Goal: Task Accomplishment & Management: Manage account settings

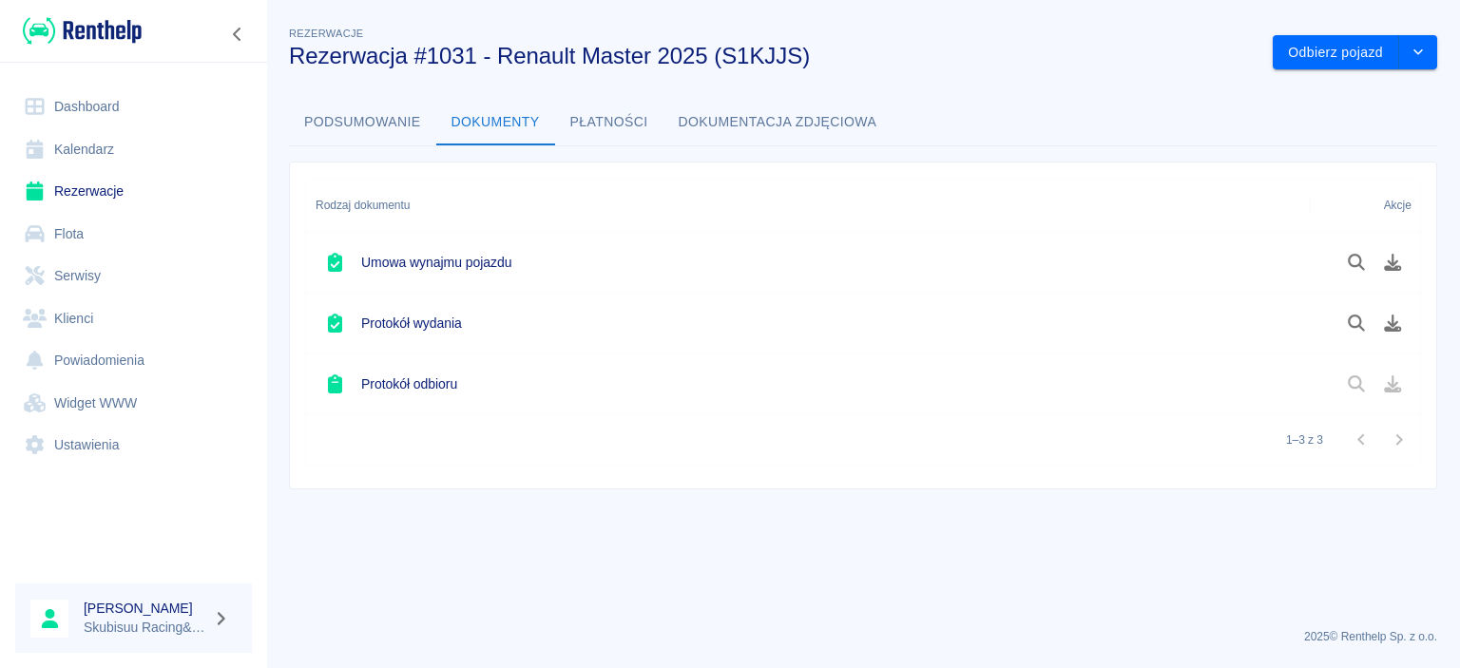
click at [115, 97] on link "Dashboard" at bounding box center [133, 107] width 237 height 43
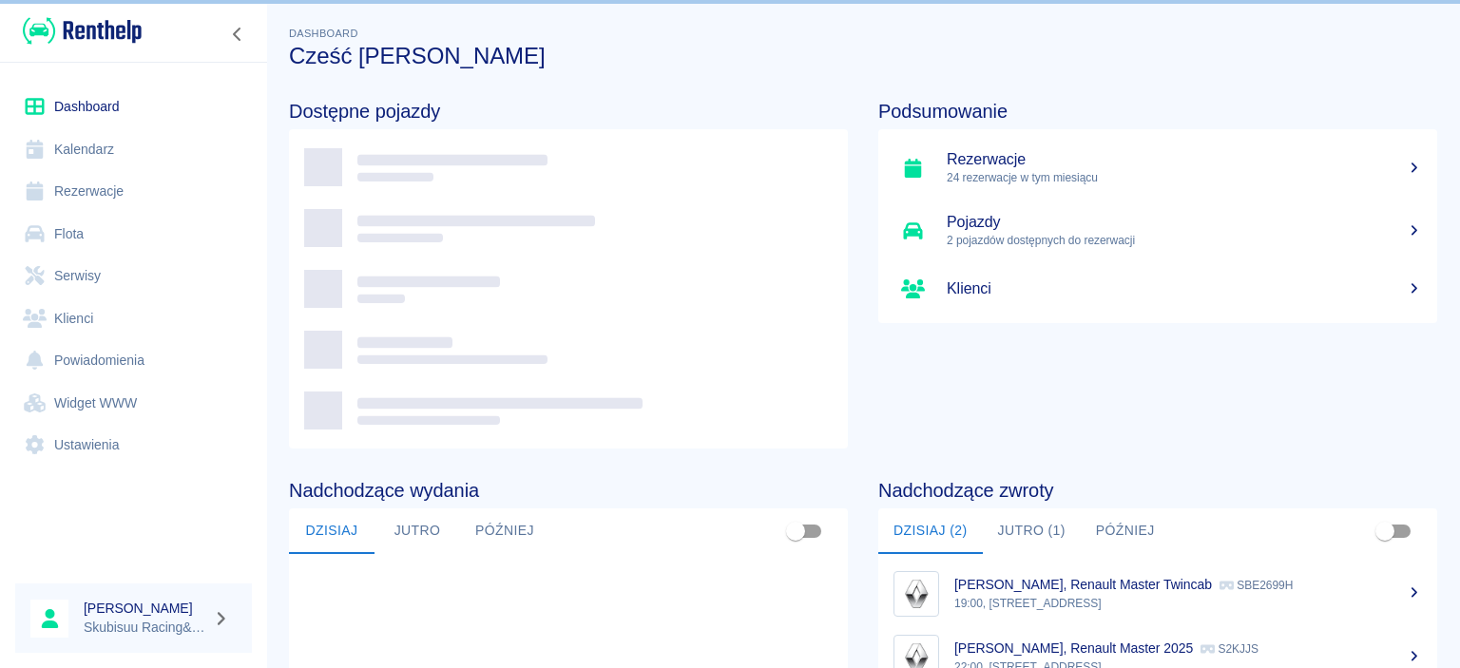
click at [122, 35] on img at bounding box center [82, 30] width 119 height 31
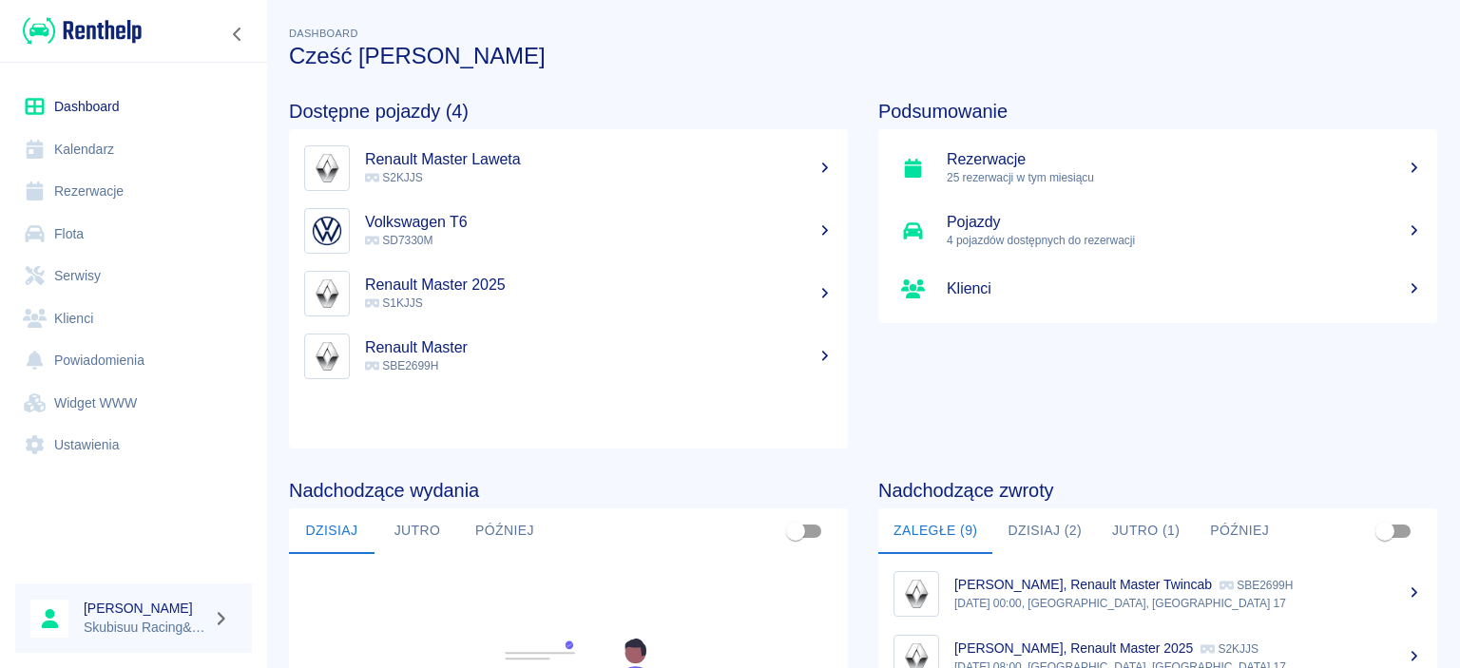
click at [135, 186] on link "Rezerwacje" at bounding box center [133, 191] width 237 height 43
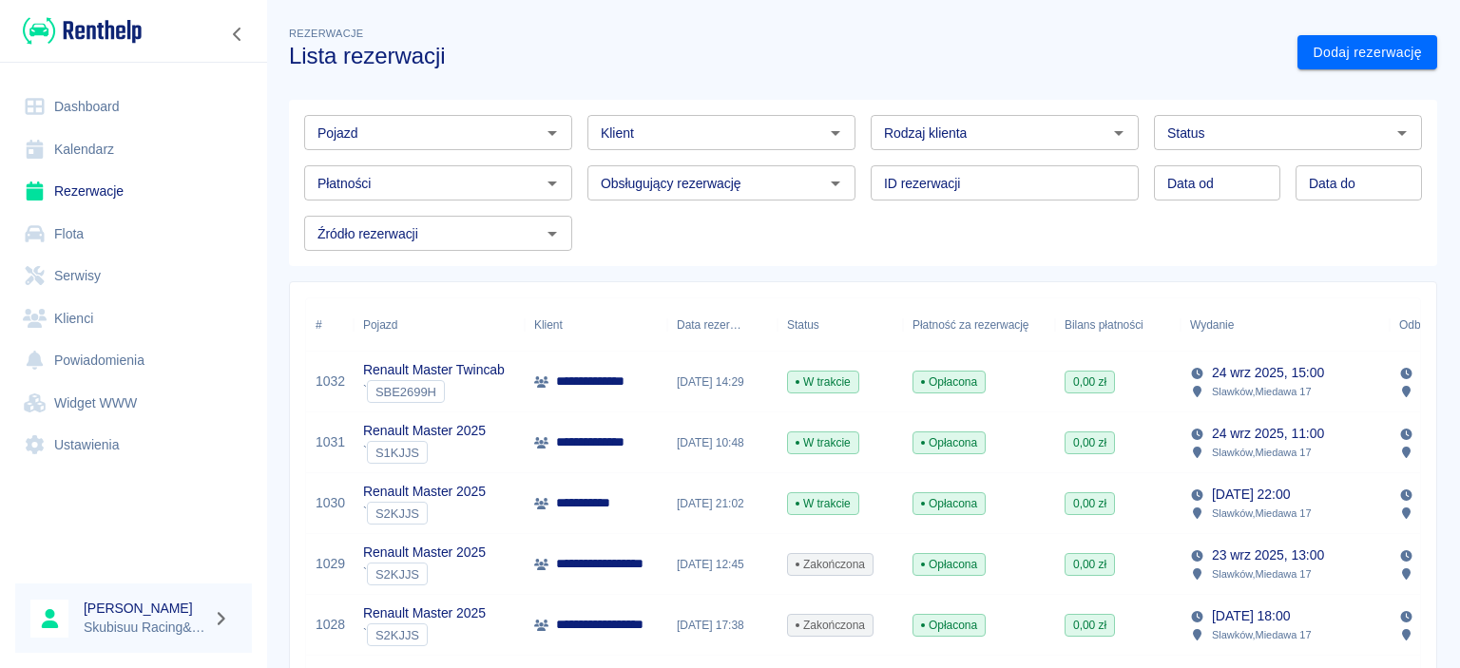
click at [733, 488] on div "[DATE] 21:02" at bounding box center [722, 503] width 110 height 61
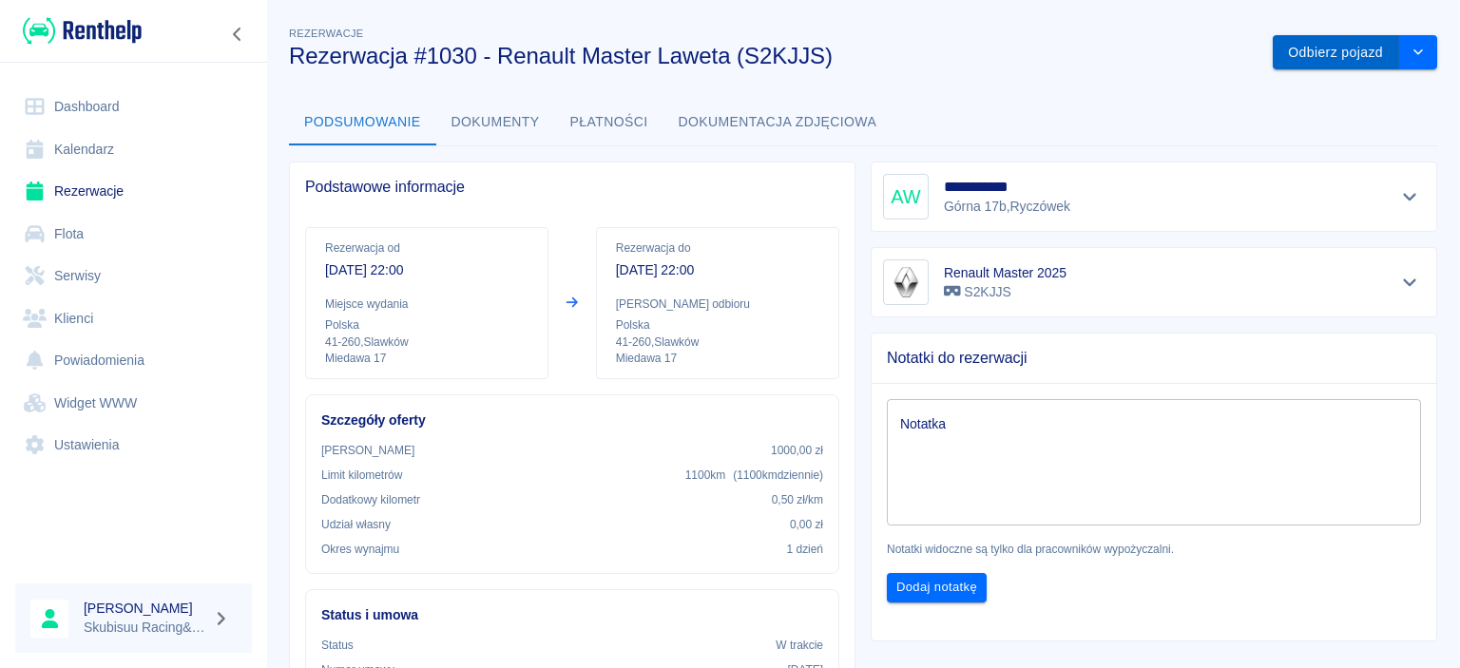
click at [1331, 60] on button "Odbierz pojazd" at bounding box center [1336, 52] width 126 height 35
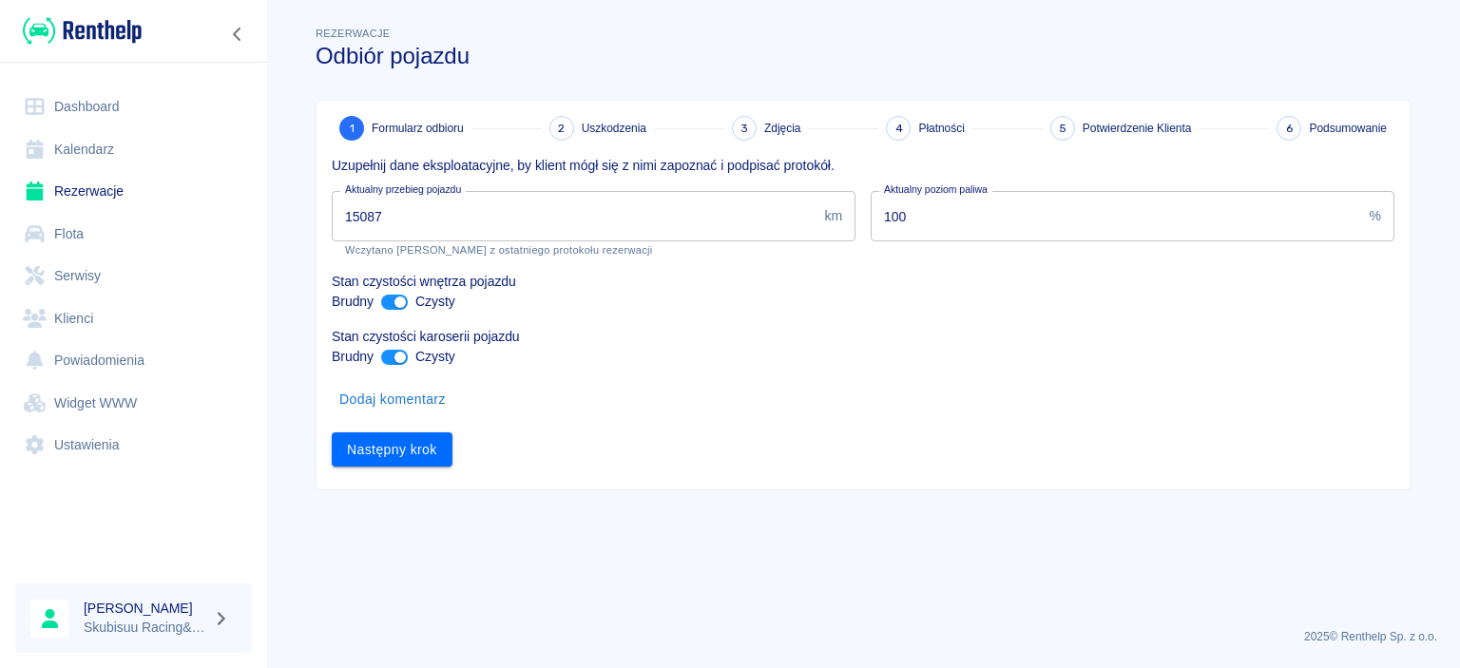
drag, startPoint x: 469, startPoint y: 212, endPoint x: 0, endPoint y: 62, distance: 492.1
click at [332, 191] on input "15087" at bounding box center [574, 216] width 485 height 50
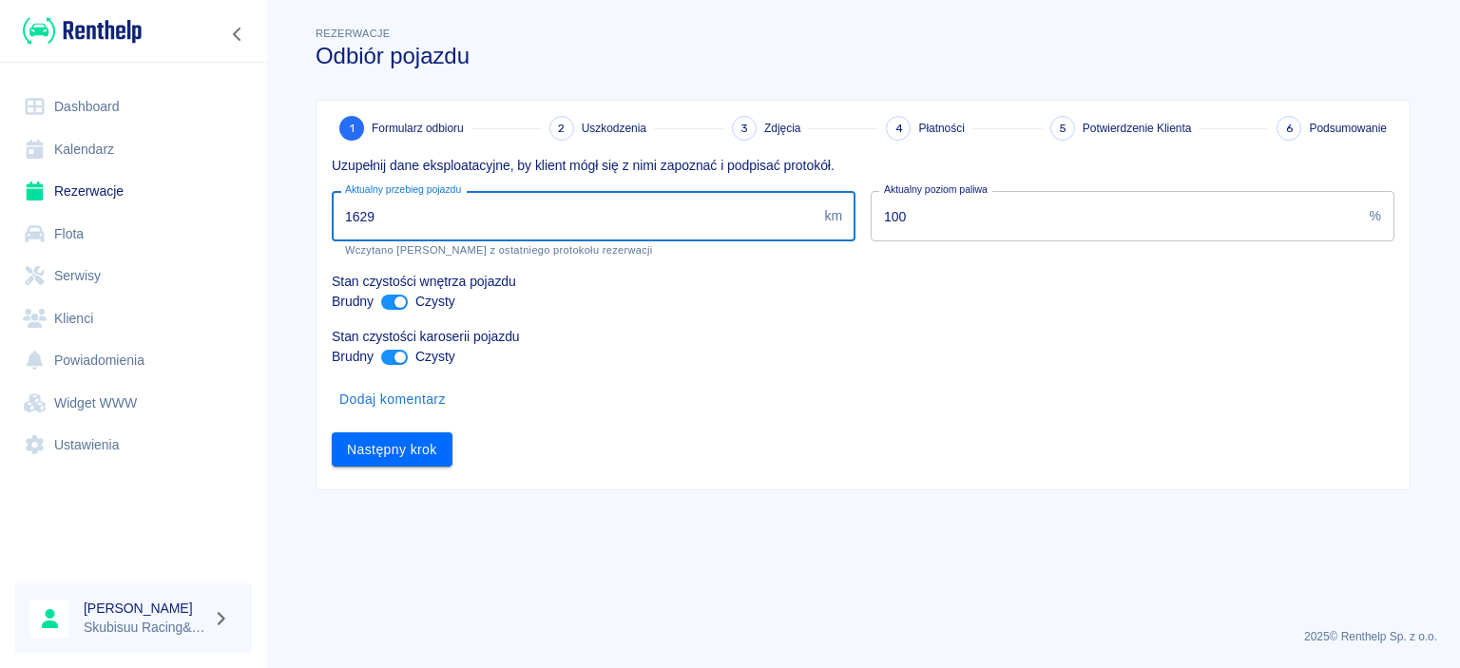
type input "16299"
click at [432, 456] on button "Następny krok" at bounding box center [392, 449] width 121 height 35
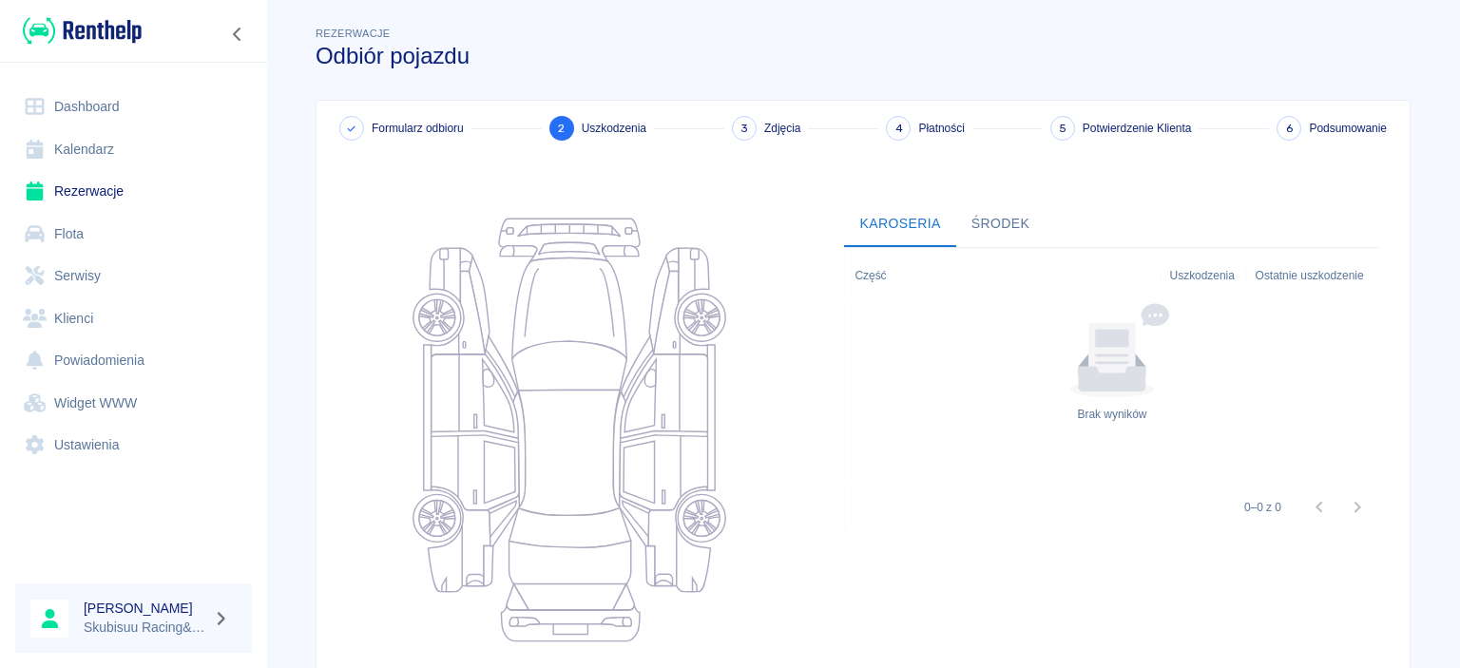
scroll to position [239, 0]
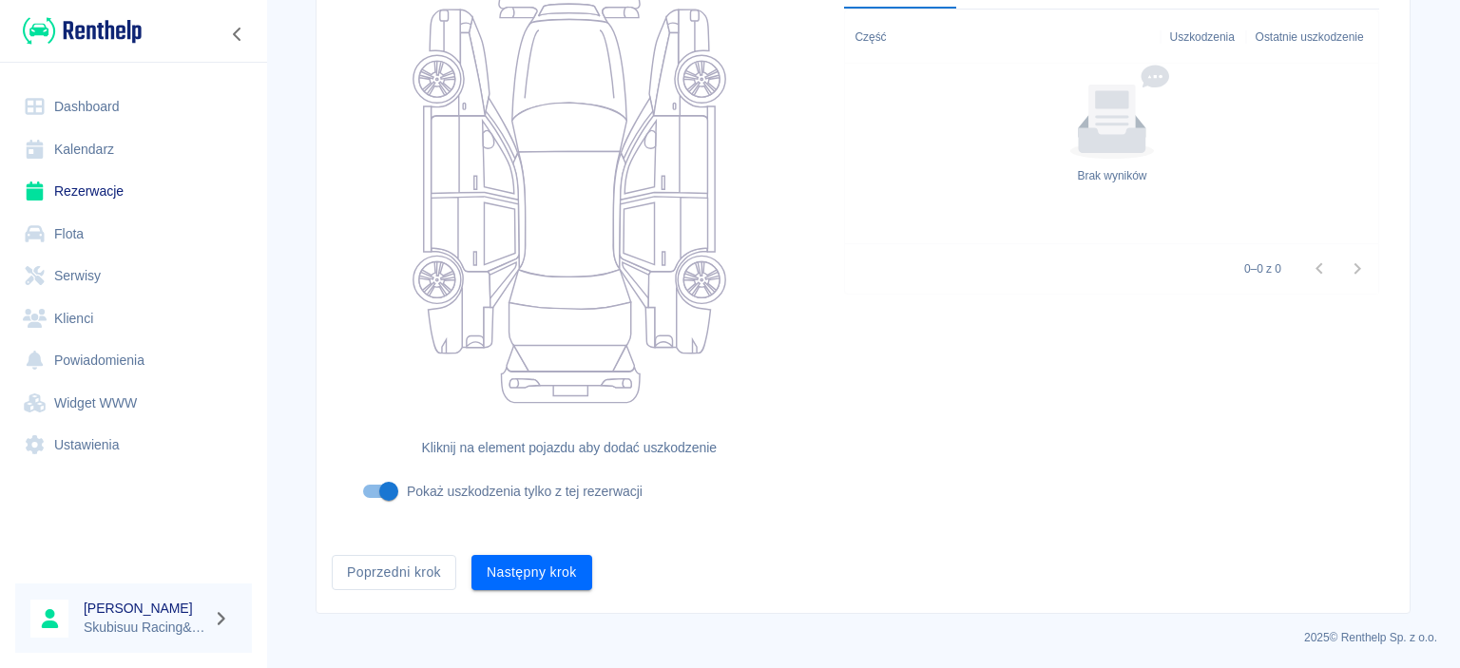
click at [484, 553] on div "Następny krok" at bounding box center [524, 565] width 136 height 50
click at [516, 597] on div "Formularz odbioru 2 Uszkodzenia 3 Zdjęcia 4 Płatności 5 Potwierdzenie Klienta 6…" at bounding box center [863, 237] width 1093 height 751
click at [528, 583] on button "Następny krok" at bounding box center [531, 572] width 121 height 35
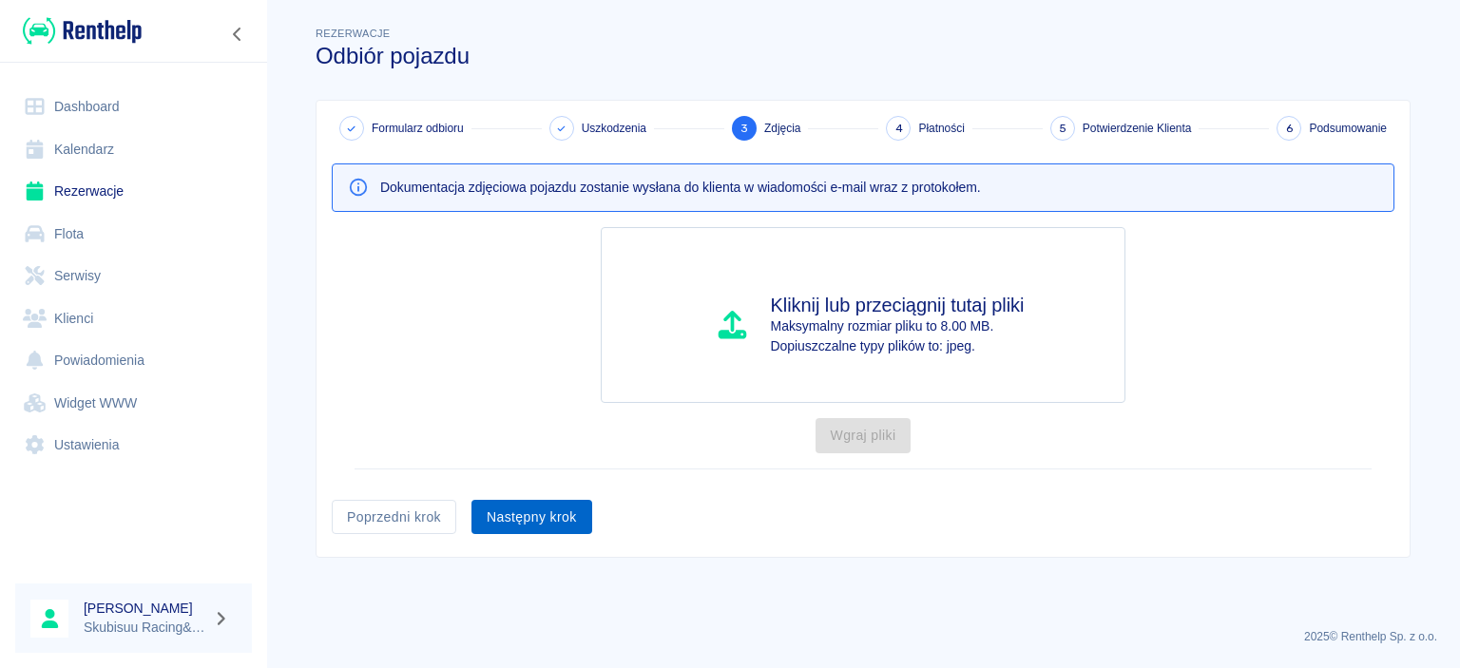
click at [560, 511] on button "Następny krok" at bounding box center [531, 517] width 121 height 35
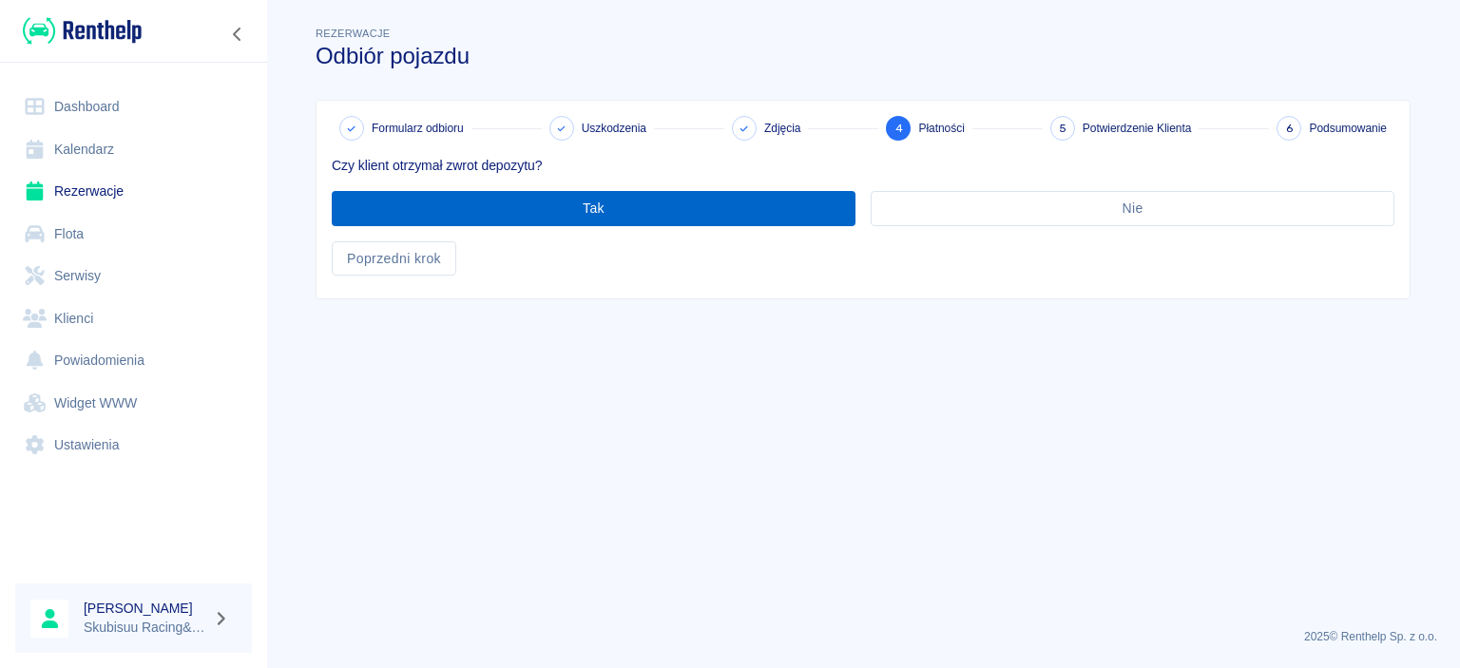
click at [572, 217] on button "Tak" at bounding box center [594, 208] width 524 height 35
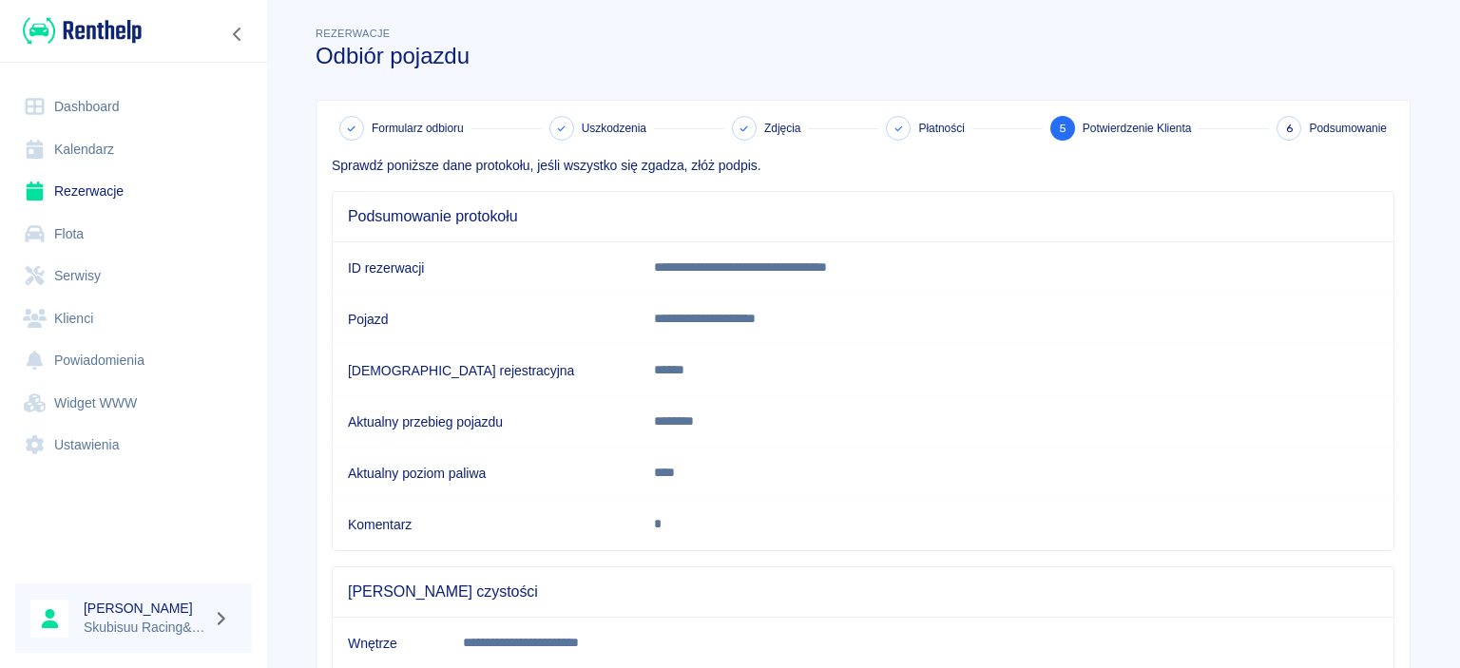
scroll to position [348, 0]
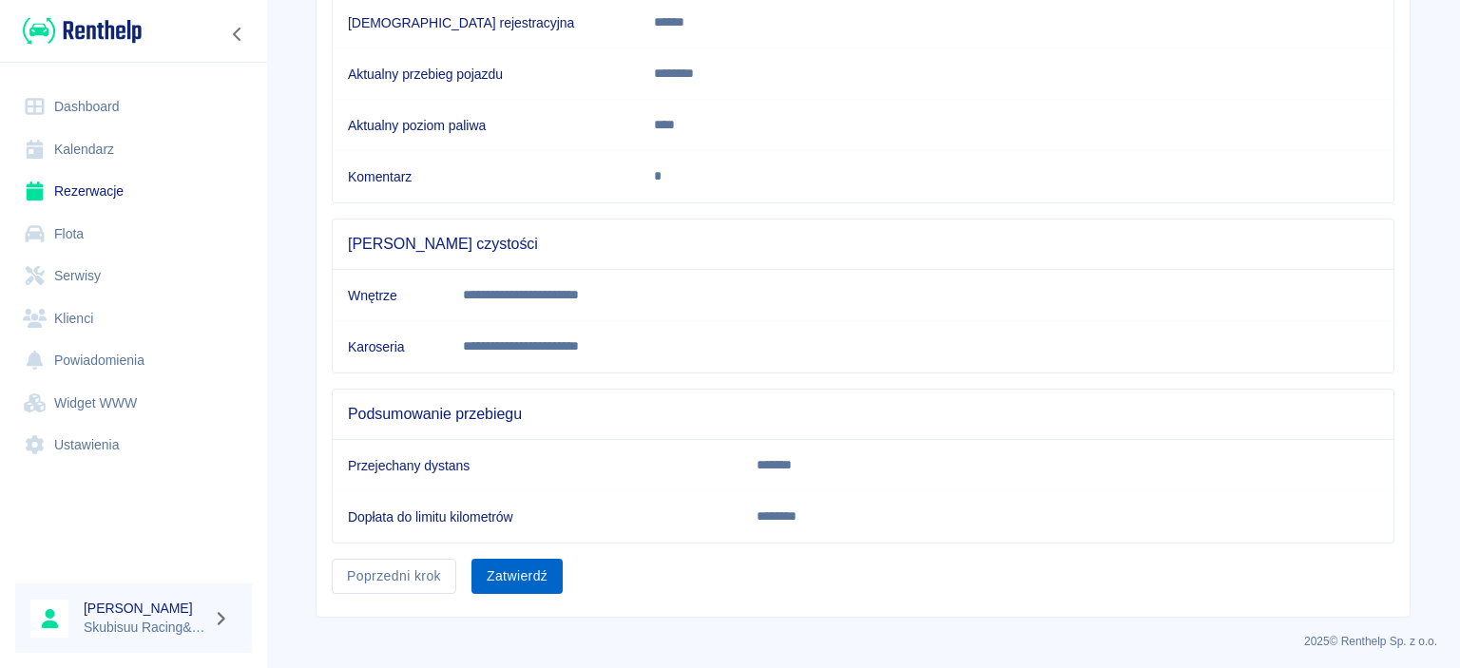
click at [528, 559] on button "Zatwierdź" at bounding box center [516, 576] width 91 height 35
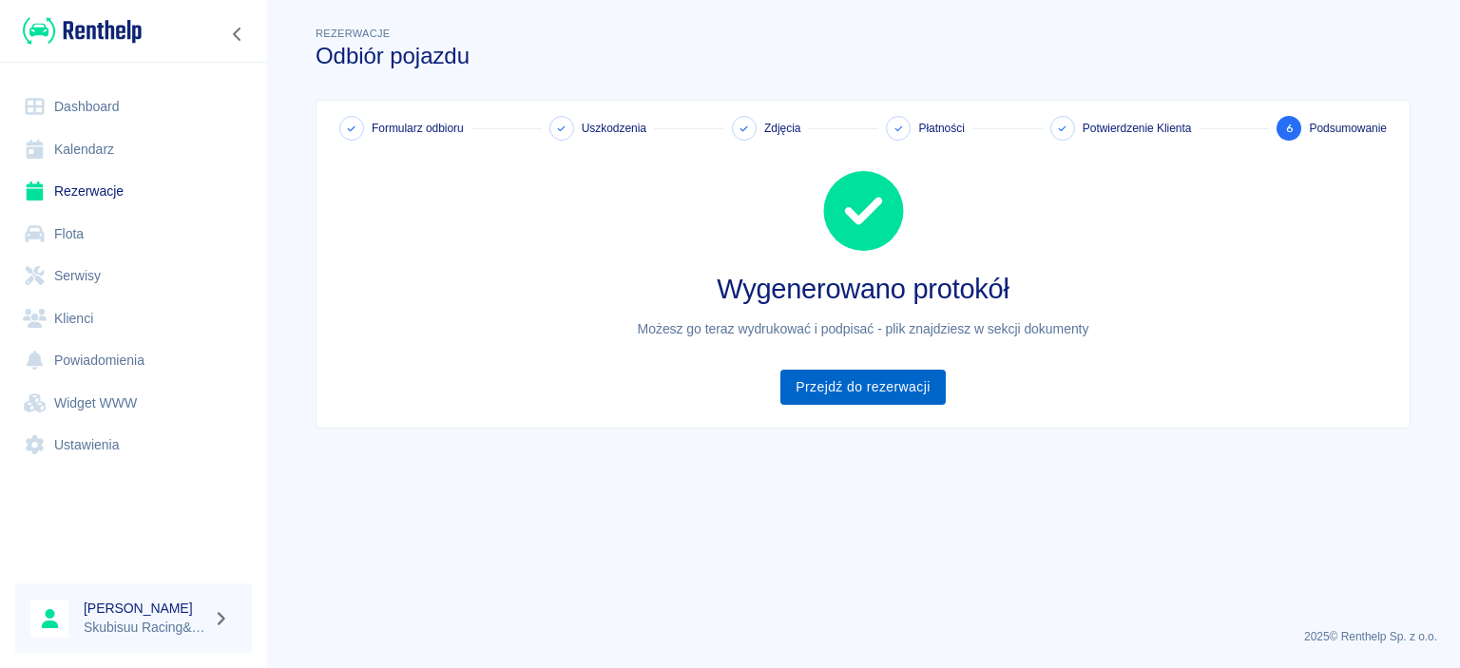
click at [818, 396] on link "Przejdź do rezerwacji" at bounding box center [862, 387] width 164 height 35
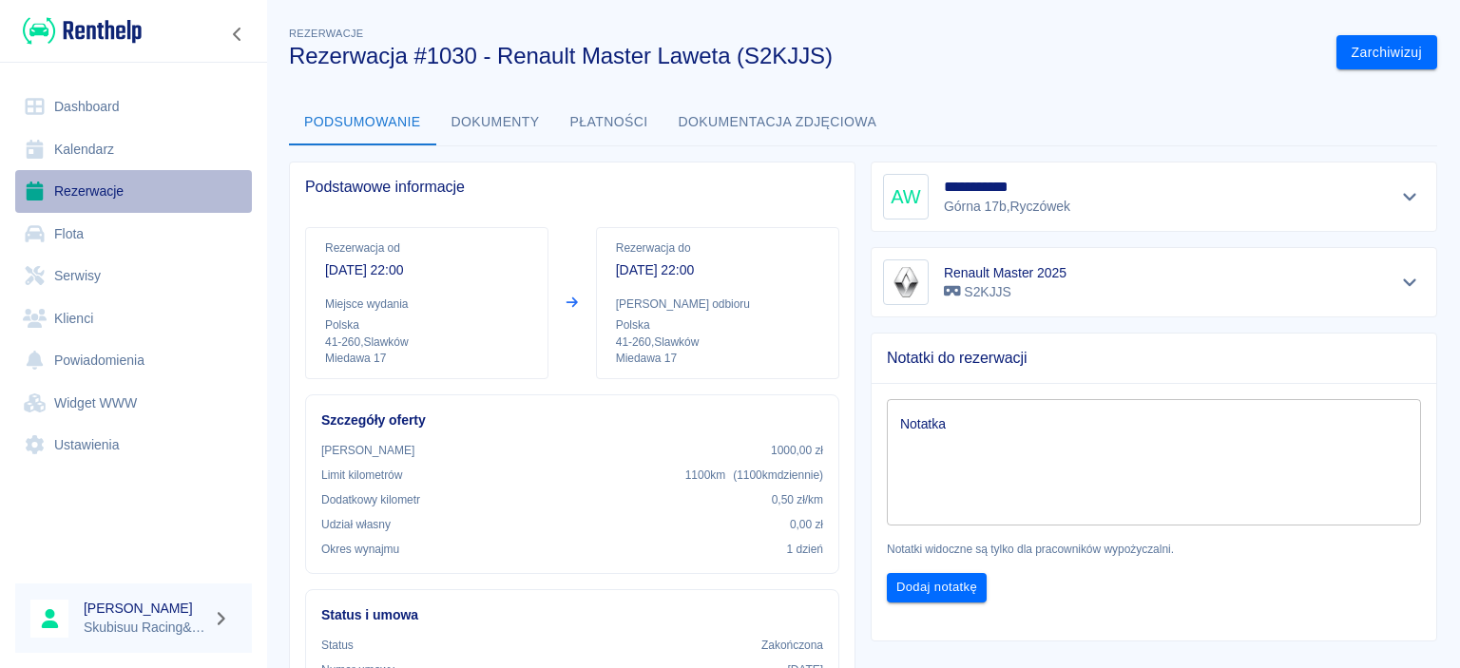
click at [112, 201] on link "Rezerwacje" at bounding box center [133, 191] width 237 height 43
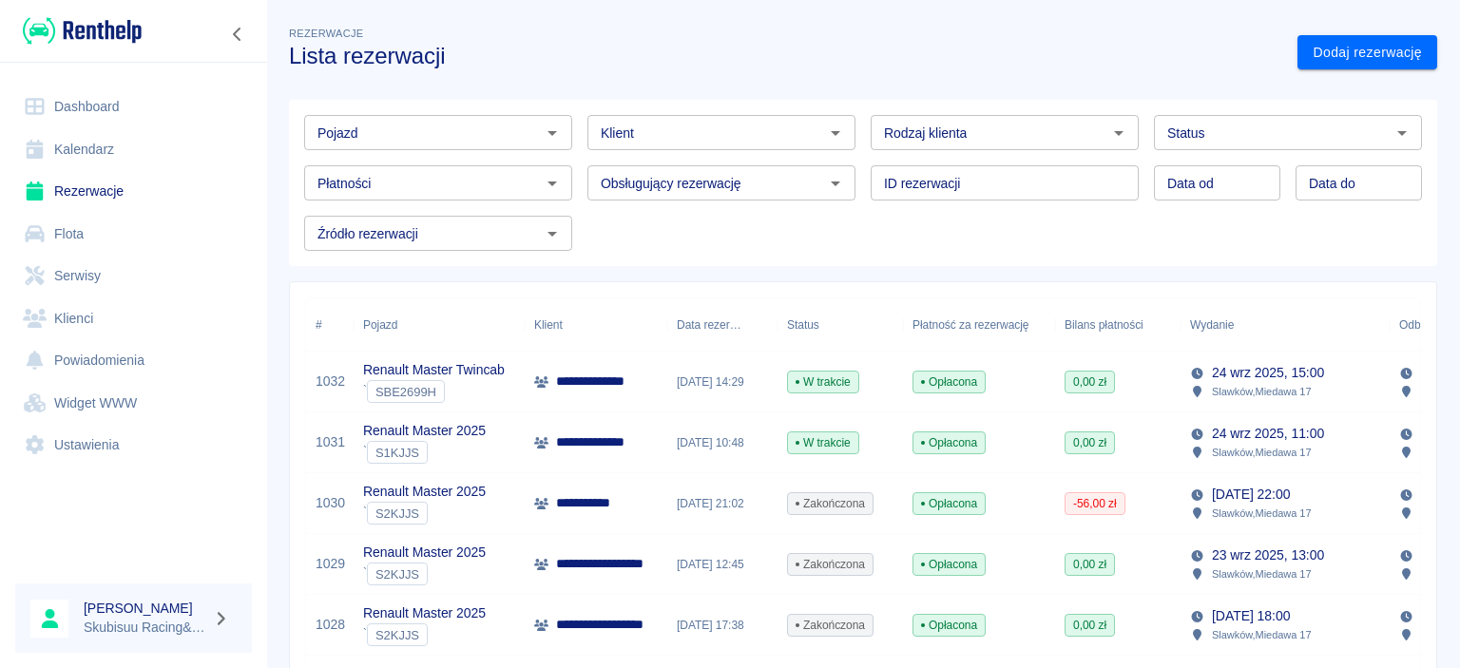
click at [616, 388] on p "**********" at bounding box center [605, 382] width 98 height 20
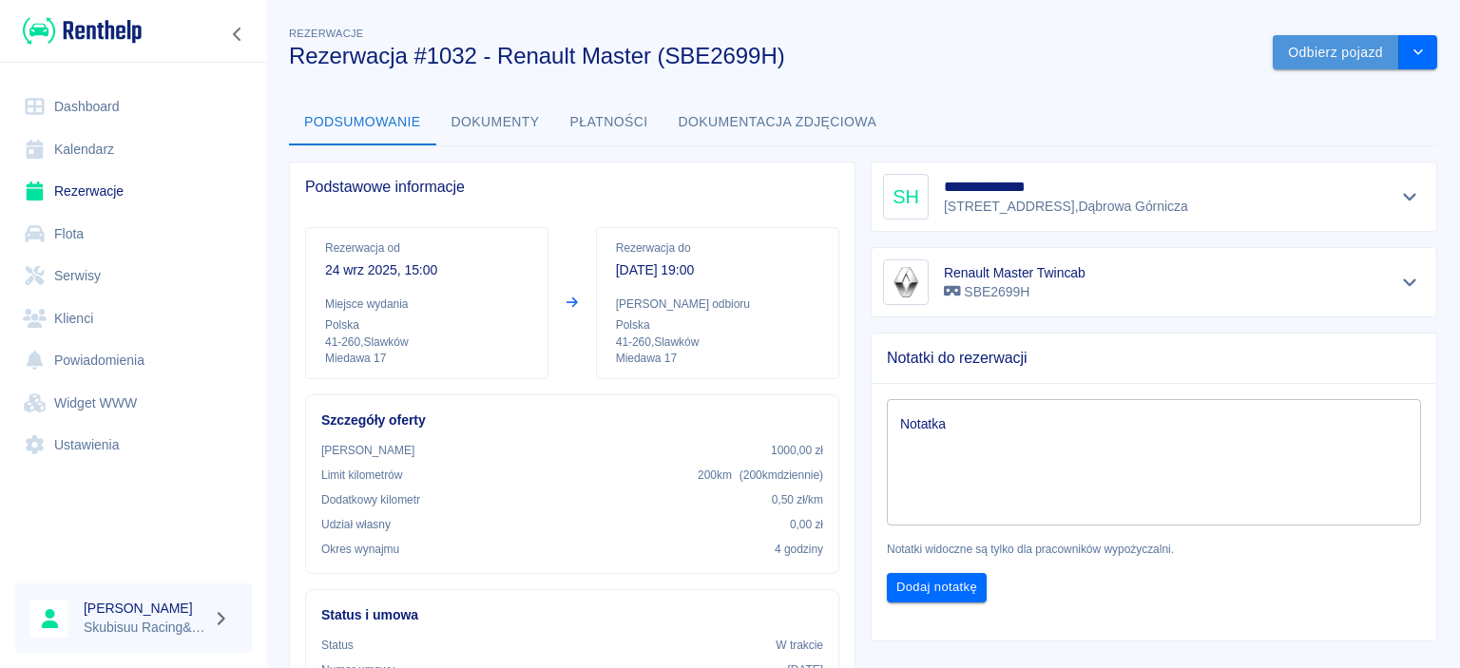
click at [1300, 44] on button "Odbierz pojazd" at bounding box center [1336, 52] width 126 height 35
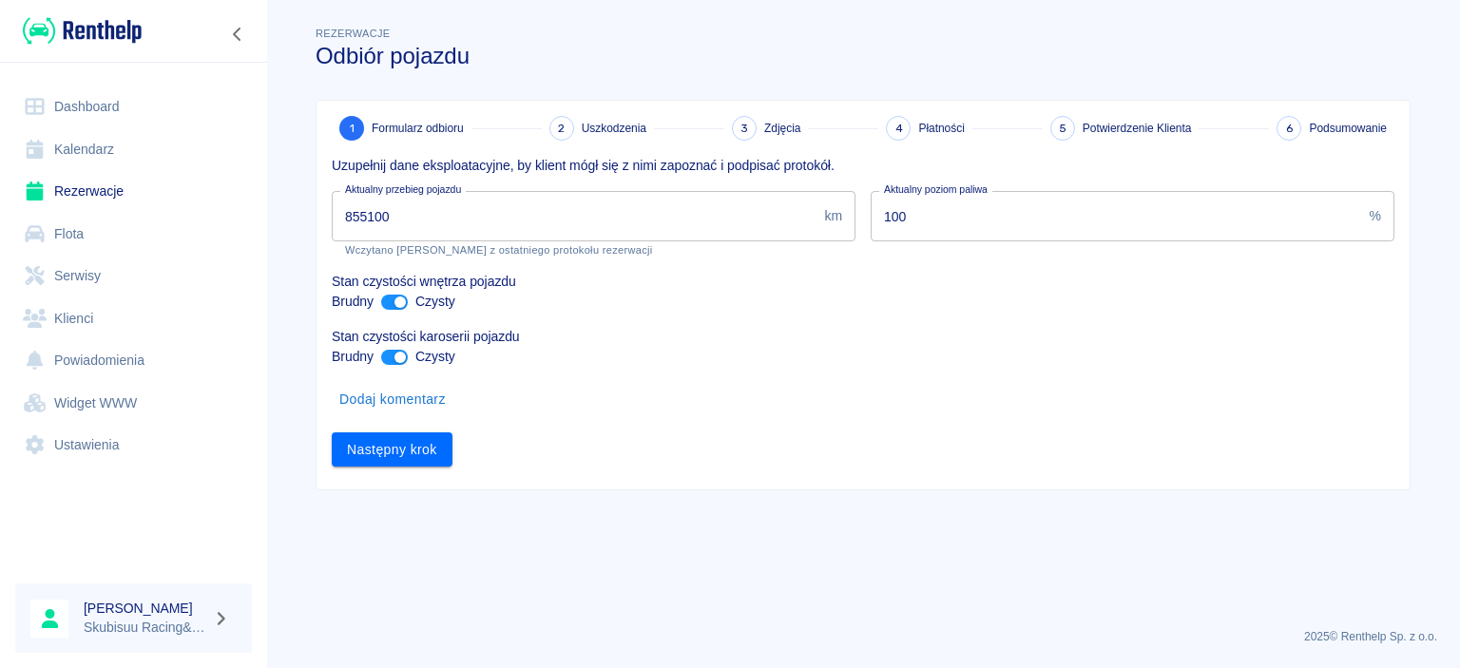
click at [434, 223] on input "855100" at bounding box center [574, 216] width 485 height 50
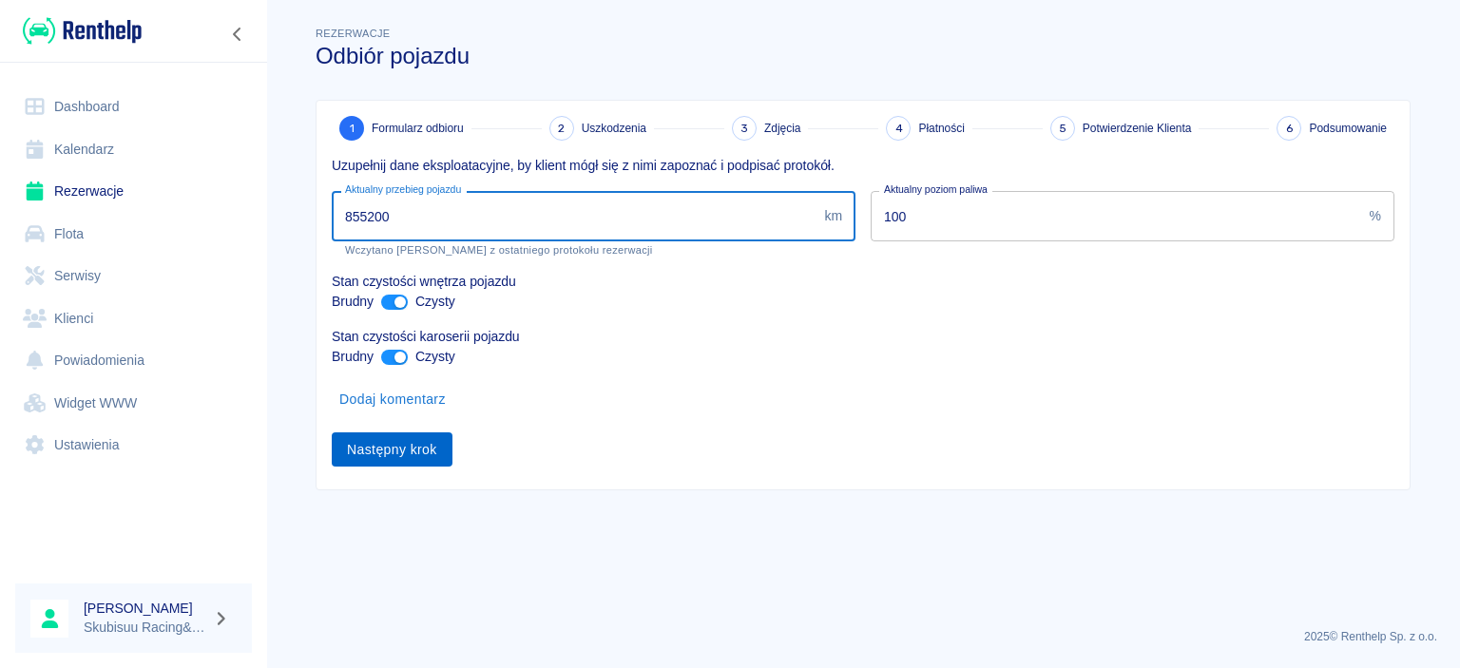
type input "855200"
click at [386, 449] on button "Następny krok" at bounding box center [392, 449] width 121 height 35
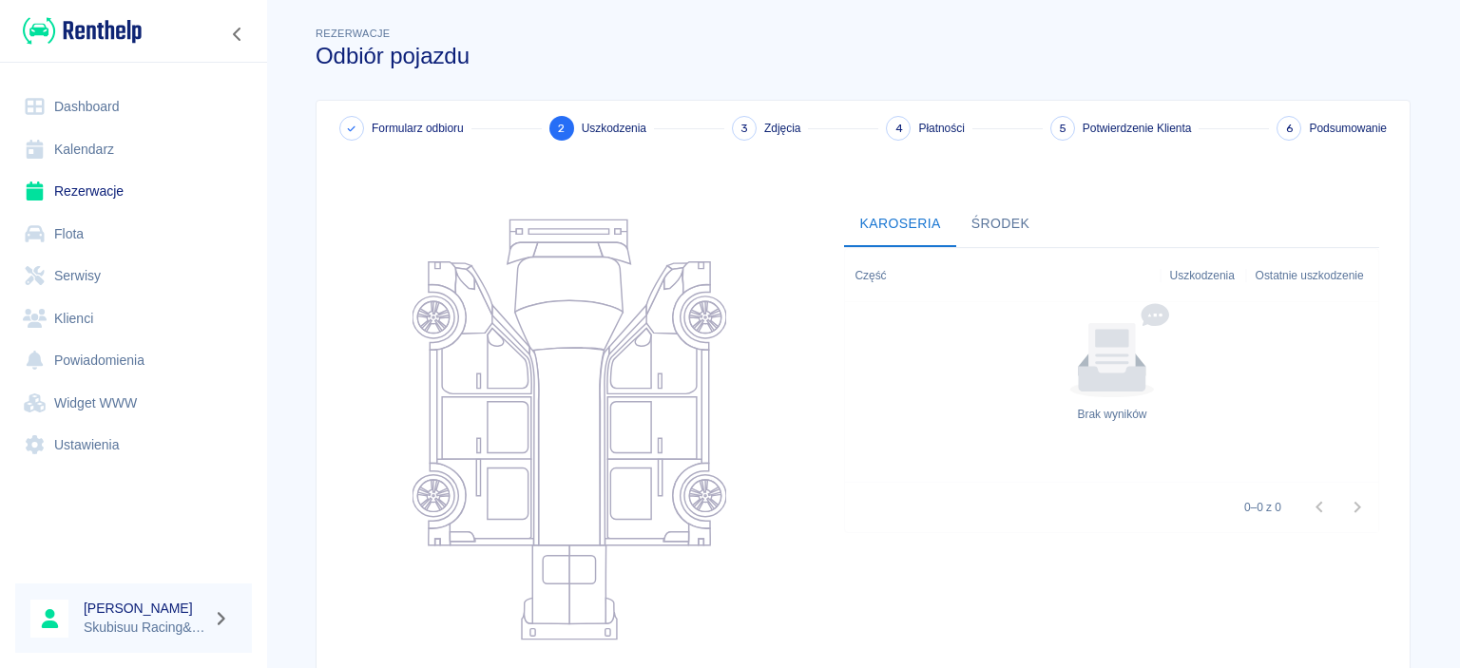
scroll to position [239, 0]
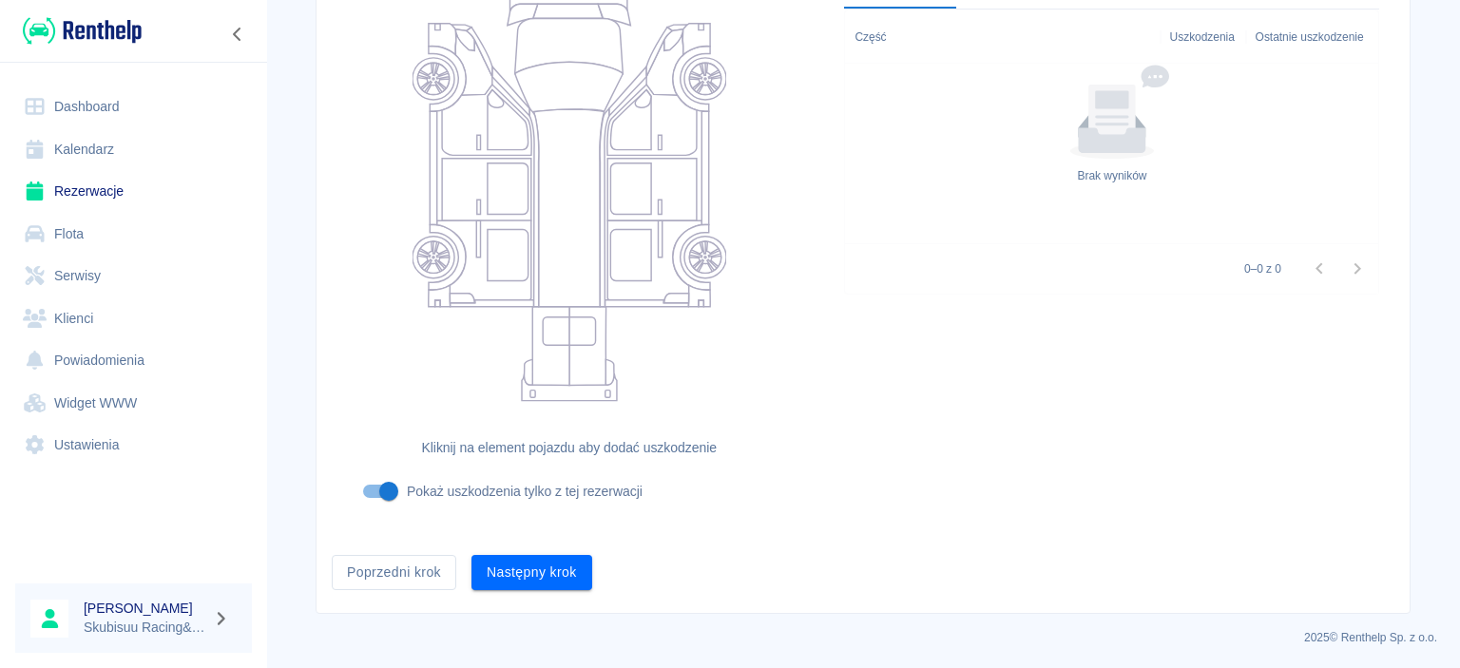
click at [539, 551] on div "Następny krok" at bounding box center [524, 565] width 136 height 50
click at [534, 561] on button "Następny krok" at bounding box center [531, 572] width 121 height 35
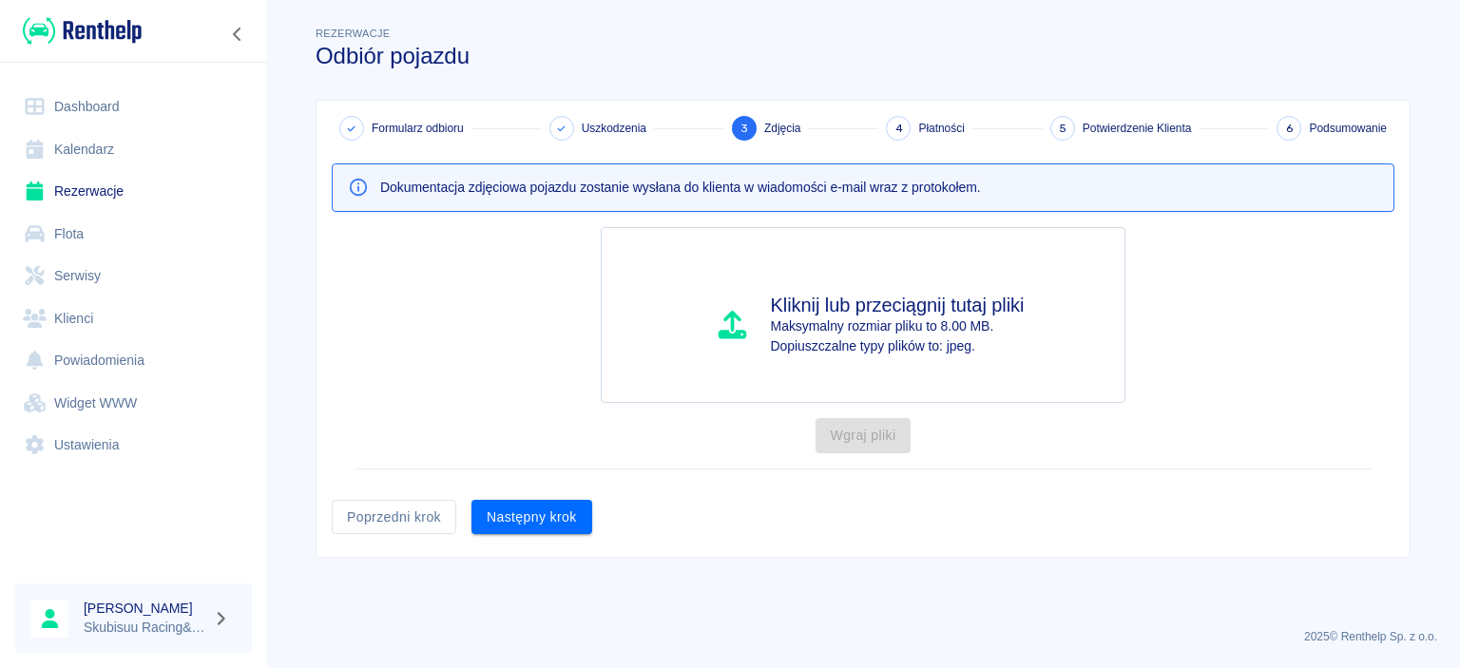
scroll to position [0, 0]
click at [538, 525] on button "Następny krok" at bounding box center [531, 517] width 121 height 35
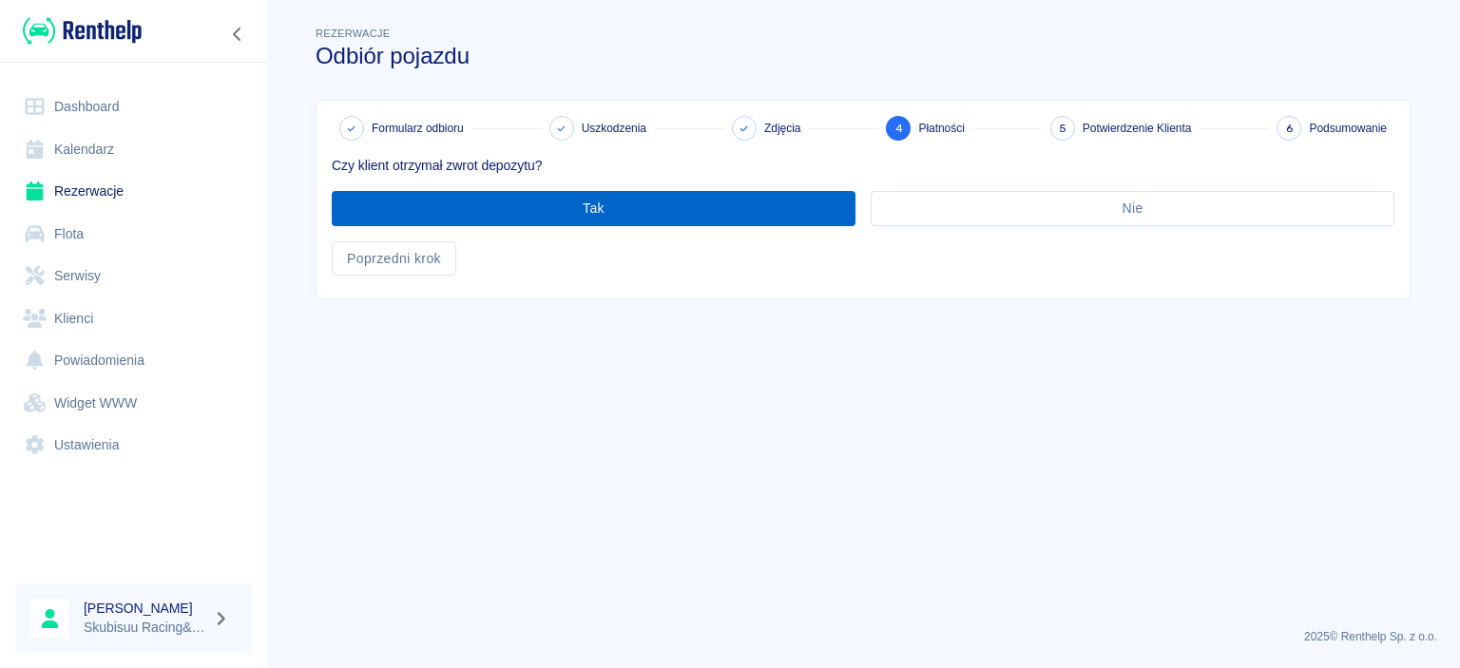
click at [530, 208] on button "Tak" at bounding box center [594, 208] width 524 height 35
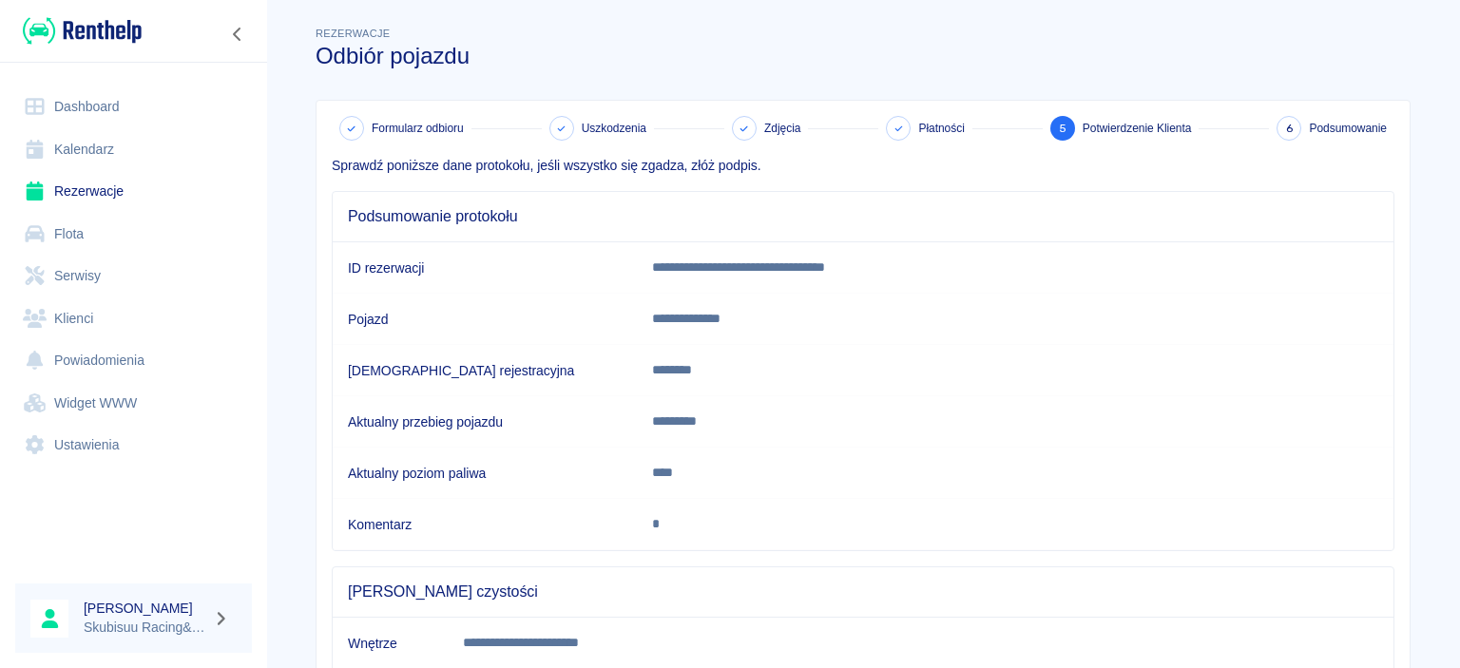
scroll to position [348, 0]
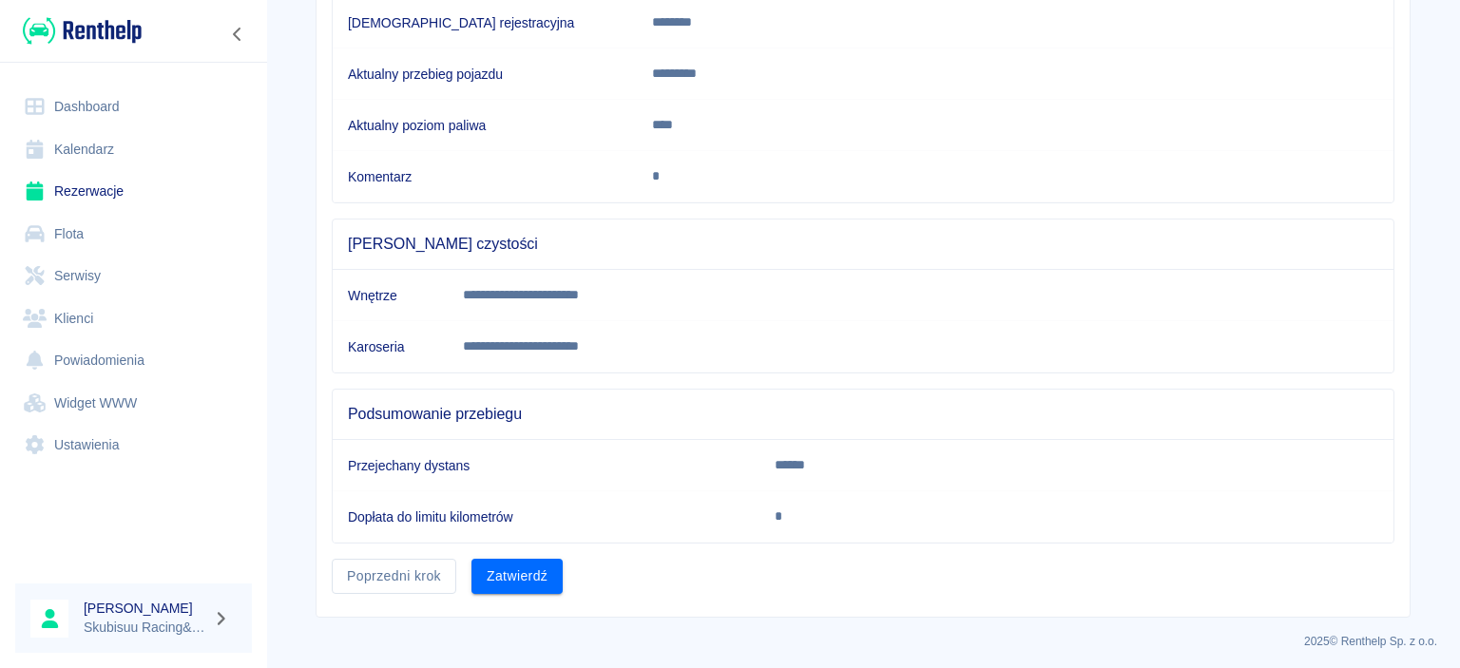
click at [523, 594] on div "**********" at bounding box center [863, 185] width 1093 height 864
click at [525, 578] on button "Zatwierdź" at bounding box center [516, 576] width 91 height 35
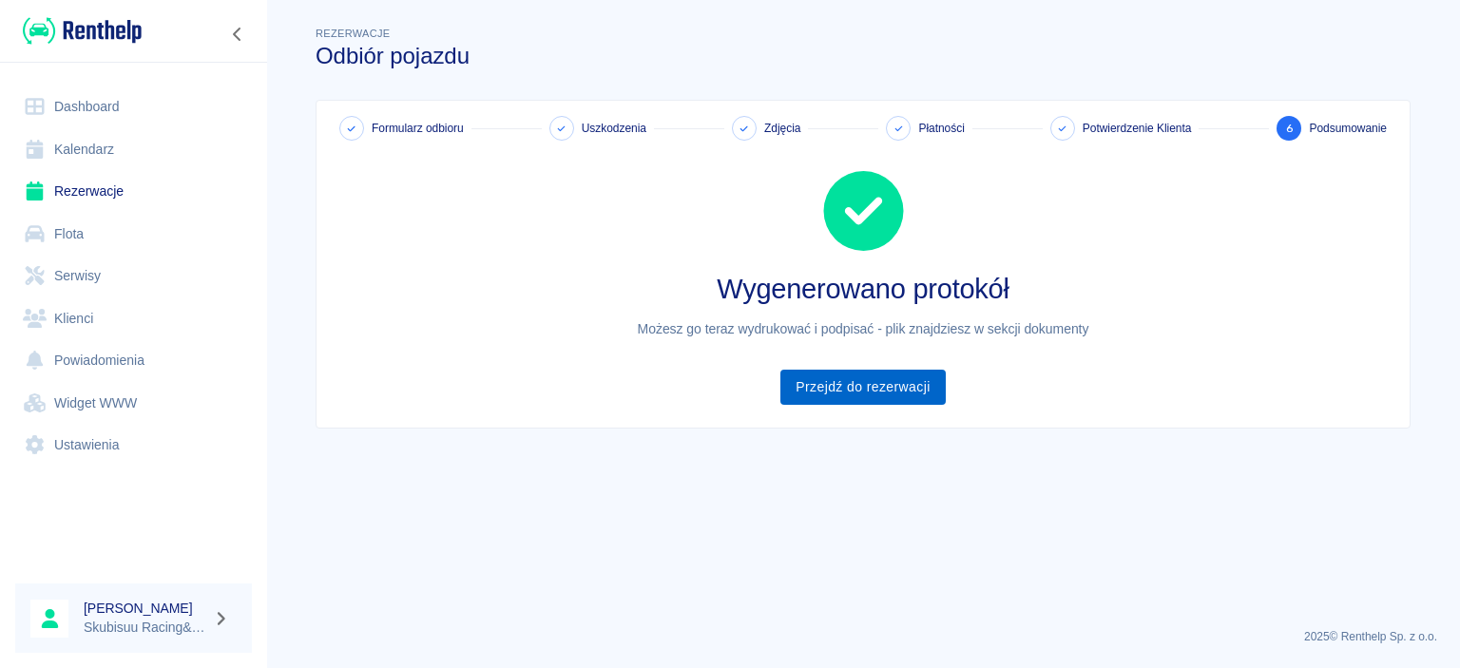
click at [917, 382] on link "Przejdź do rezerwacji" at bounding box center [862, 387] width 164 height 35
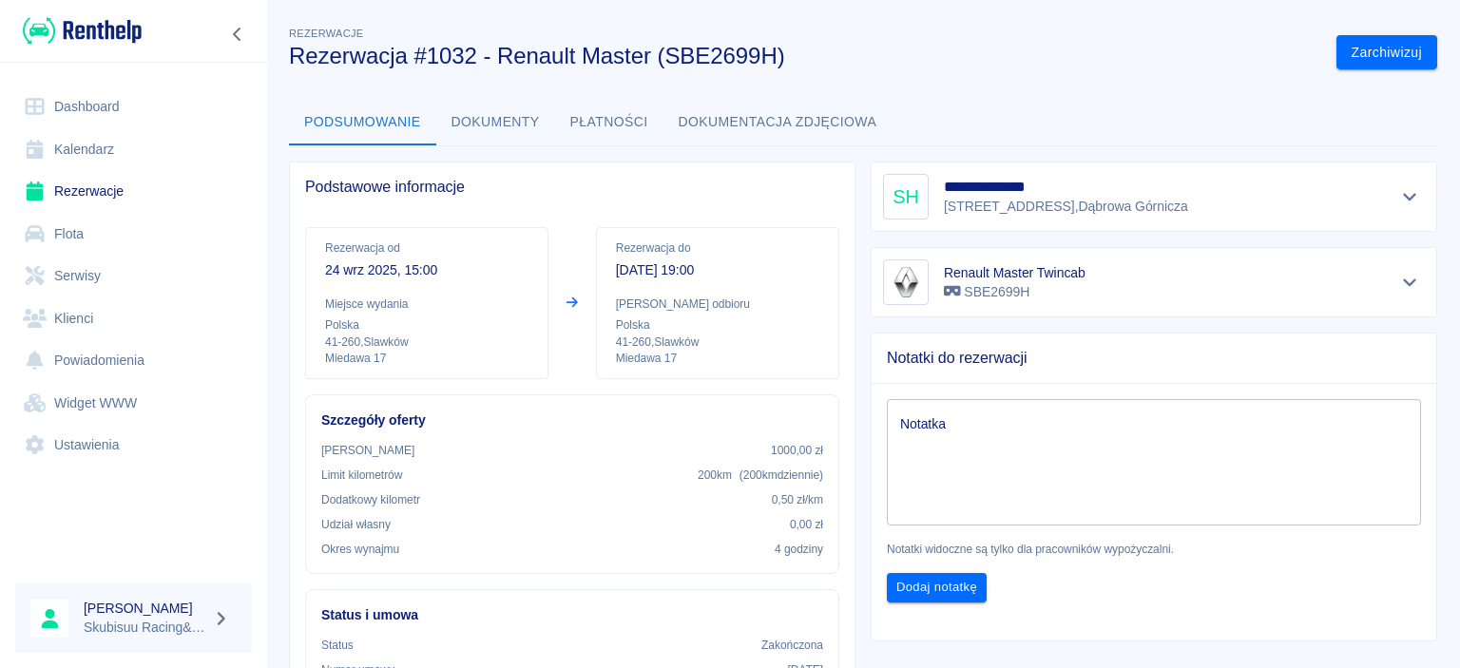
click at [137, 196] on link "Rezerwacje" at bounding box center [133, 191] width 237 height 43
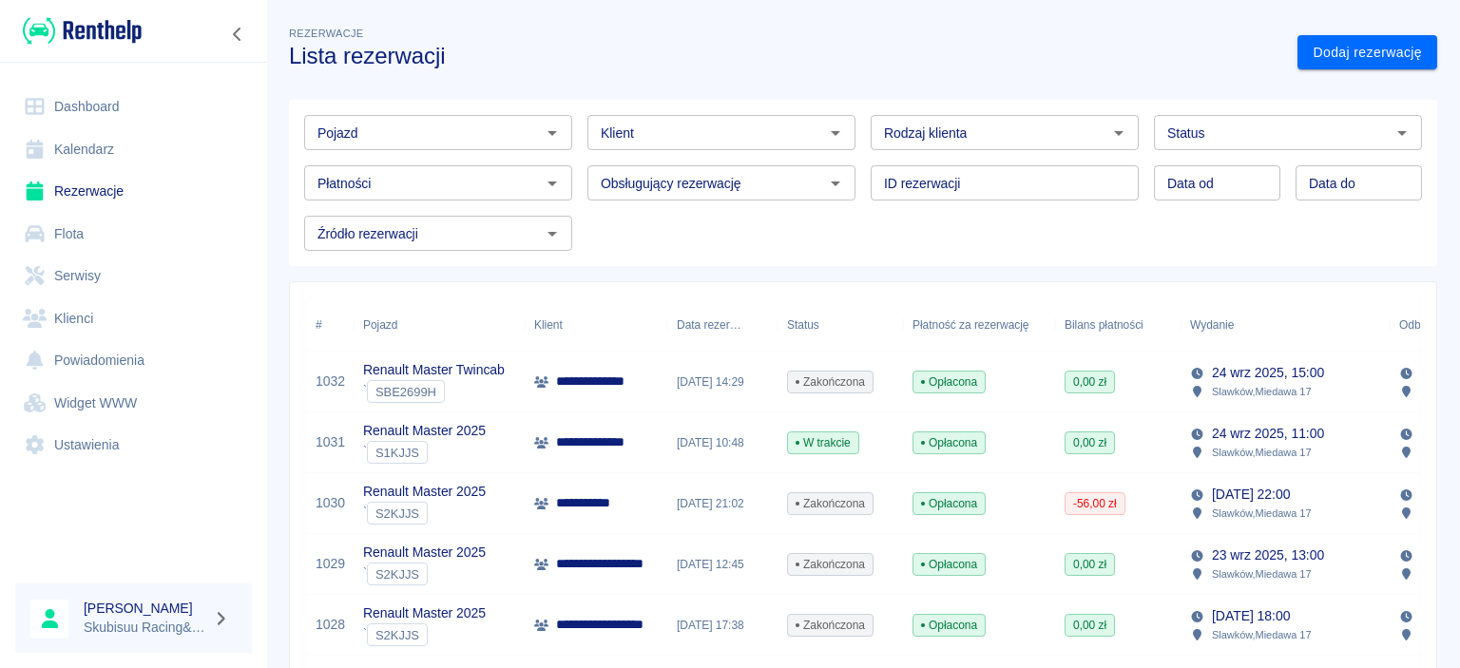
click at [790, 430] on div "W trakcie" at bounding box center [840, 443] width 125 height 61
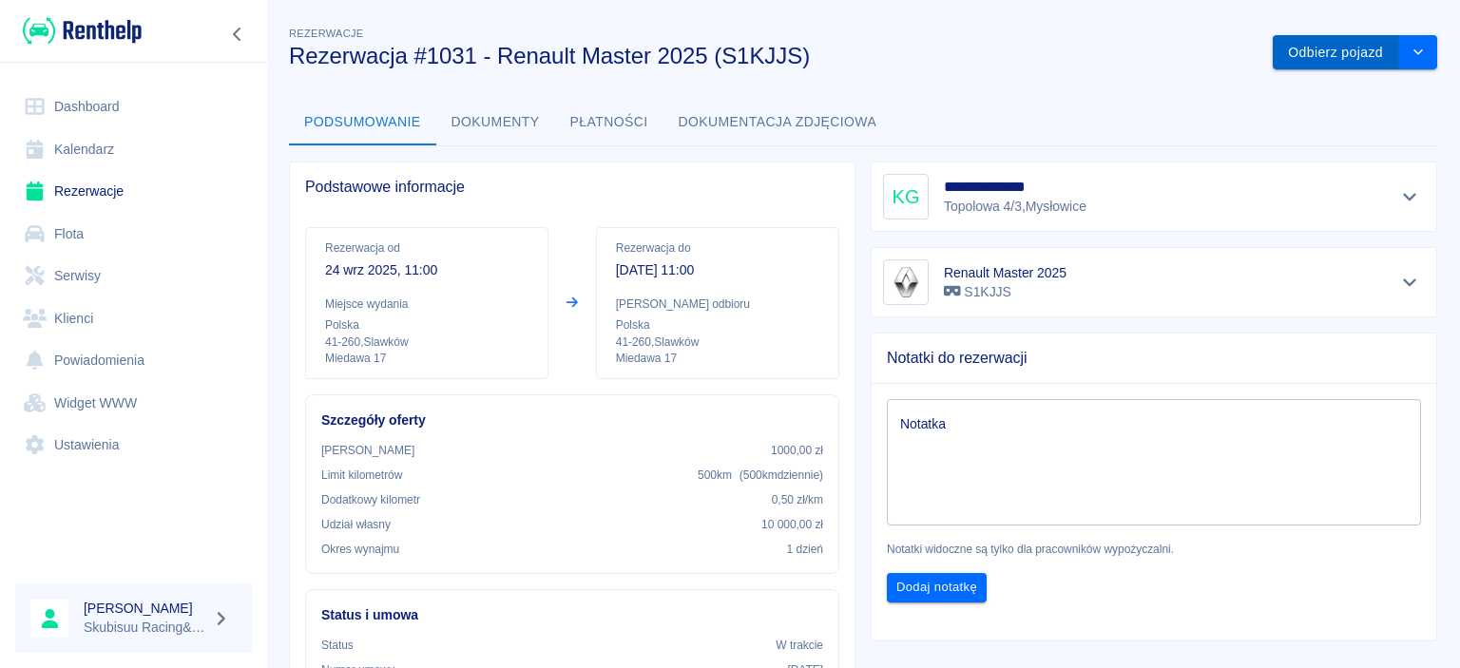
click at [1284, 36] on button "Odbierz pojazd" at bounding box center [1336, 52] width 126 height 35
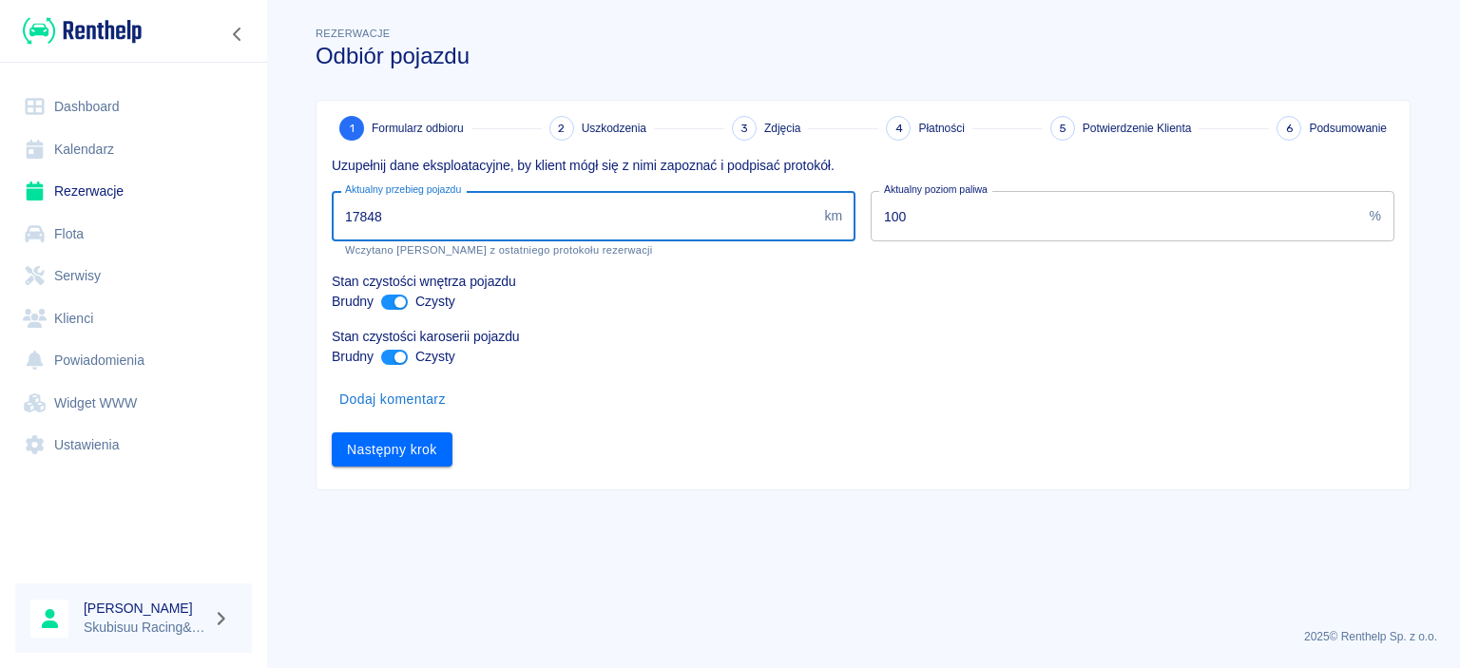
click at [419, 233] on input "17848" at bounding box center [574, 216] width 485 height 50
type input "1"
type input "18048"
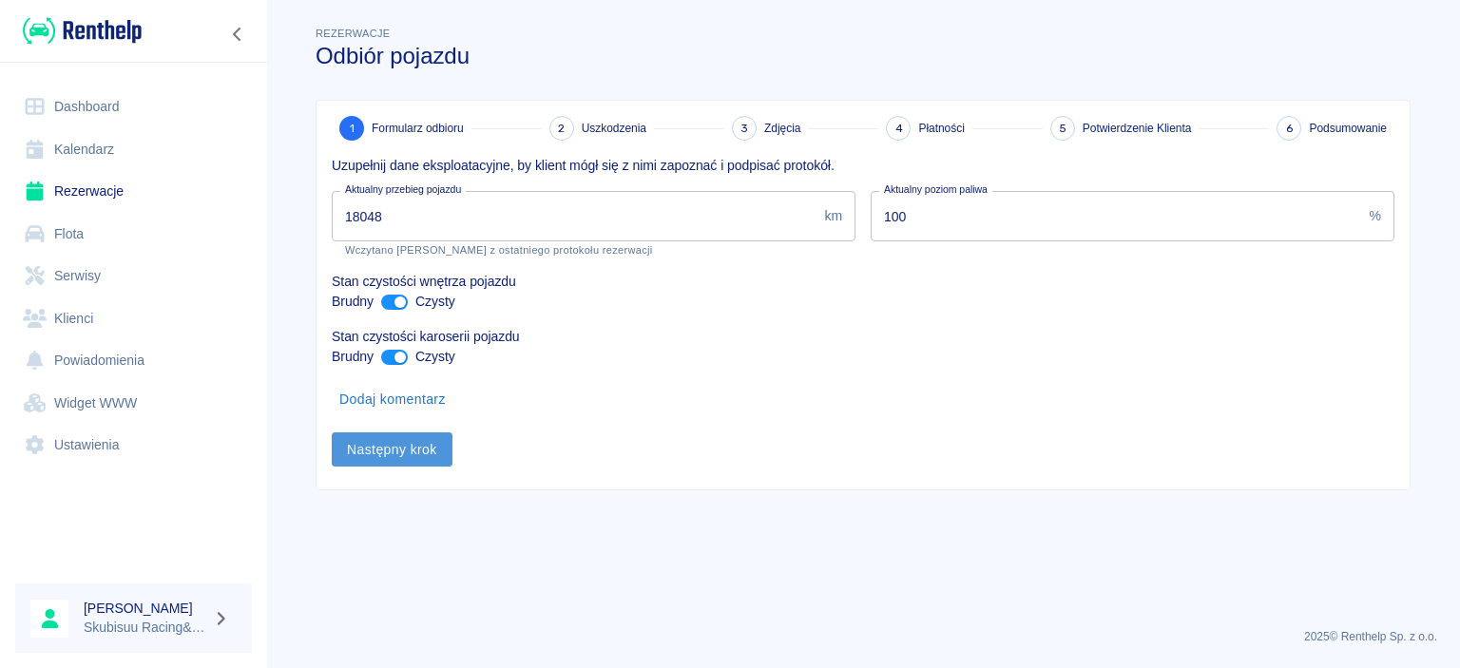
click at [401, 449] on button "Następny krok" at bounding box center [392, 449] width 121 height 35
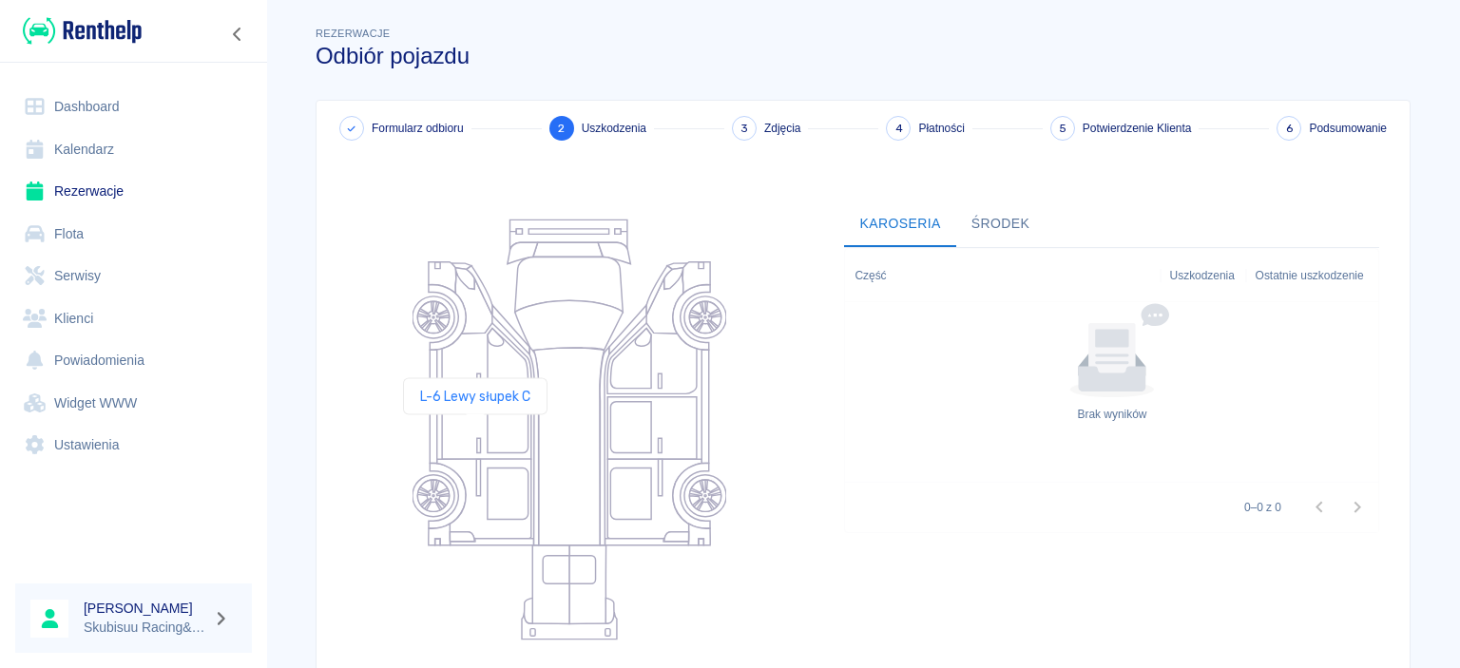
scroll to position [239, 0]
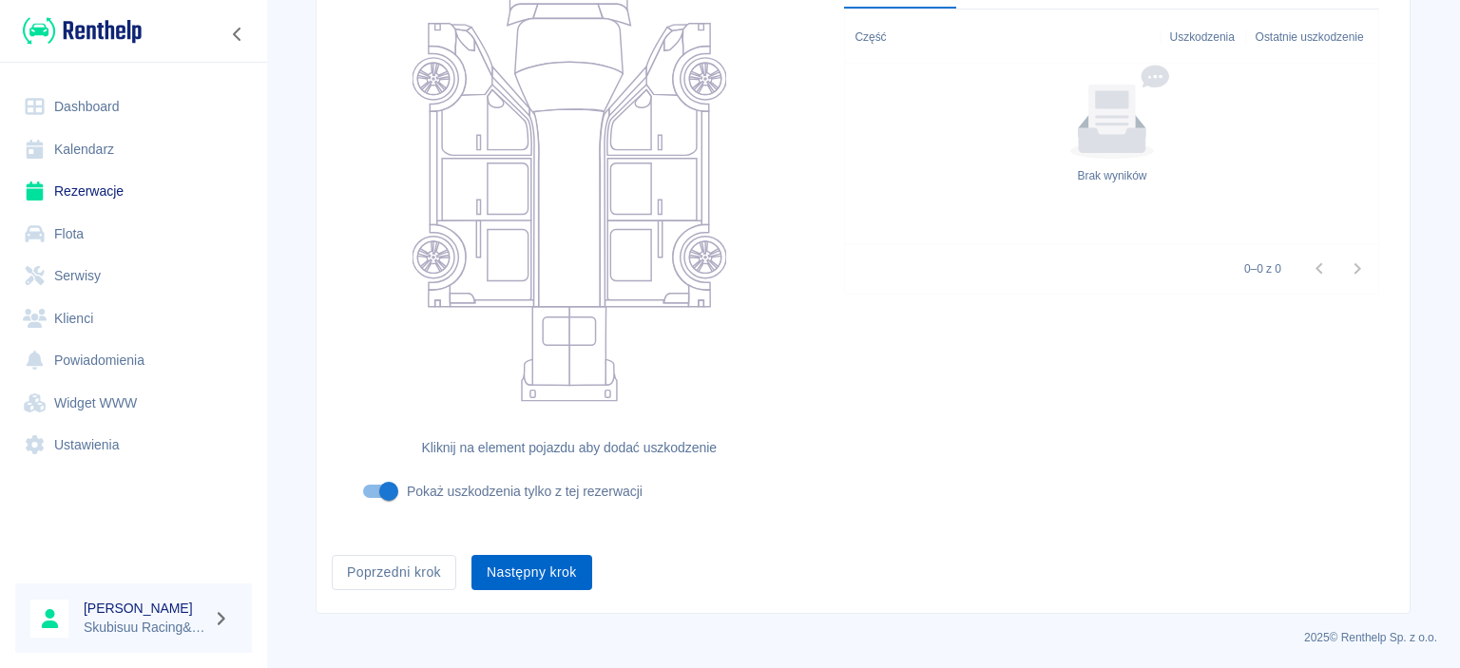
click at [520, 568] on button "Następny krok" at bounding box center [531, 572] width 121 height 35
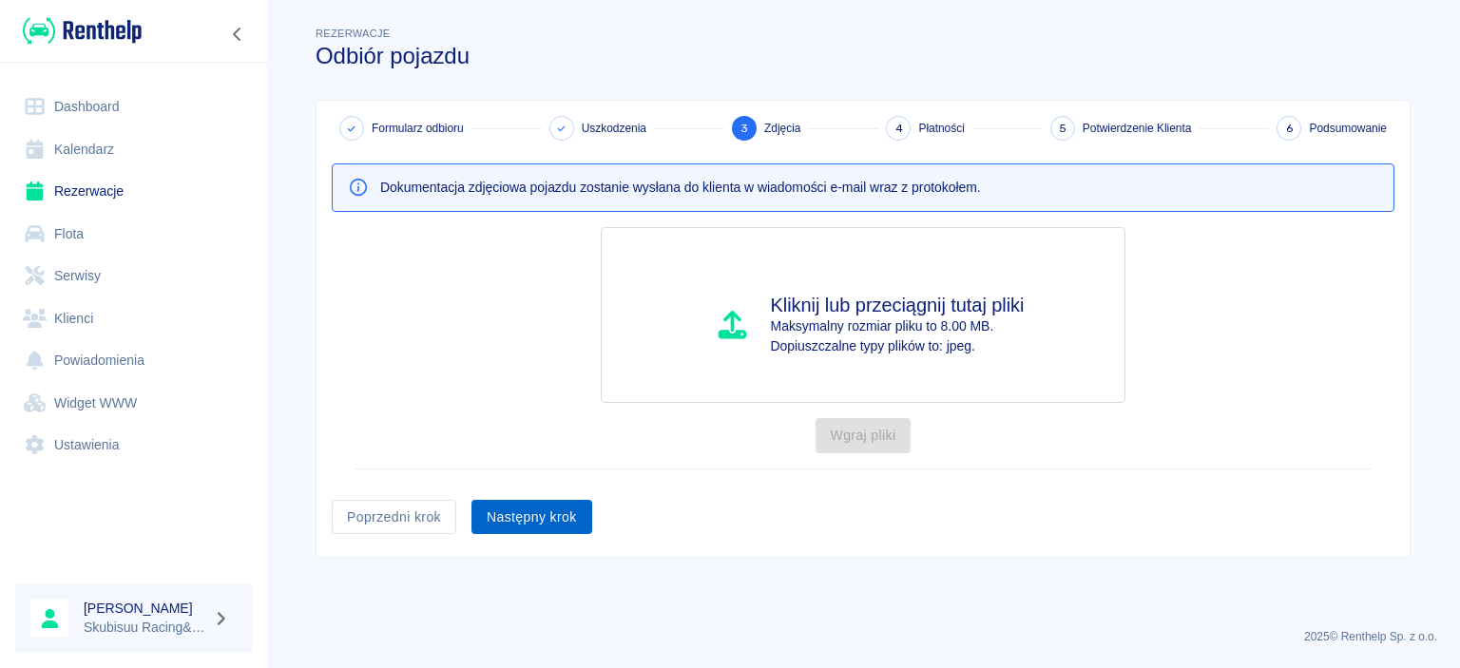
click at [525, 527] on button "Następny krok" at bounding box center [531, 517] width 121 height 35
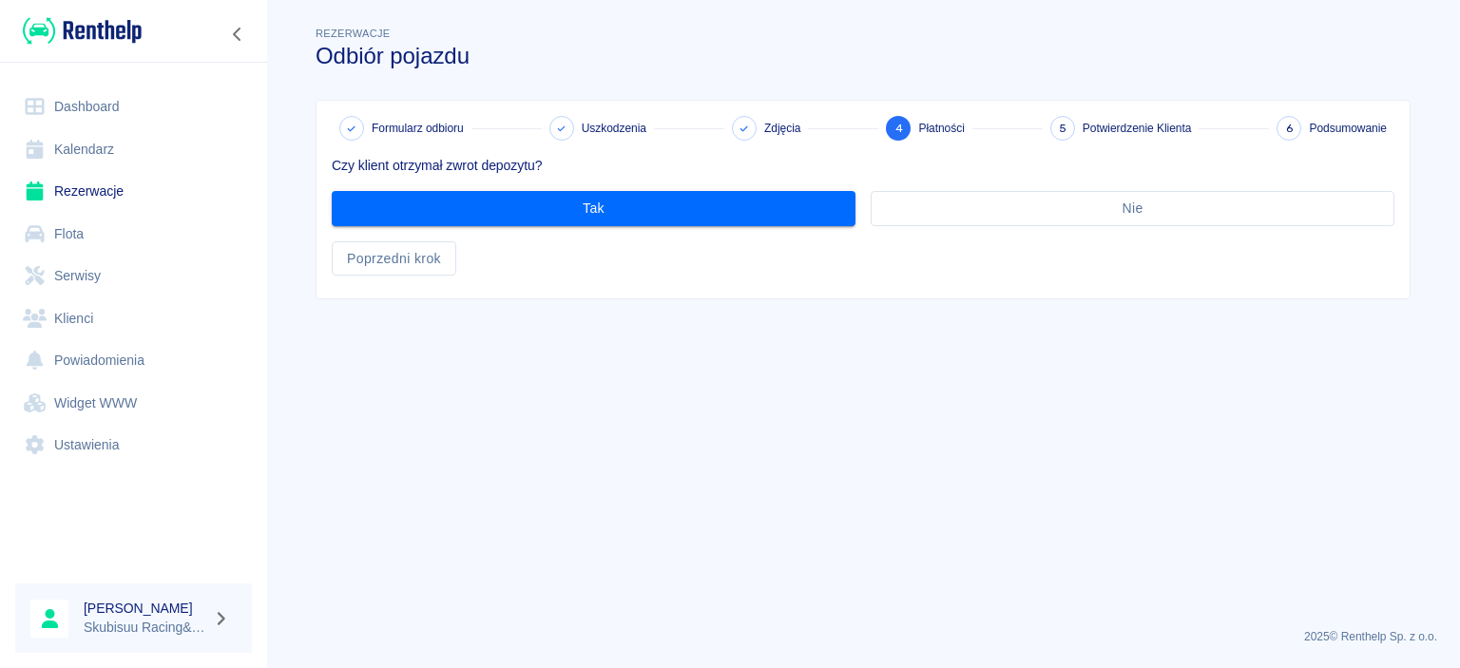
click at [570, 233] on div "Czy klient otrzymał zwrot depozytu? Tak Nie Poprzedni krok" at bounding box center [856, 208] width 1078 height 135
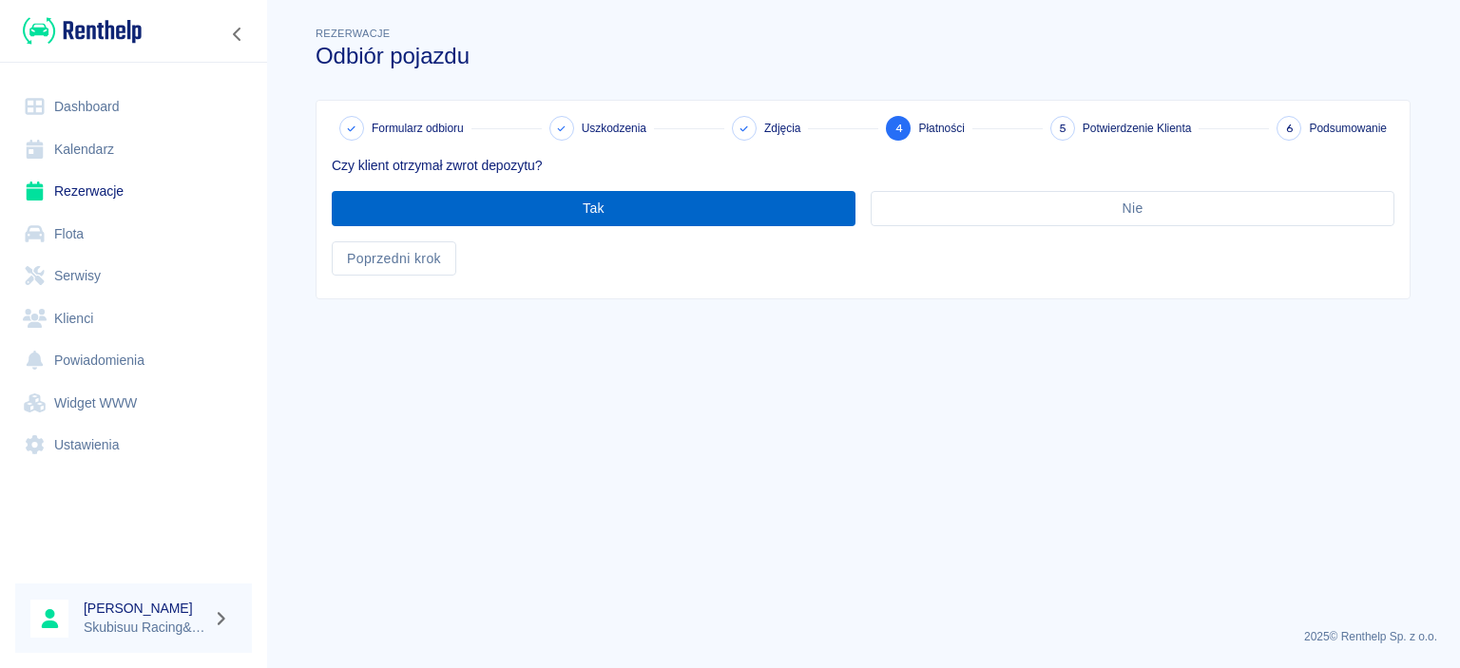
click at [574, 215] on button "Tak" at bounding box center [594, 208] width 524 height 35
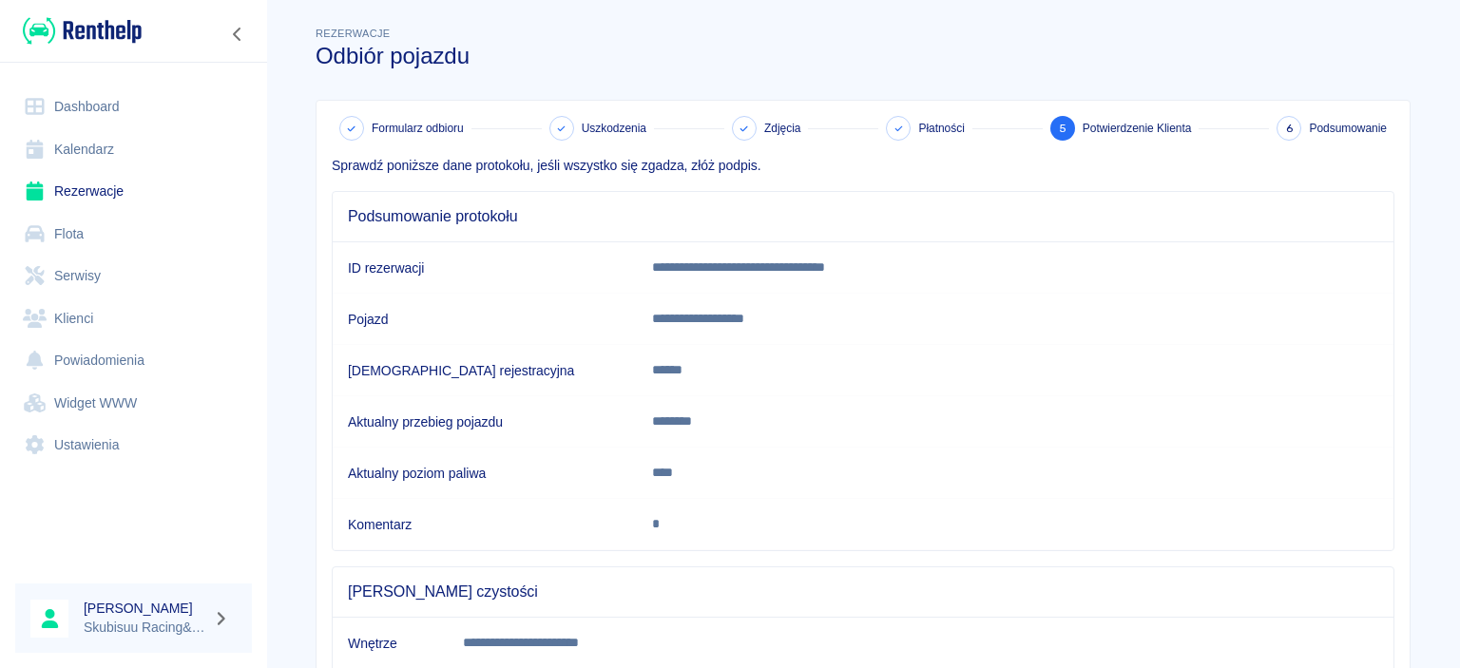
scroll to position [348, 0]
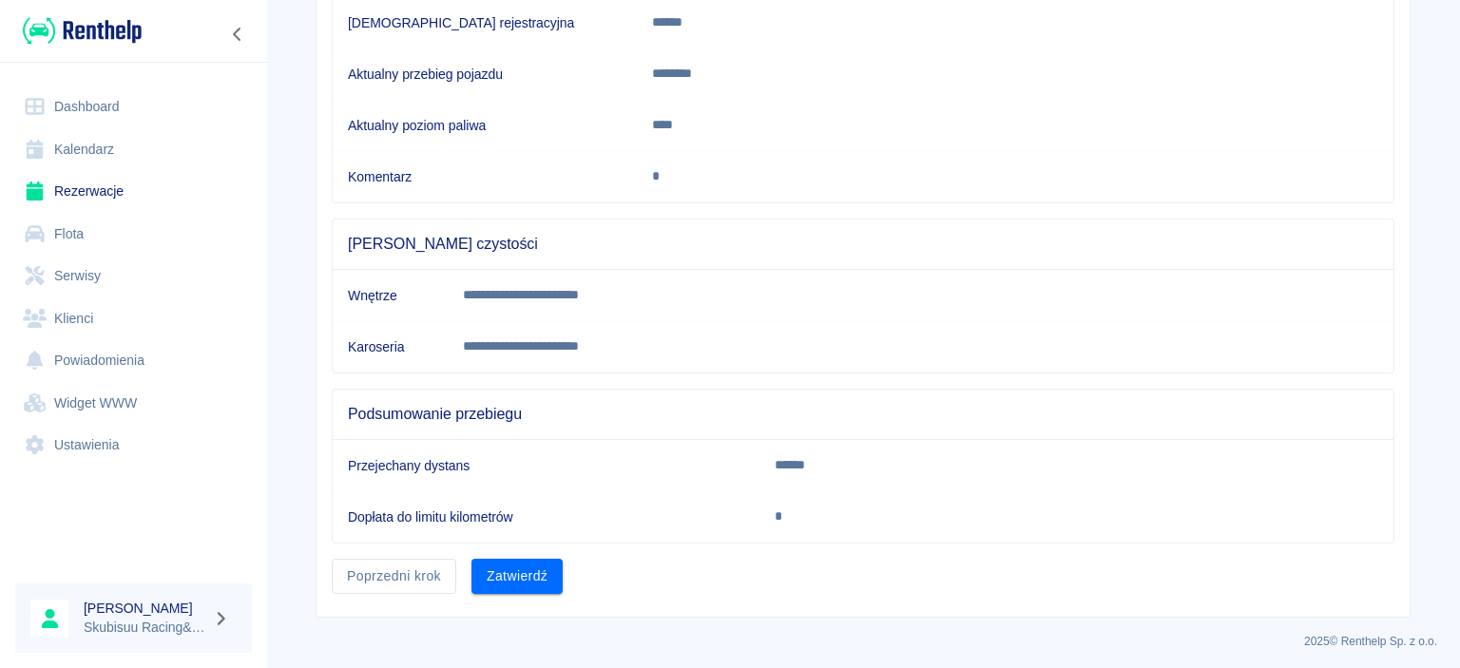
click at [530, 594] on div "**********" at bounding box center [863, 185] width 1093 height 864
click at [540, 574] on button "Zatwierdź" at bounding box center [516, 576] width 91 height 35
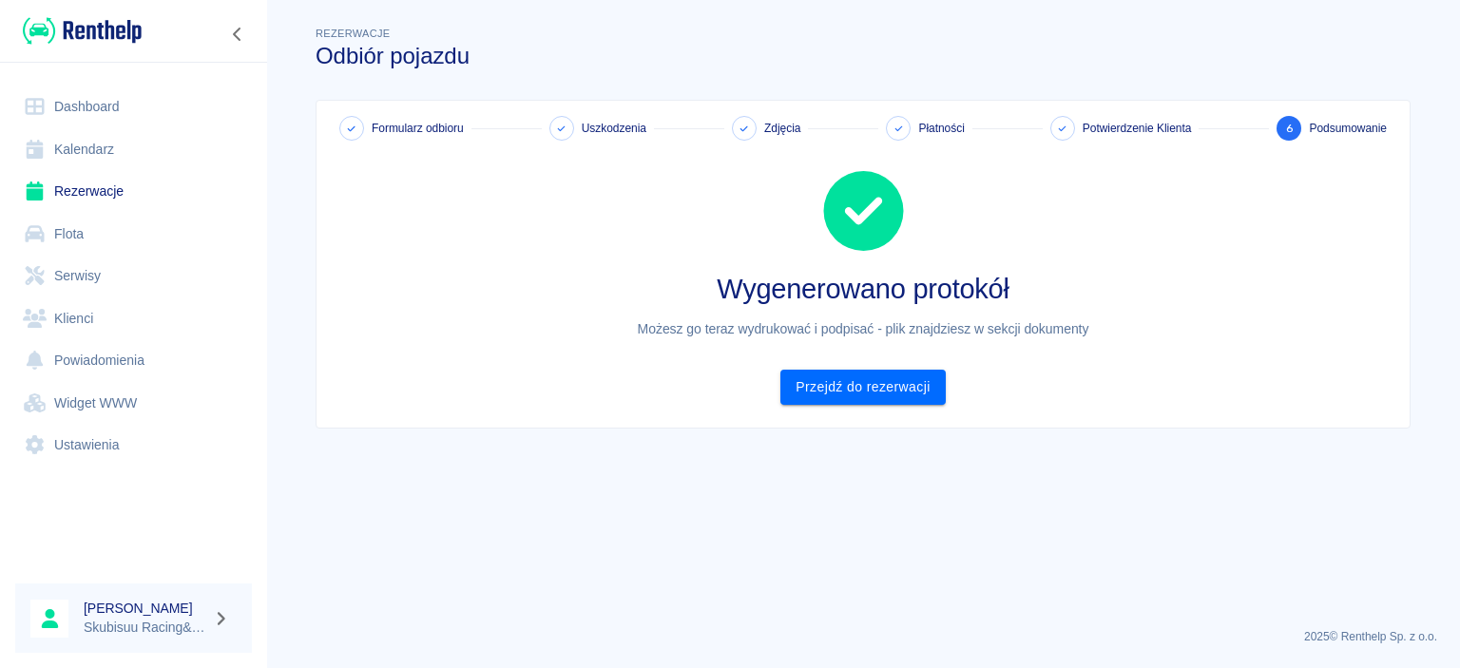
click at [812, 414] on div "Formularz odbioru Uszkodzenia Zdjęcia Płatności Potwierdzenie Klienta 6 Podsumo…" at bounding box center [863, 264] width 1093 height 327
click at [821, 401] on link "Przejdź do rezerwacji" at bounding box center [862, 387] width 164 height 35
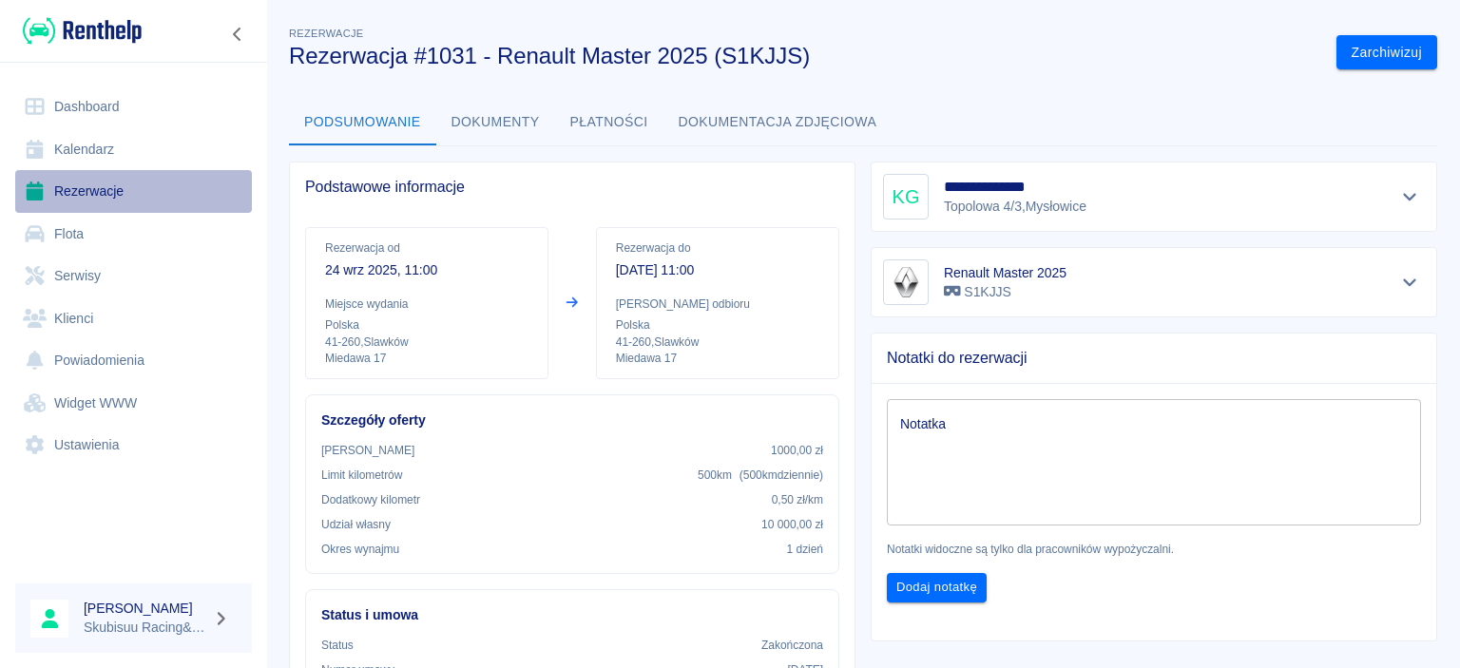
click at [72, 185] on link "Rezerwacje" at bounding box center [133, 191] width 237 height 43
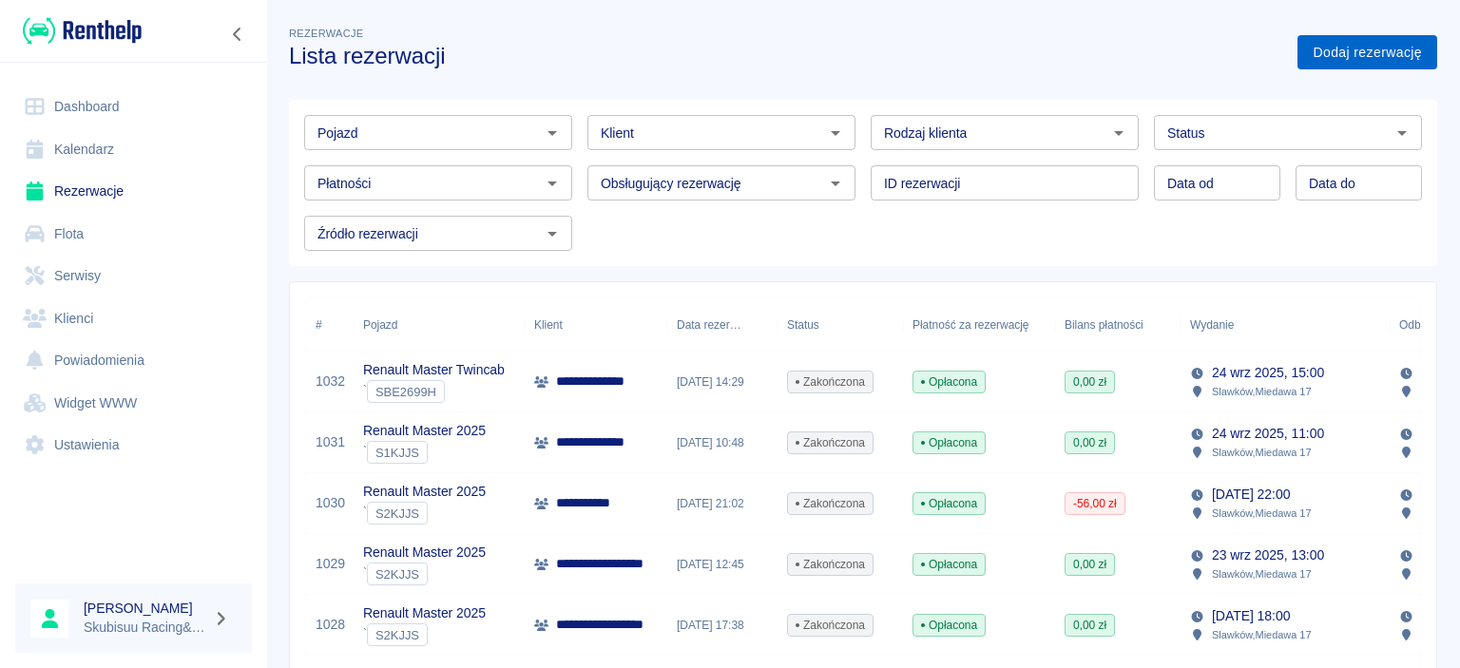
click at [1371, 60] on link "Dodaj rezerwację" at bounding box center [1367, 52] width 140 height 35
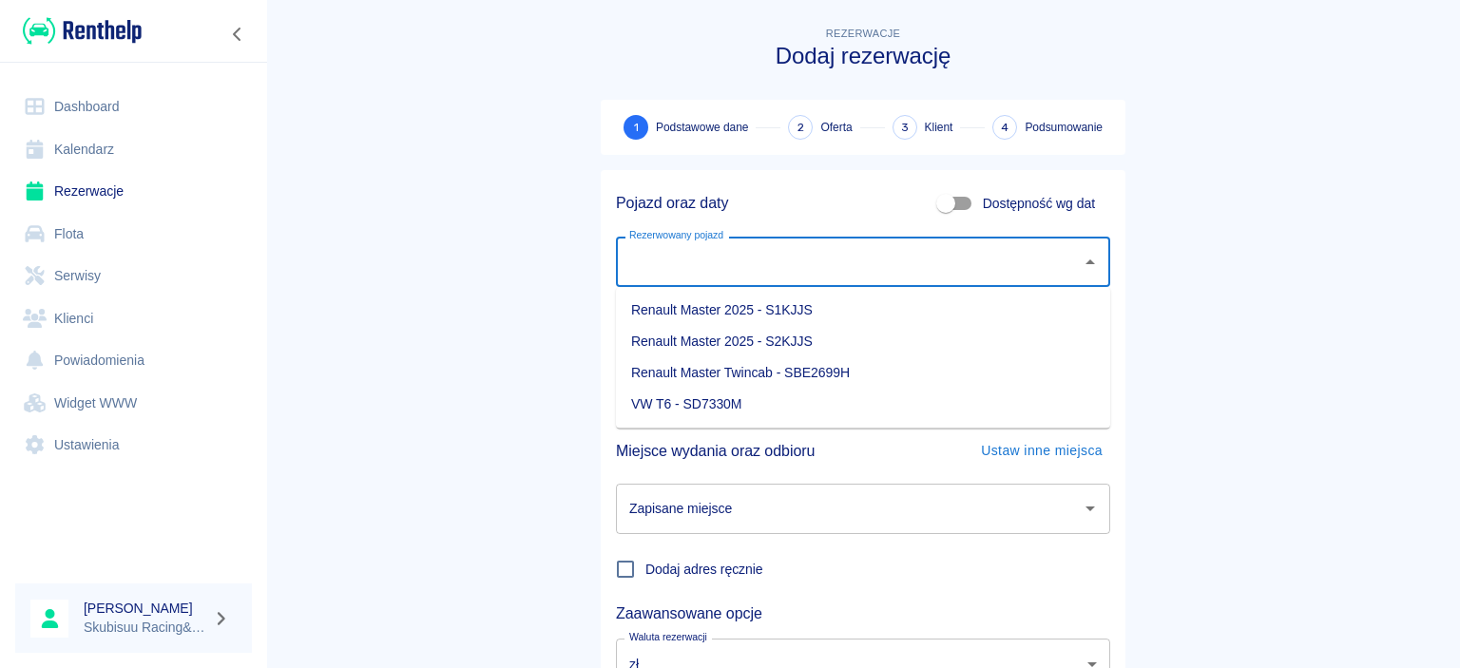
click at [912, 257] on input "Rezerwowany pojazd" at bounding box center [849, 261] width 449 height 33
click at [790, 317] on li "Renault Master 2025 - S1KJJS" at bounding box center [863, 310] width 494 height 31
type input "Renault Master 2025 - S1KJJS"
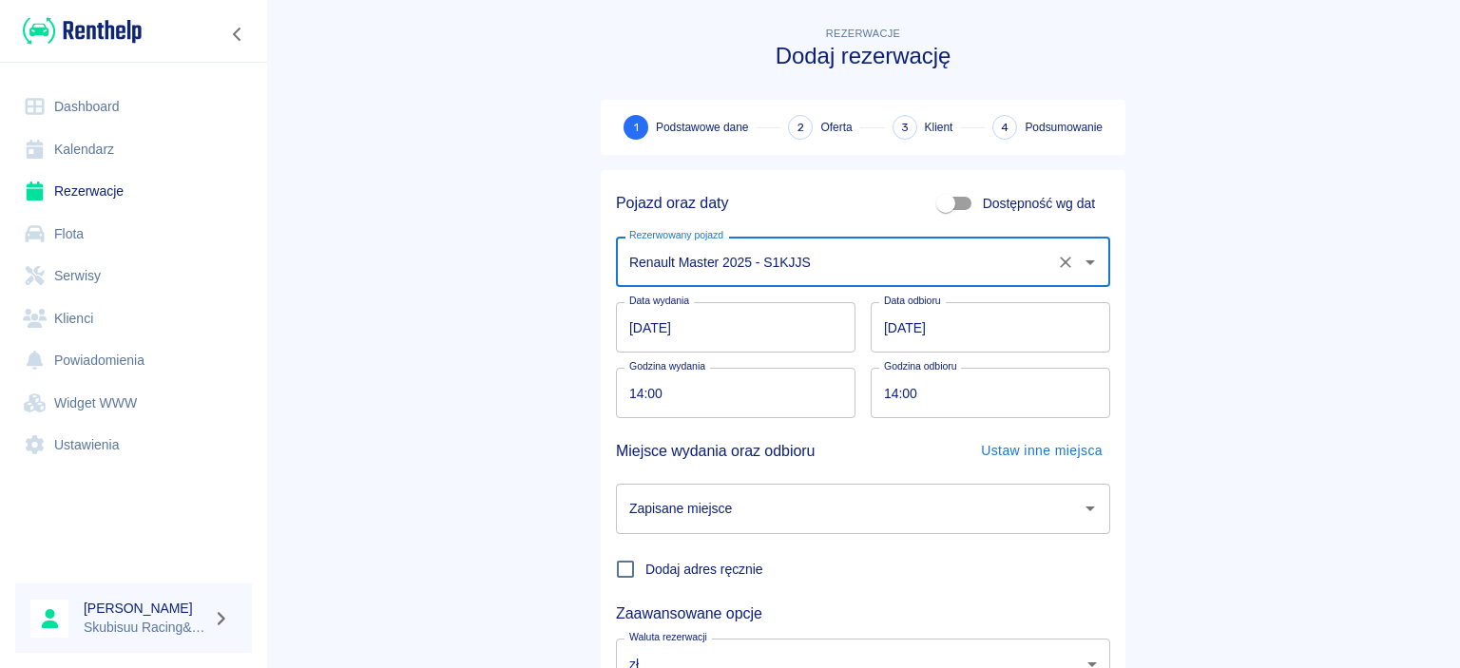
click at [679, 393] on input "14:00" at bounding box center [729, 393] width 226 height 50
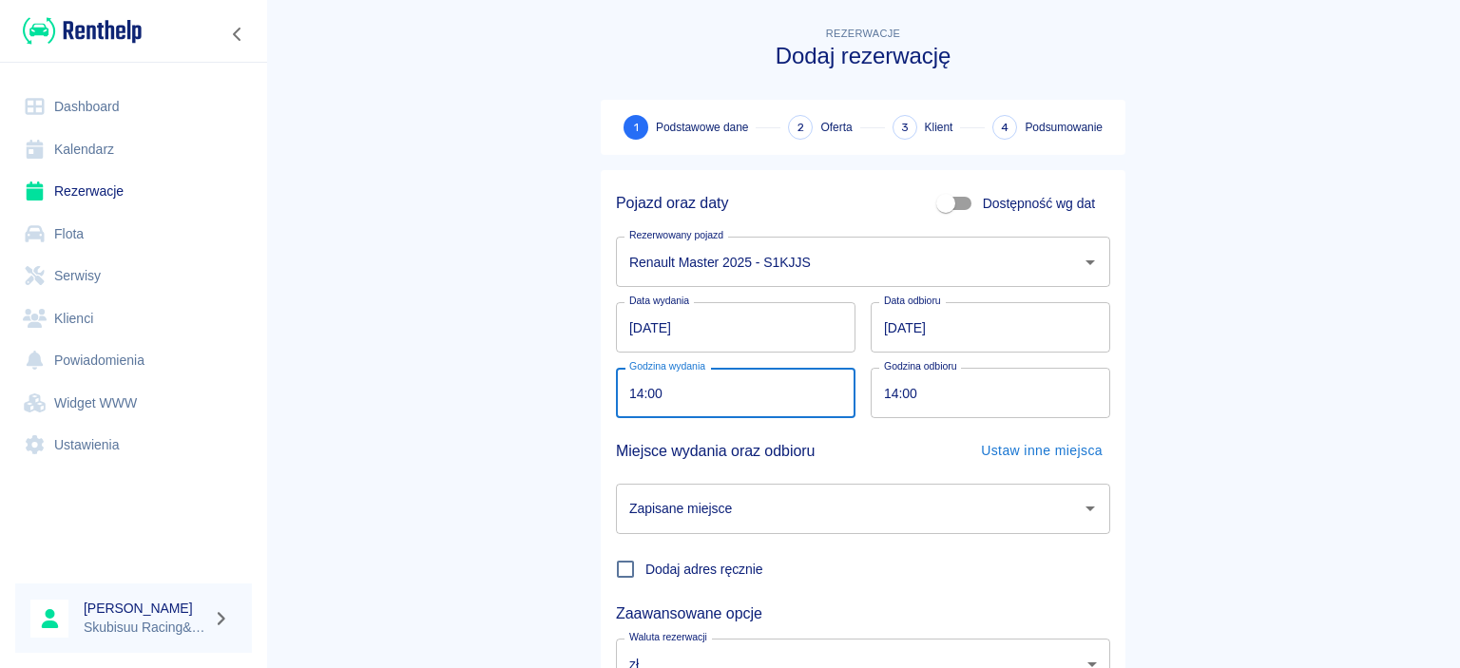
click at [666, 393] on input "14:00" at bounding box center [729, 393] width 226 height 50
click at [659, 398] on input "14:00" at bounding box center [729, 393] width 226 height 50
type input "14:30"
click at [913, 397] on input "14:00" at bounding box center [984, 393] width 226 height 50
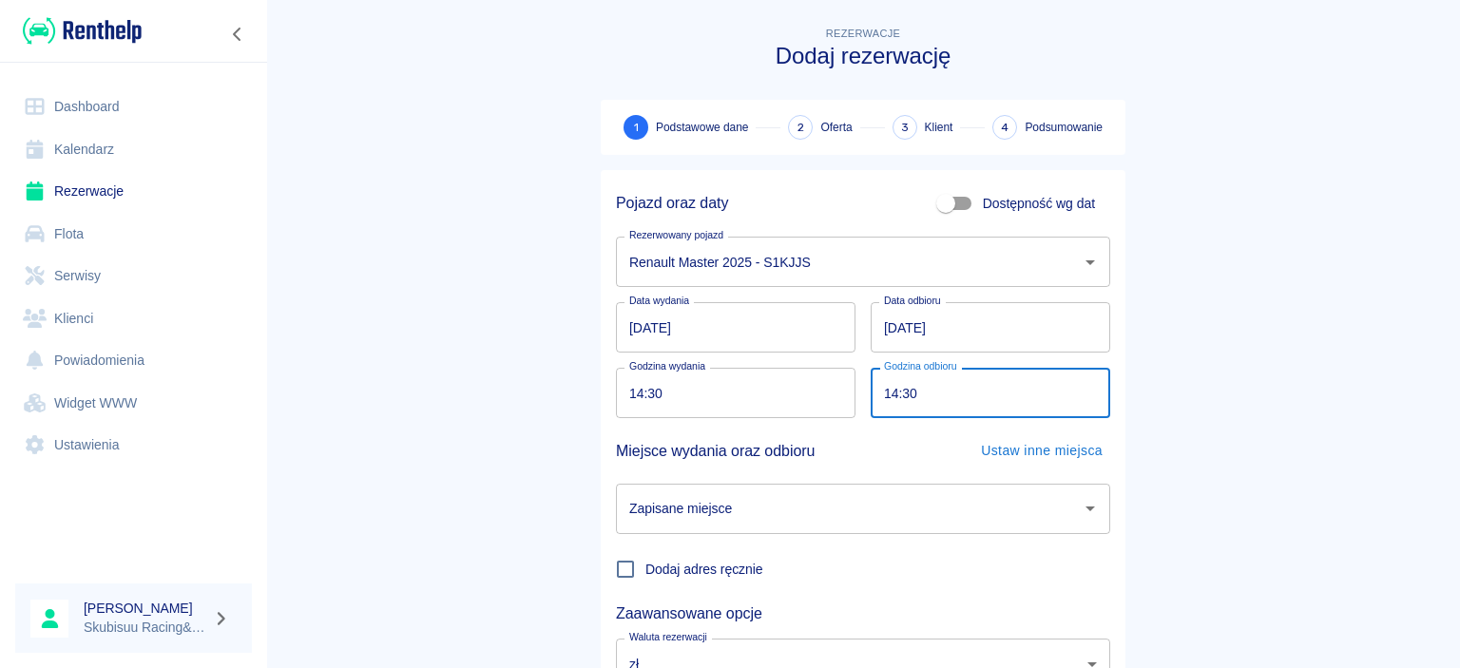
type input "14:30"
click at [490, 472] on main "Rezerwacje Dodaj rezerwację 1 Podstawowe dane 2 Oferta 3 Klient 4 Podsumowanie …" at bounding box center [863, 396] width 1194 height 747
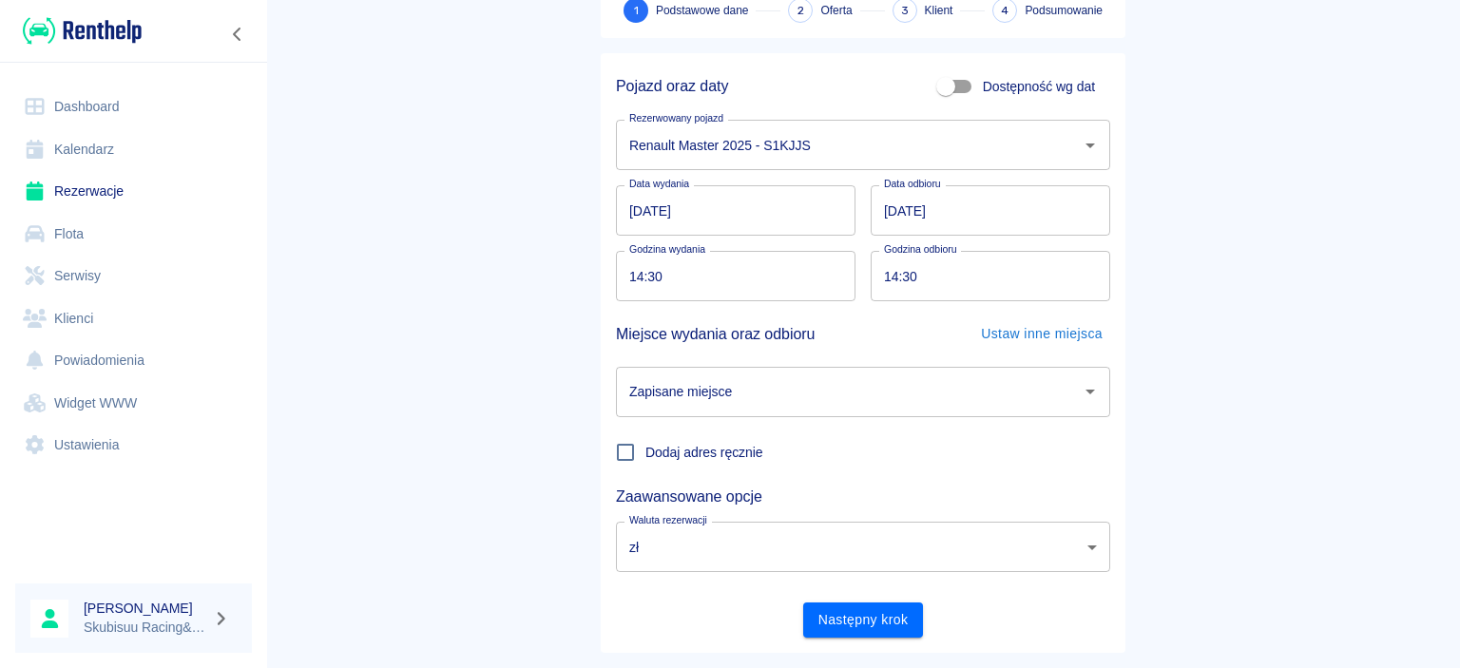
scroll to position [157, 0]
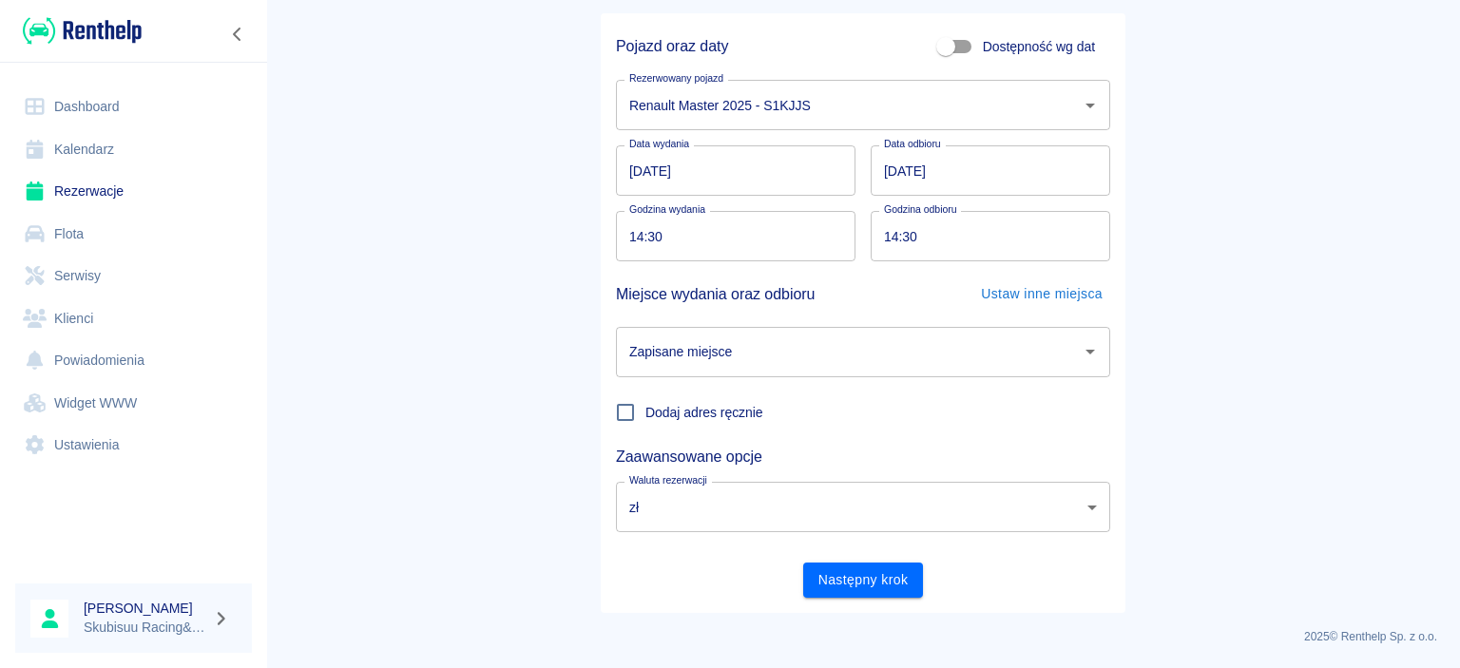
click at [813, 306] on h5 "Miejsce wydania oraz odbioru" at bounding box center [715, 295] width 199 height 34
click at [786, 345] on input "Zapisane miejsce" at bounding box center [849, 352] width 449 height 33
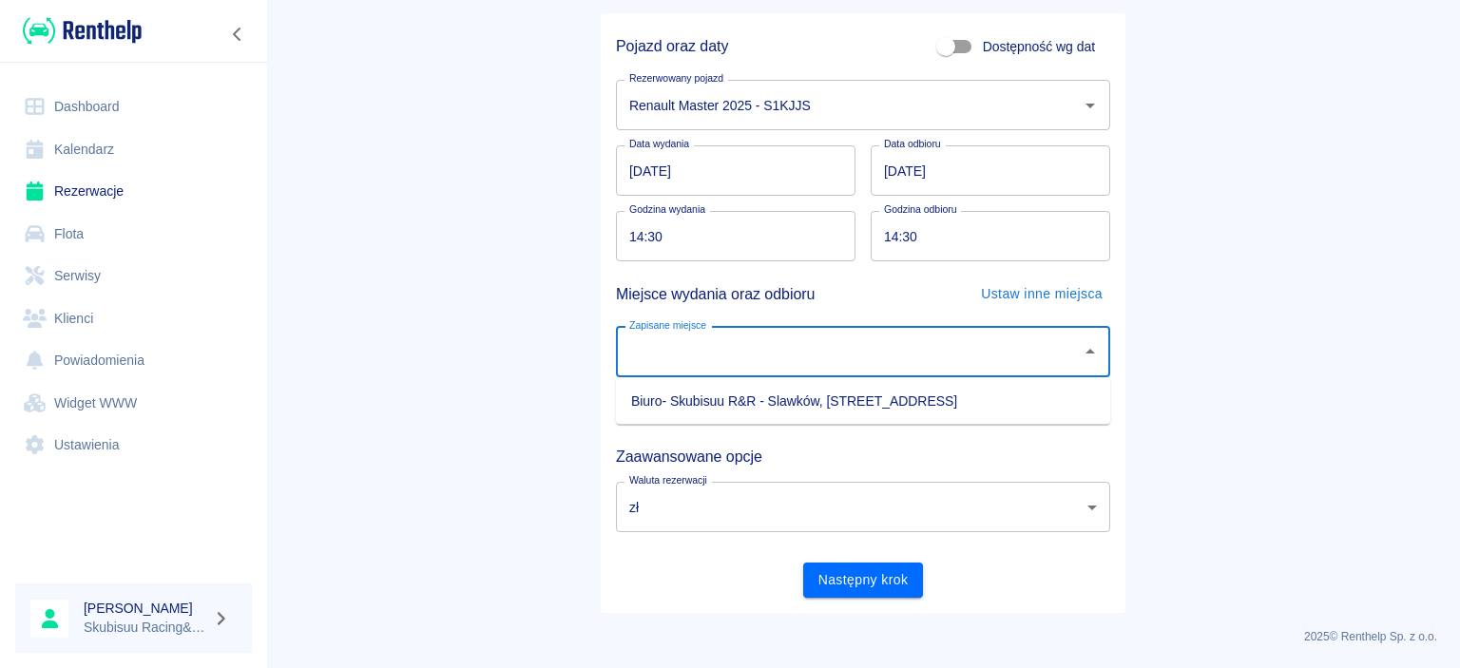
click at [723, 449] on div "Zaawansowane opcje" at bounding box center [855, 449] width 509 height 34
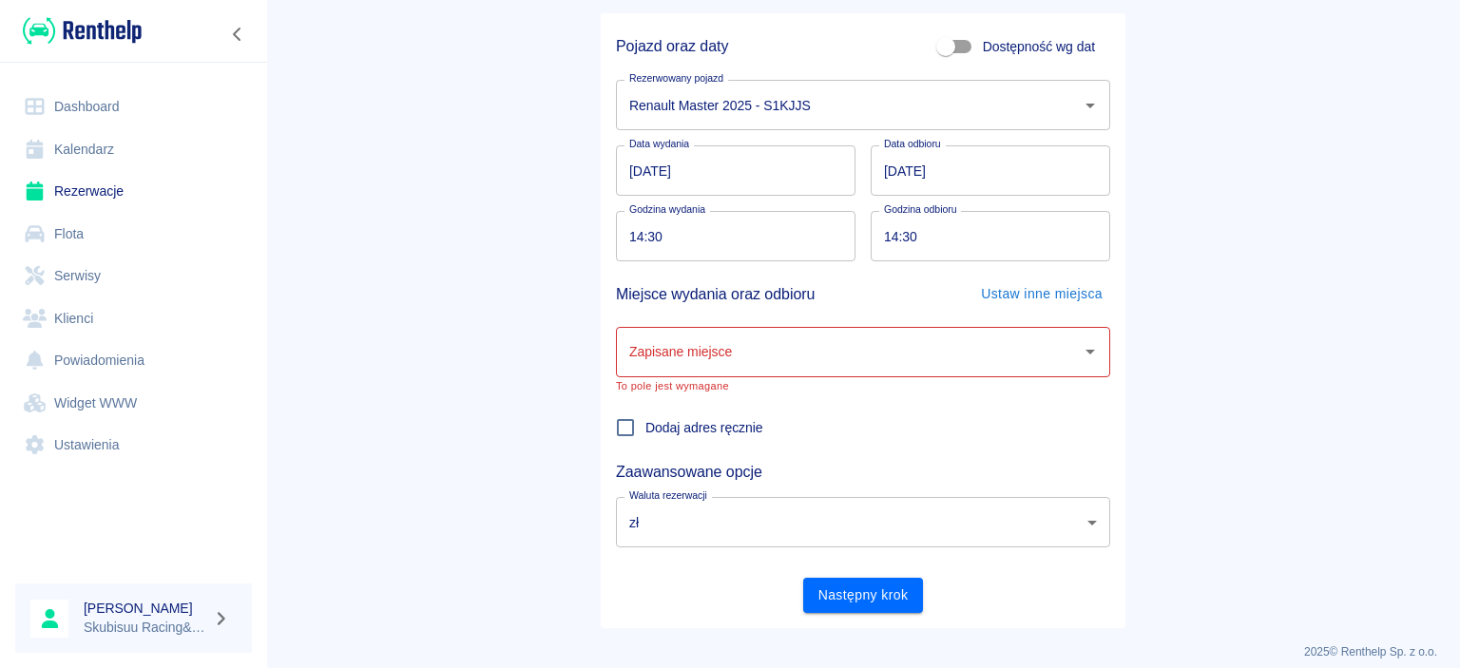
click at [747, 414] on label "Dodaj adres ręcznie" at bounding box center [684, 428] width 158 height 40
click at [645, 414] on input "Dodaj adres ręcznie" at bounding box center [625, 428] width 40 height 40
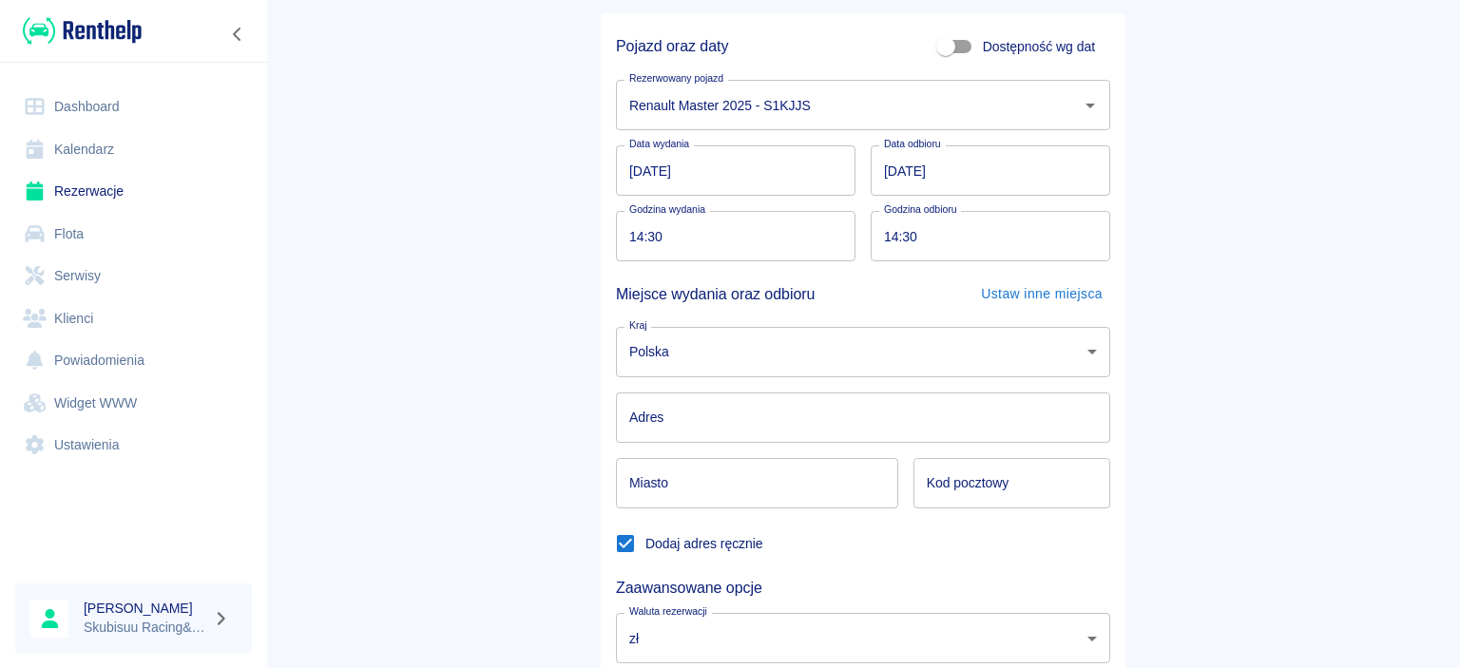
click at [743, 382] on div "Adres Adres" at bounding box center [855, 410] width 509 height 66
click at [632, 551] on input "Dodaj adres ręcznie" at bounding box center [625, 544] width 40 height 40
checkbox input "false"
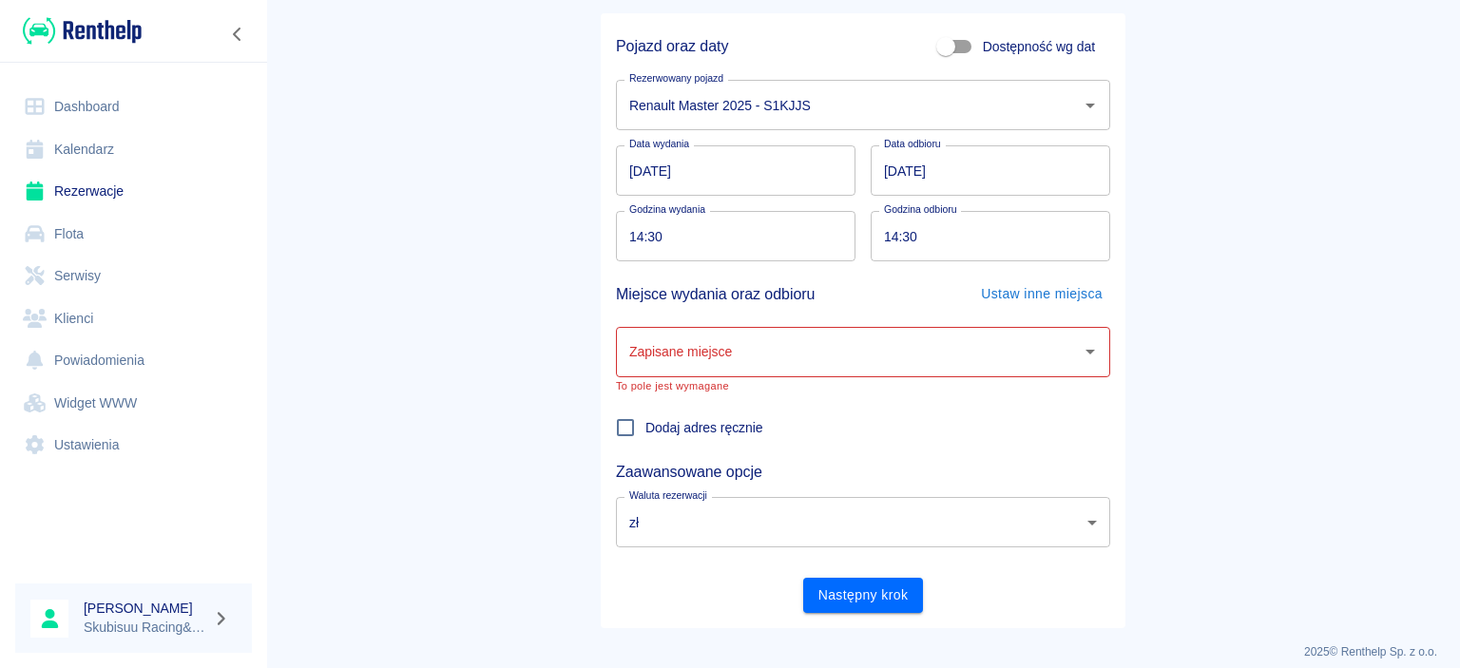
click at [785, 330] on div "Zapisane miejsce" at bounding box center [863, 352] width 494 height 50
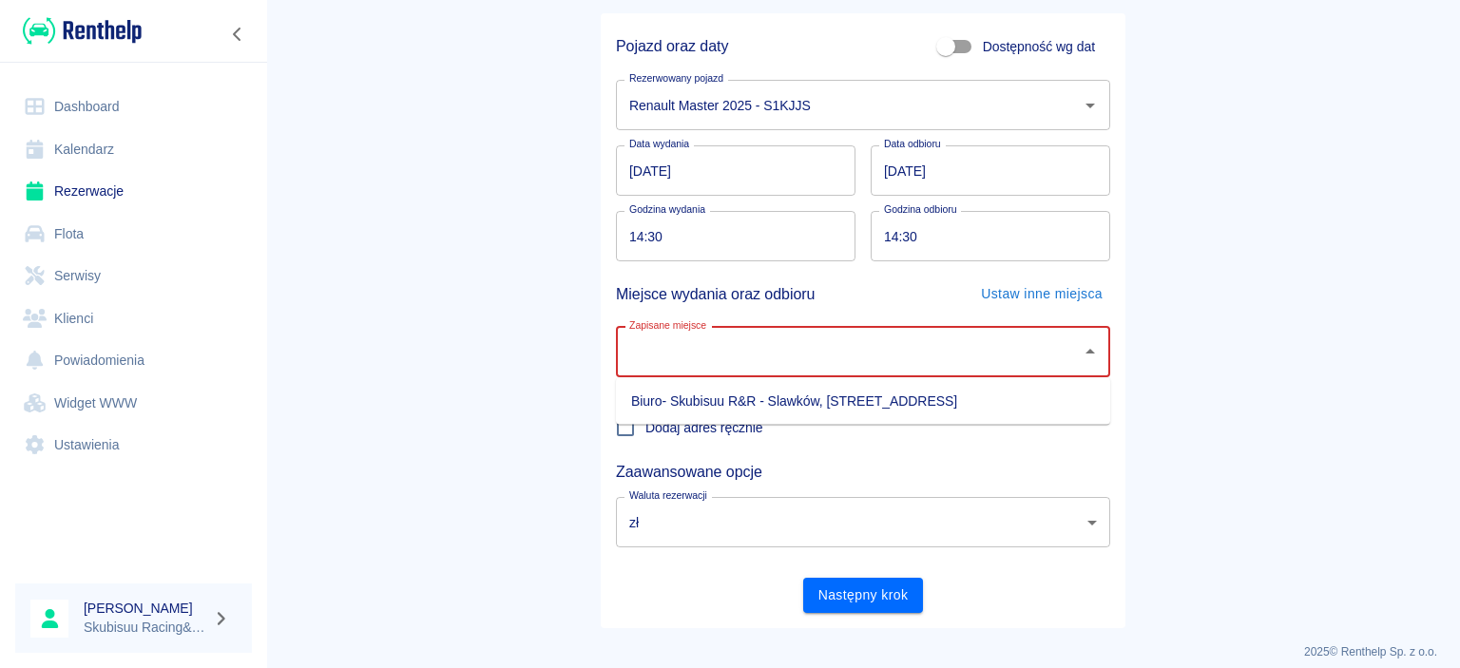
click at [762, 394] on li "Biuro- Skubisuu R&R - Slawków, [STREET_ADDRESS]" at bounding box center [863, 401] width 494 height 31
type input "Biuro- Skubisuu R&R - Slawków, [STREET_ADDRESS]"
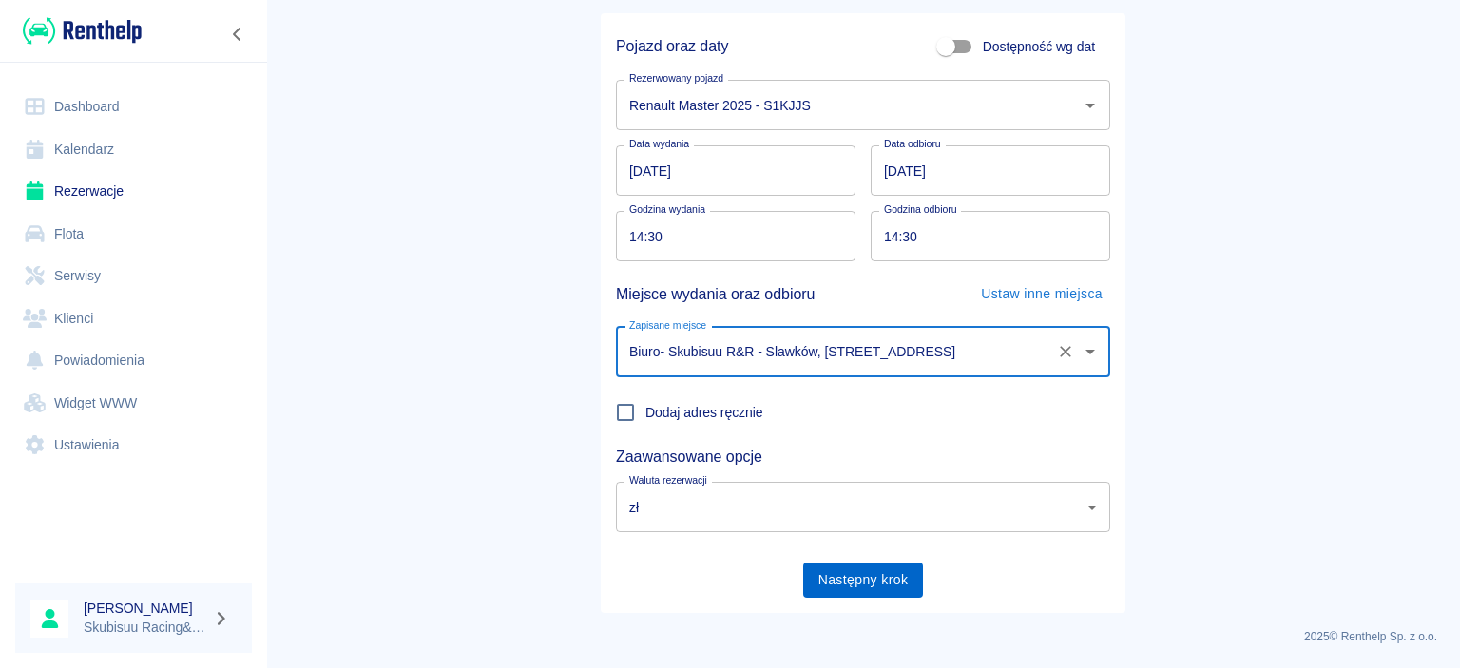
click at [887, 591] on button "Następny krok" at bounding box center [863, 580] width 121 height 35
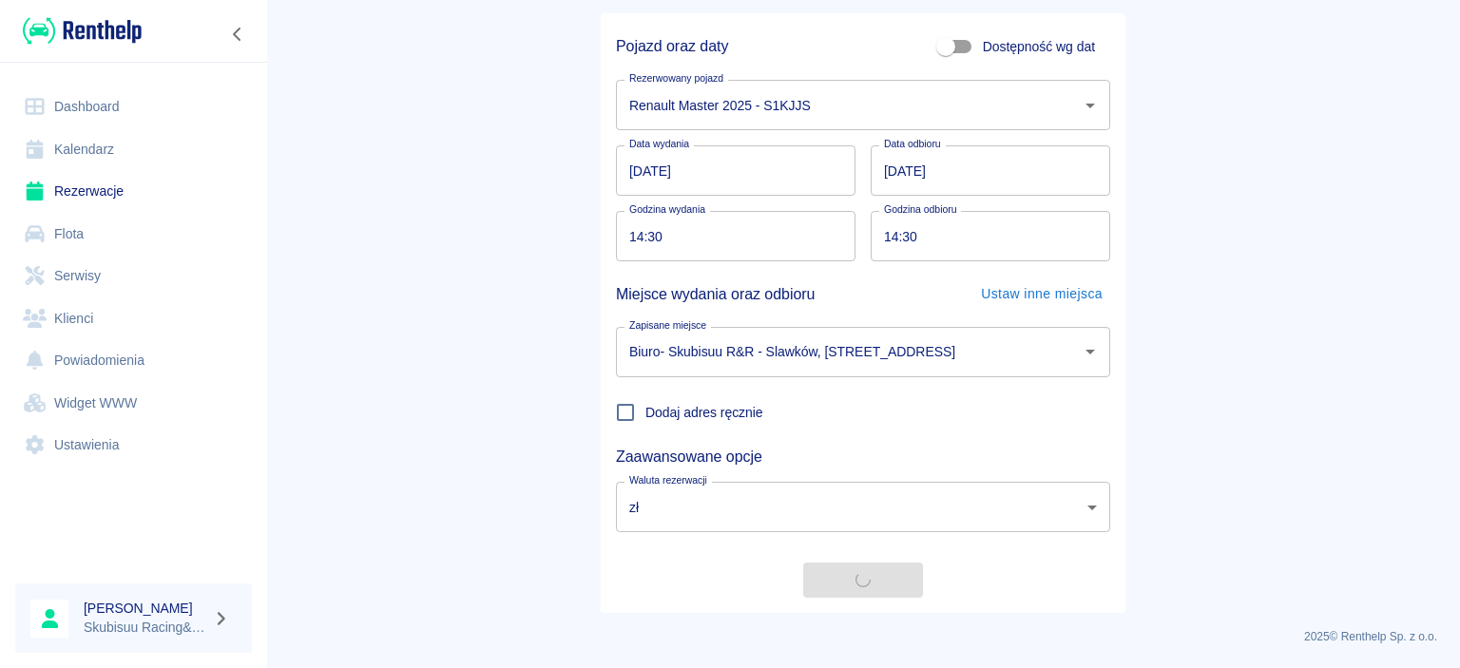
scroll to position [0, 0]
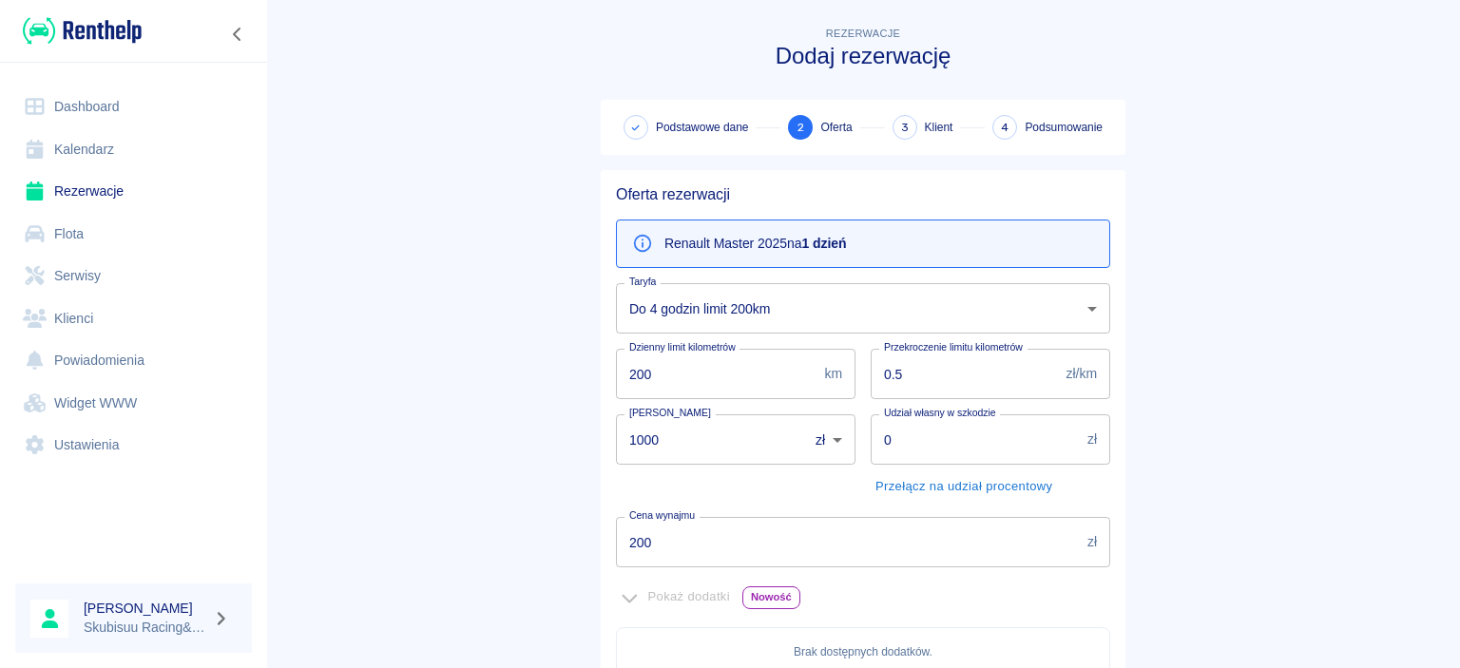
click at [902, 255] on div "Renault Master 2025 na 1 dzień" at bounding box center [863, 244] width 494 height 48
click at [847, 255] on div "Renault Master 2025 na 1 dzień" at bounding box center [755, 243] width 183 height 35
click at [755, 305] on body "Używamy plików Cookies, by zapewnić Ci najlepsze możliwe doświadczenie. Aby dow…" at bounding box center [730, 334] width 1460 height 668
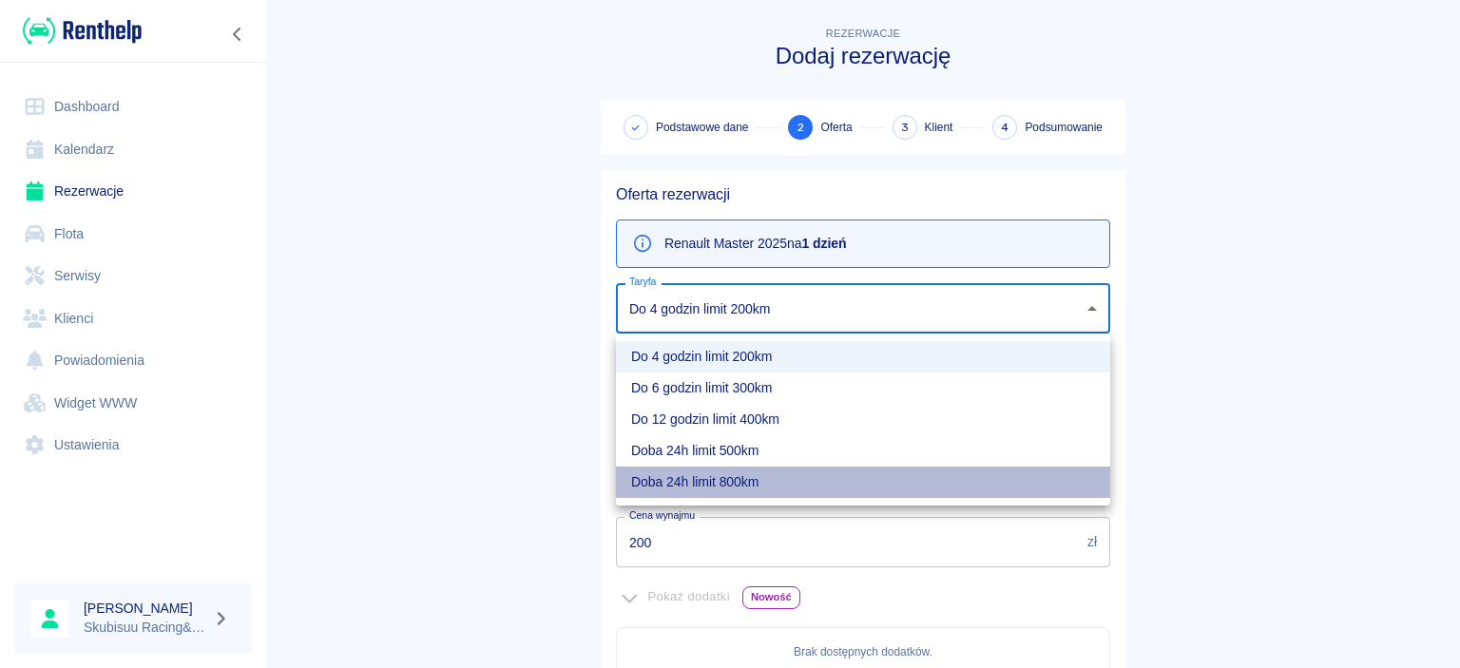
click at [678, 492] on li "Doba 24h limit 800km" at bounding box center [863, 482] width 494 height 31
type input "55cd227e-f8bb-4b6b-80ce-e49436dfa3d5"
type input "800"
type input "400"
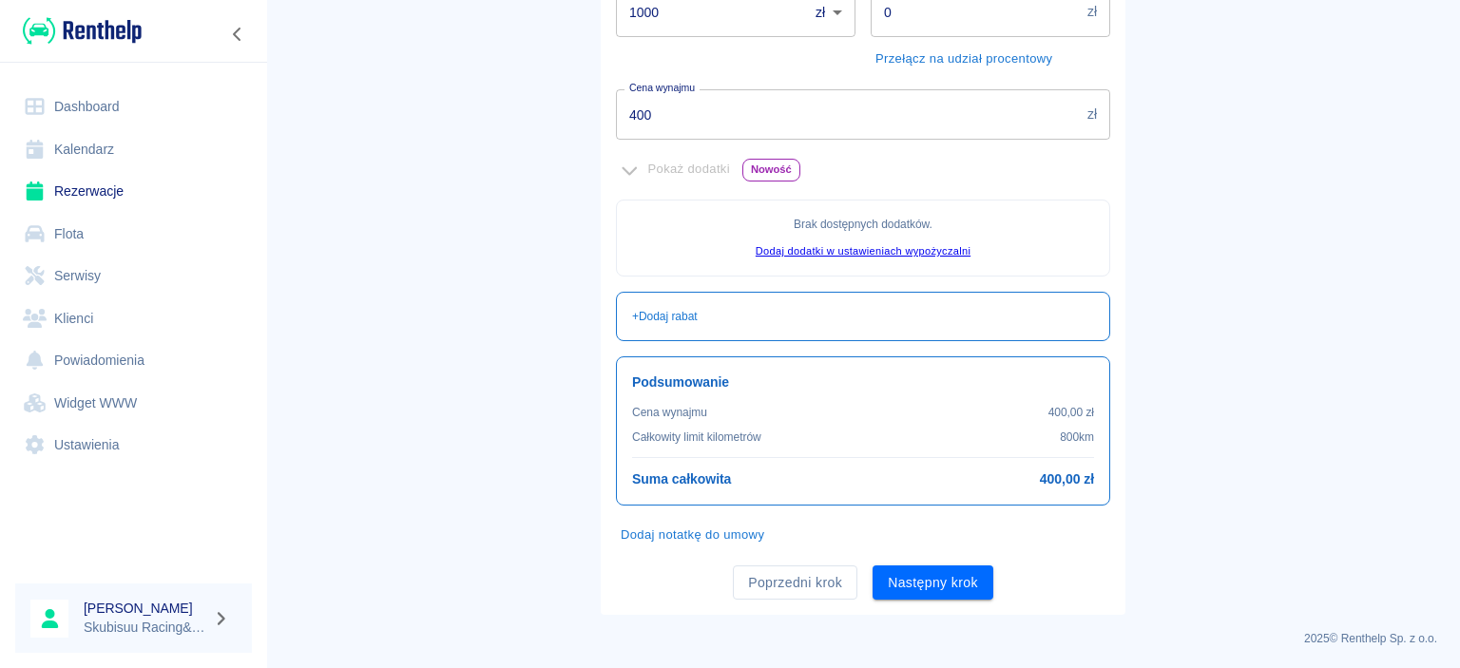
scroll to position [63, 0]
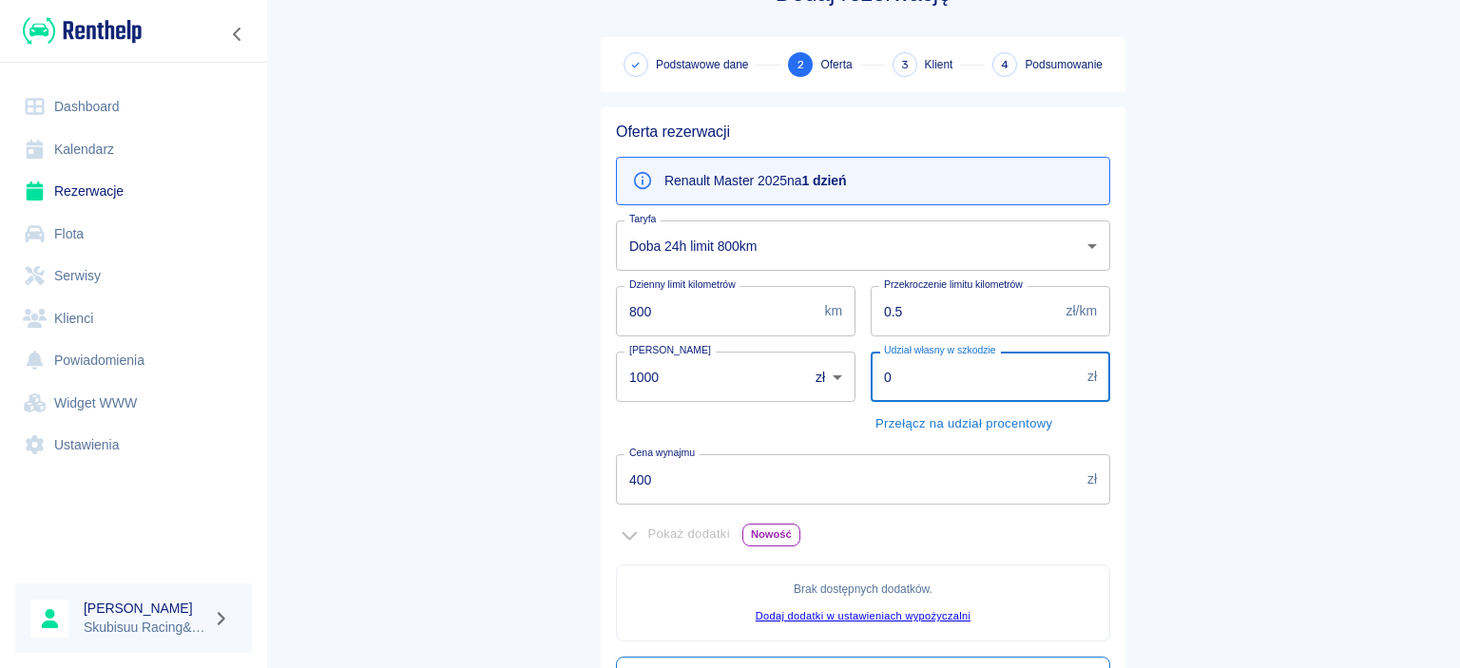
drag, startPoint x: 793, startPoint y: 413, endPoint x: 721, endPoint y: 439, distance: 76.7
click at [871, 402] on input "0" at bounding box center [975, 377] width 209 height 50
type input "10000"
click at [567, 329] on main "Rezerwacje Dodaj rezerwację Podstawowe dane 2 Oferta 3 Klient 4 Podsumowanie Of…" at bounding box center [863, 470] width 1194 height 1020
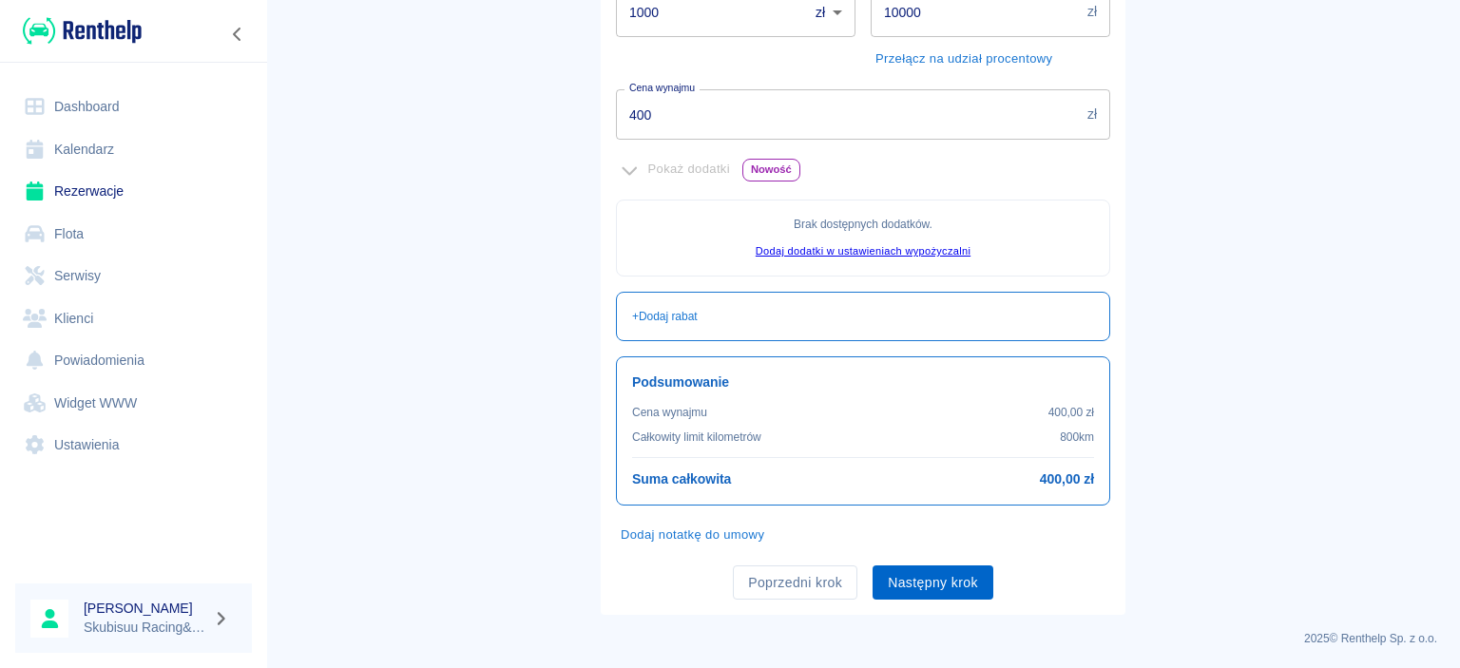
click at [924, 574] on button "Następny krok" at bounding box center [933, 583] width 121 height 35
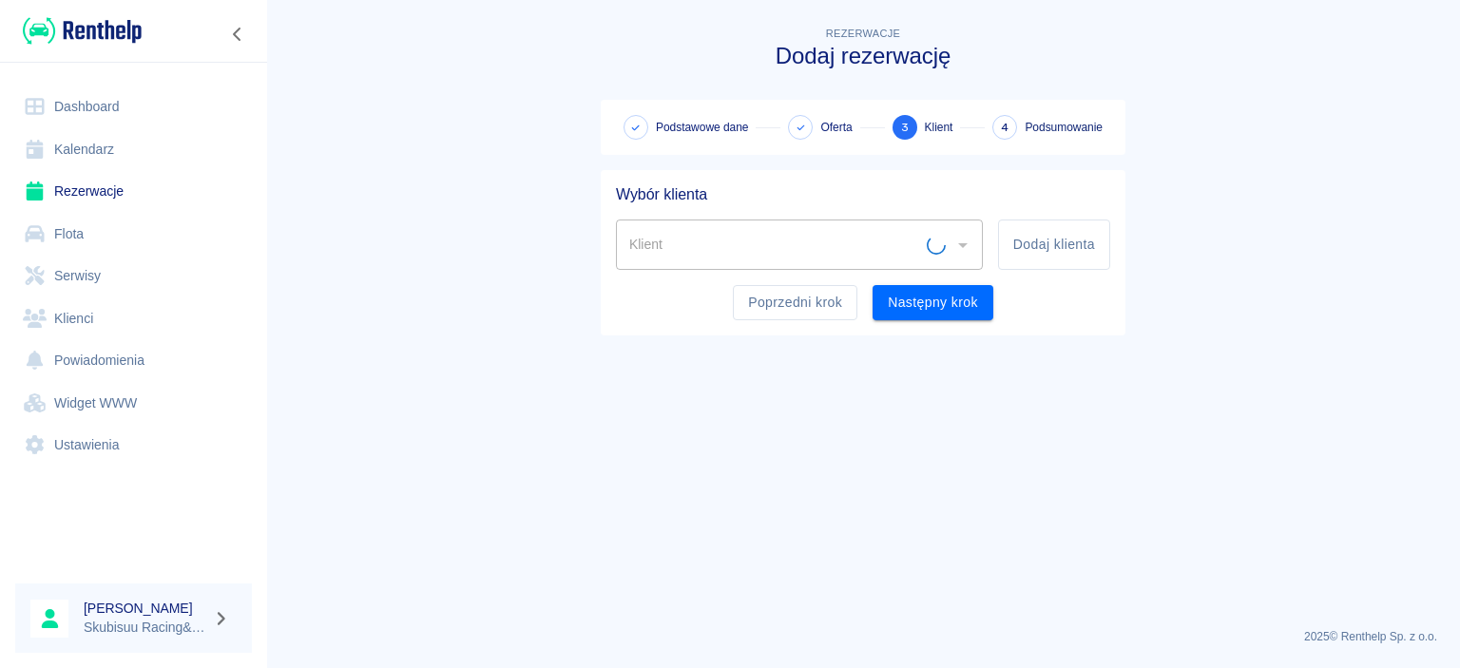
scroll to position [0, 0]
click at [1023, 259] on button "Dodaj klienta" at bounding box center [1054, 245] width 112 height 50
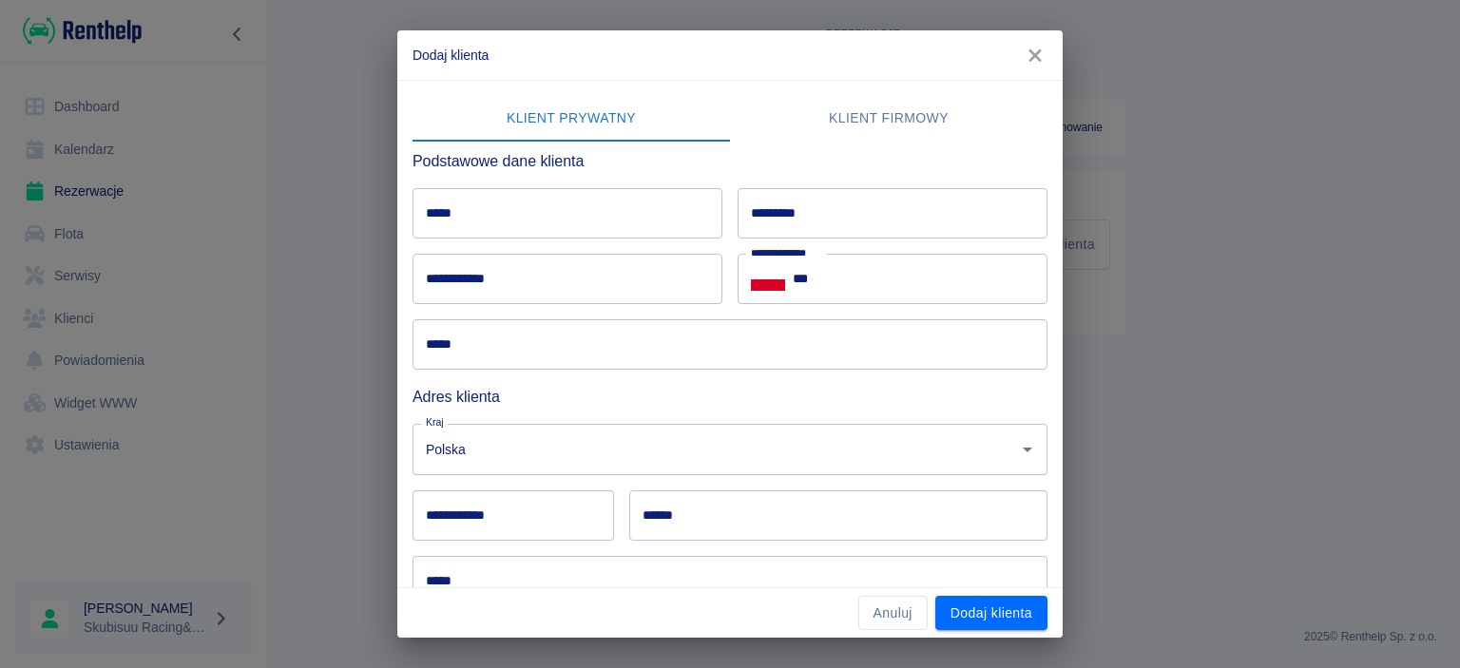
click at [648, 233] on input "*****" at bounding box center [568, 213] width 310 height 50
type input "*******"
click at [907, 203] on input "*********" at bounding box center [893, 213] width 310 height 50
type input "******"
click at [998, 274] on input "***" at bounding box center [920, 279] width 255 height 50
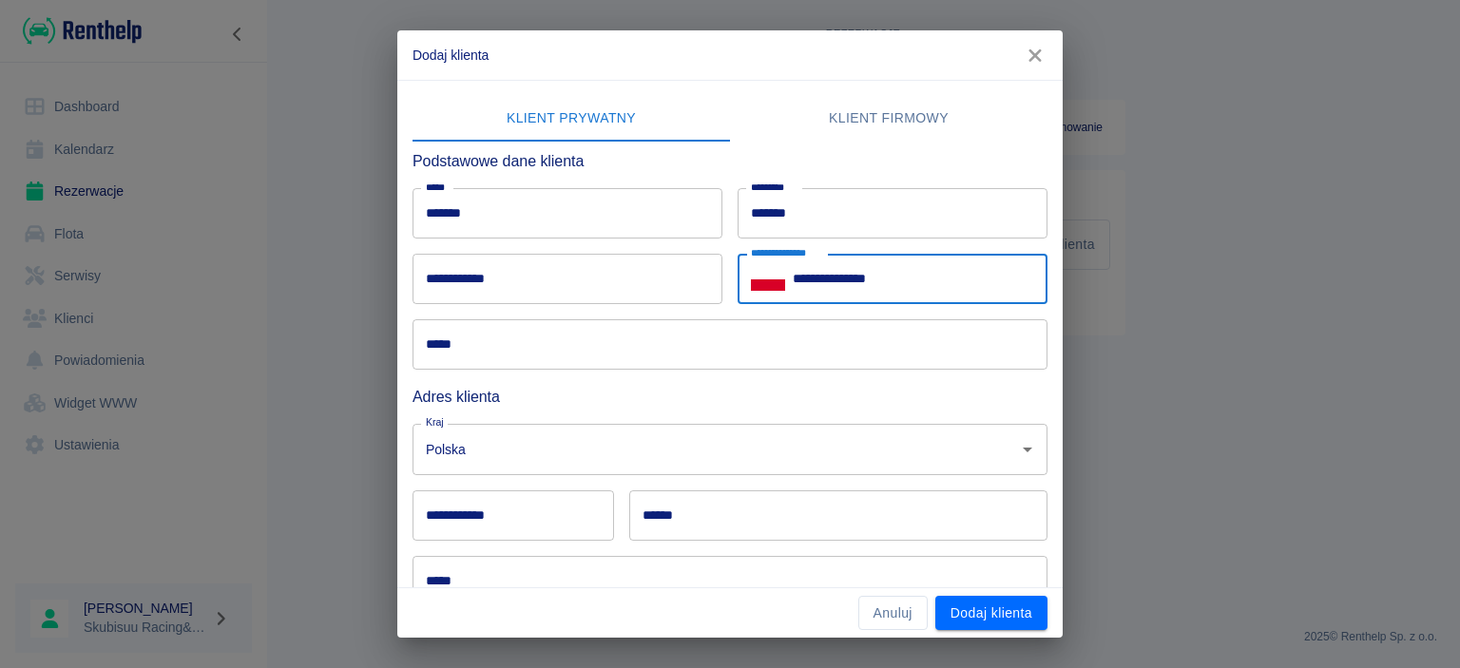
type input "**********"
click at [747, 355] on input "*****" at bounding box center [730, 344] width 635 height 50
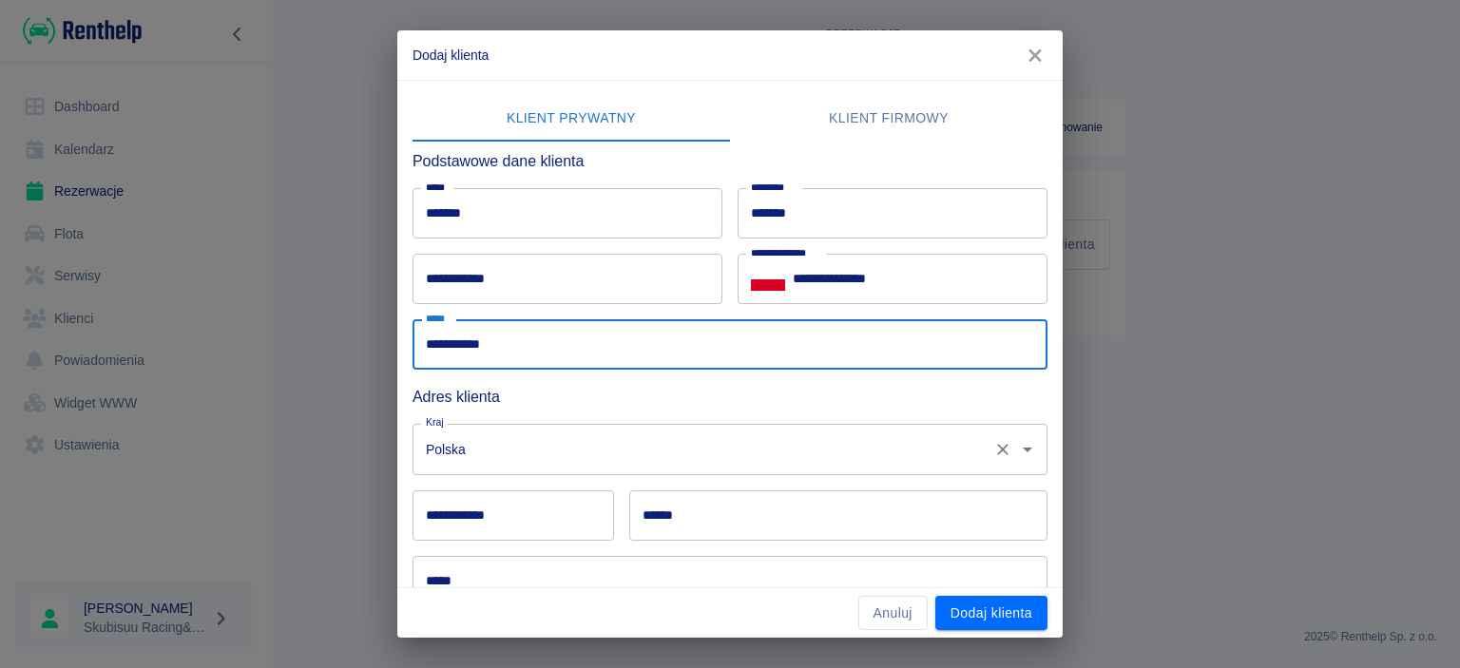
type input "**********"
click at [688, 457] on input "Polska" at bounding box center [703, 448] width 565 height 33
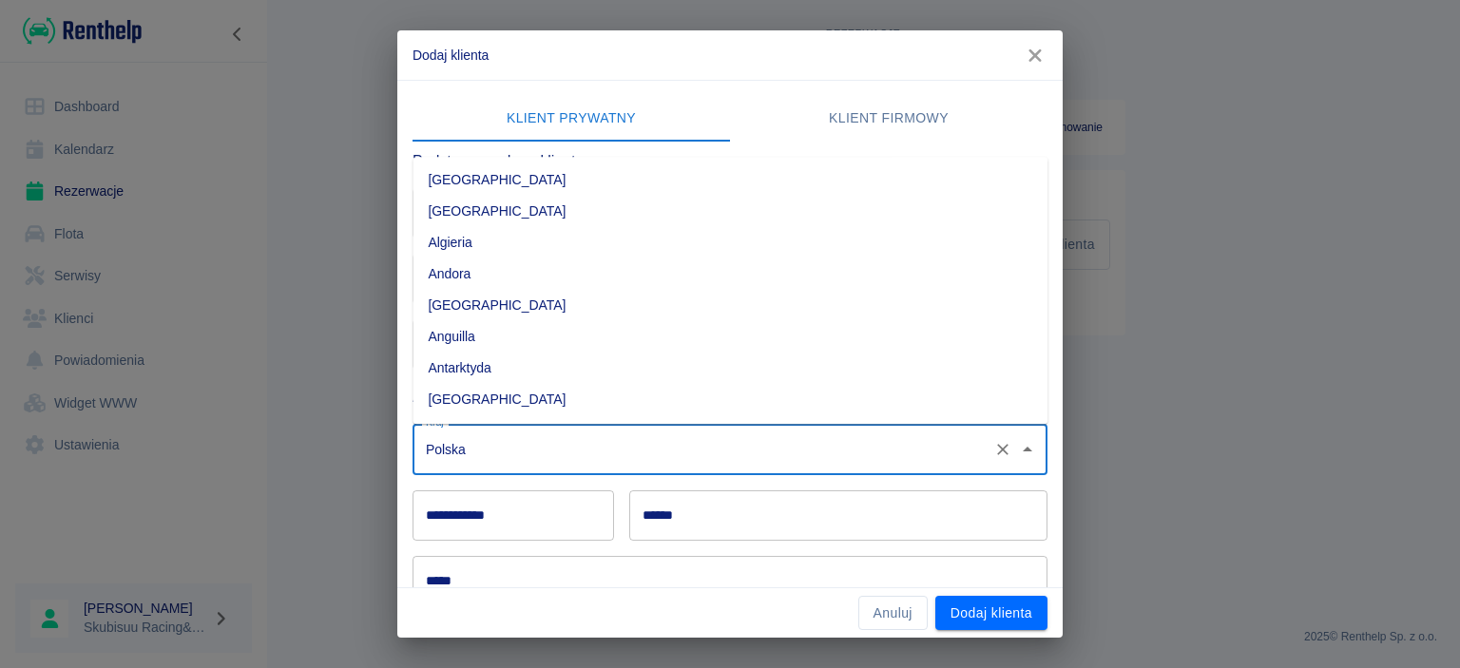
scroll to position [4948, 0]
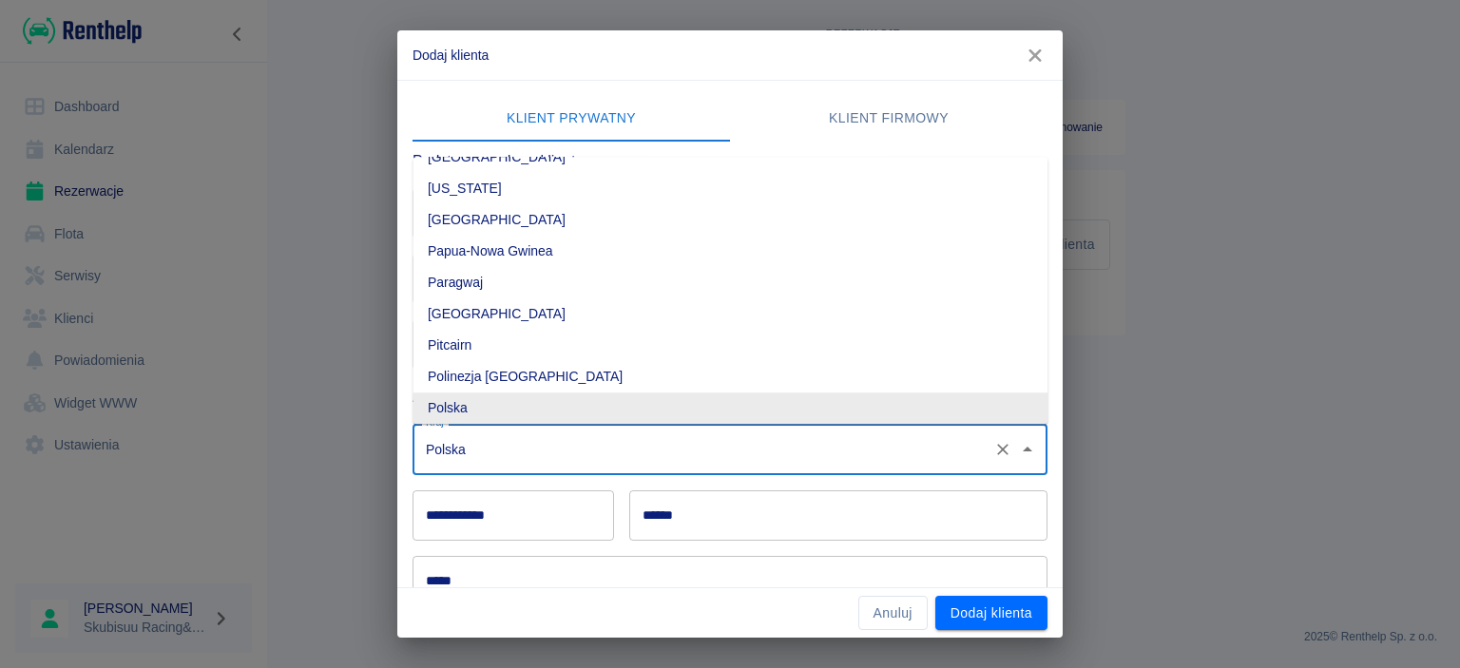
click at [534, 523] on input "**********" at bounding box center [514, 515] width 202 height 50
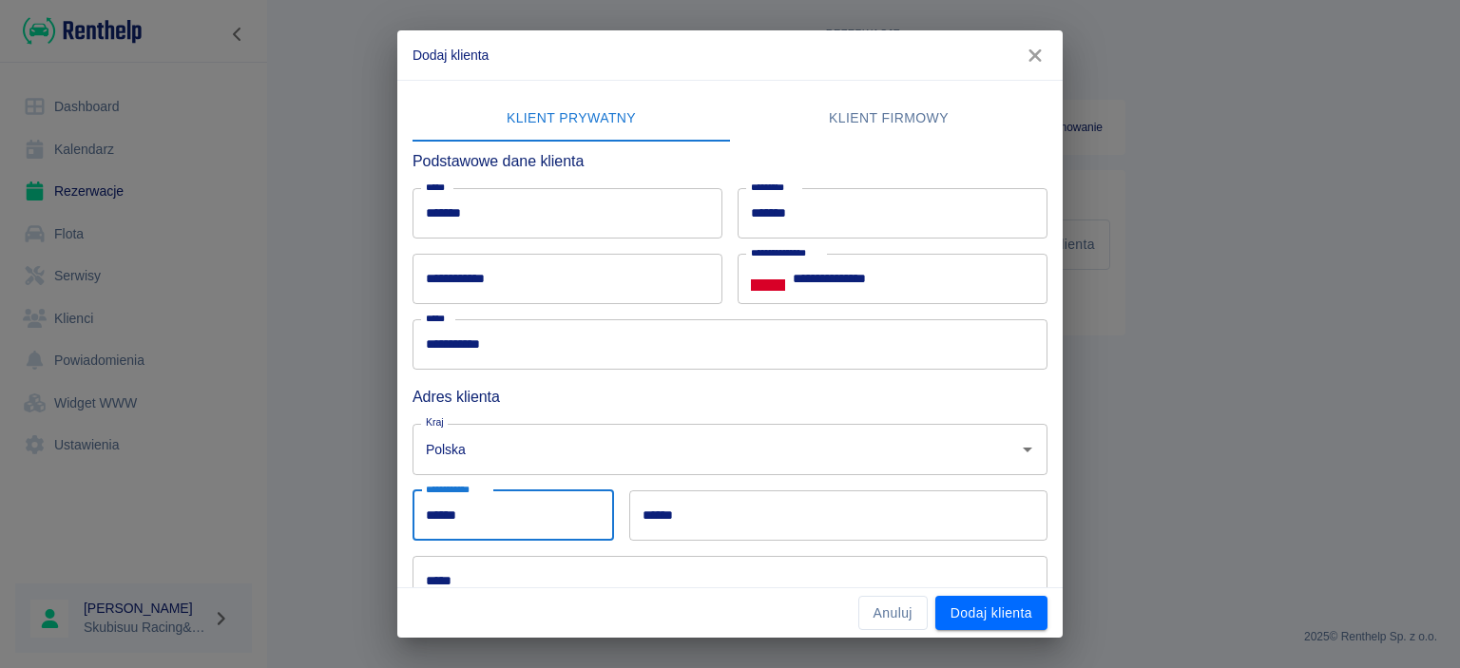
type input "******"
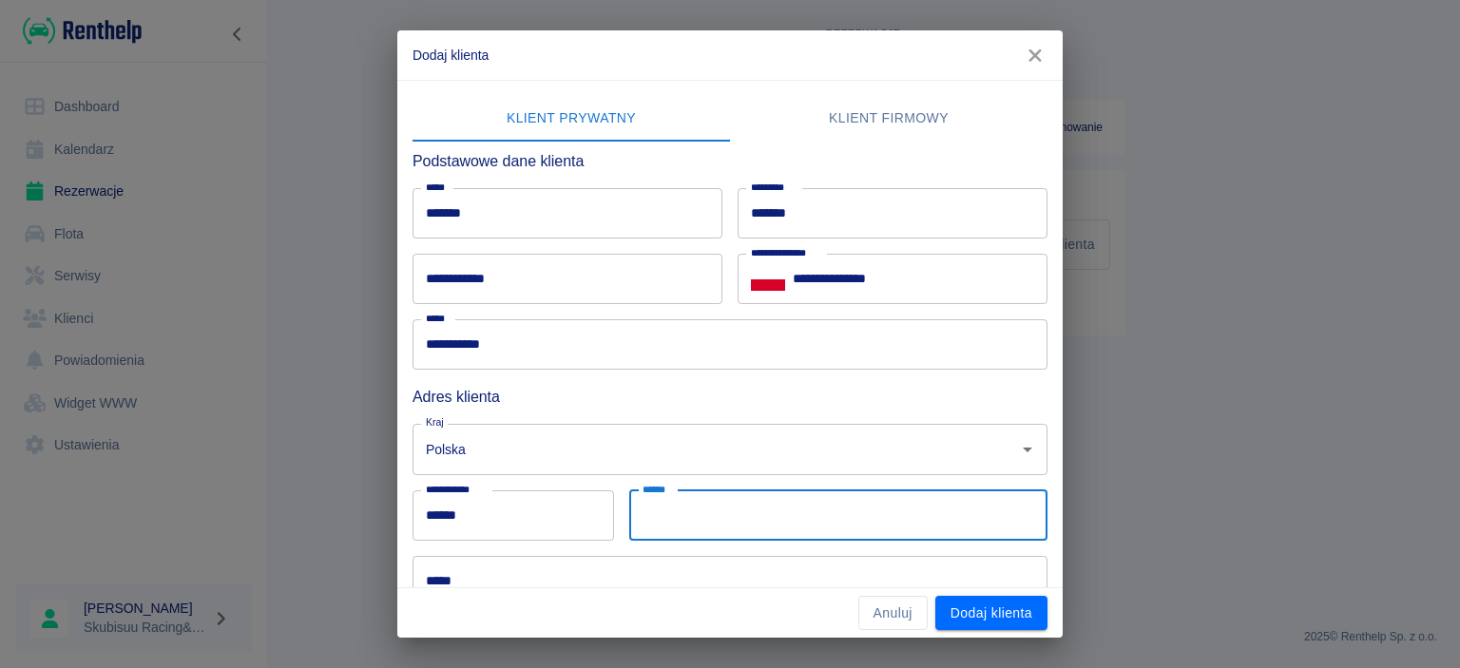
click at [790, 527] on input "******" at bounding box center [838, 515] width 418 height 50
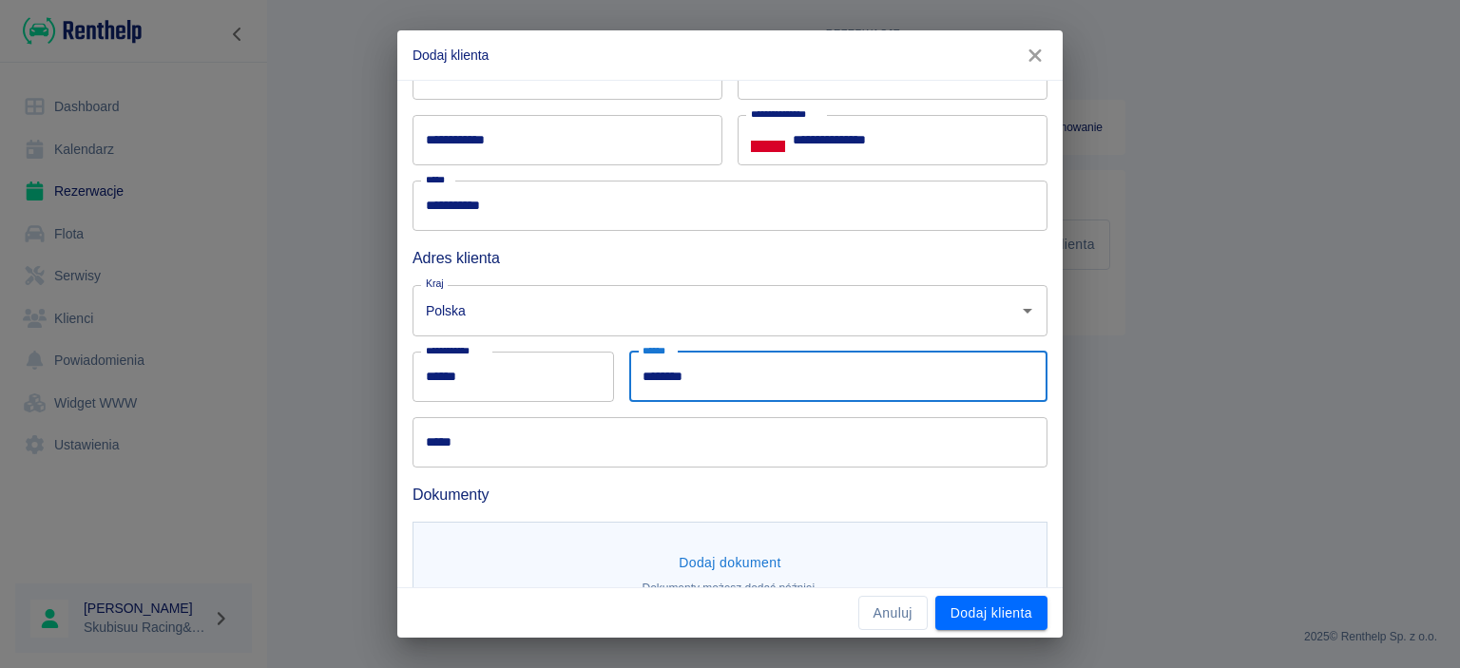
scroll to position [187, 0]
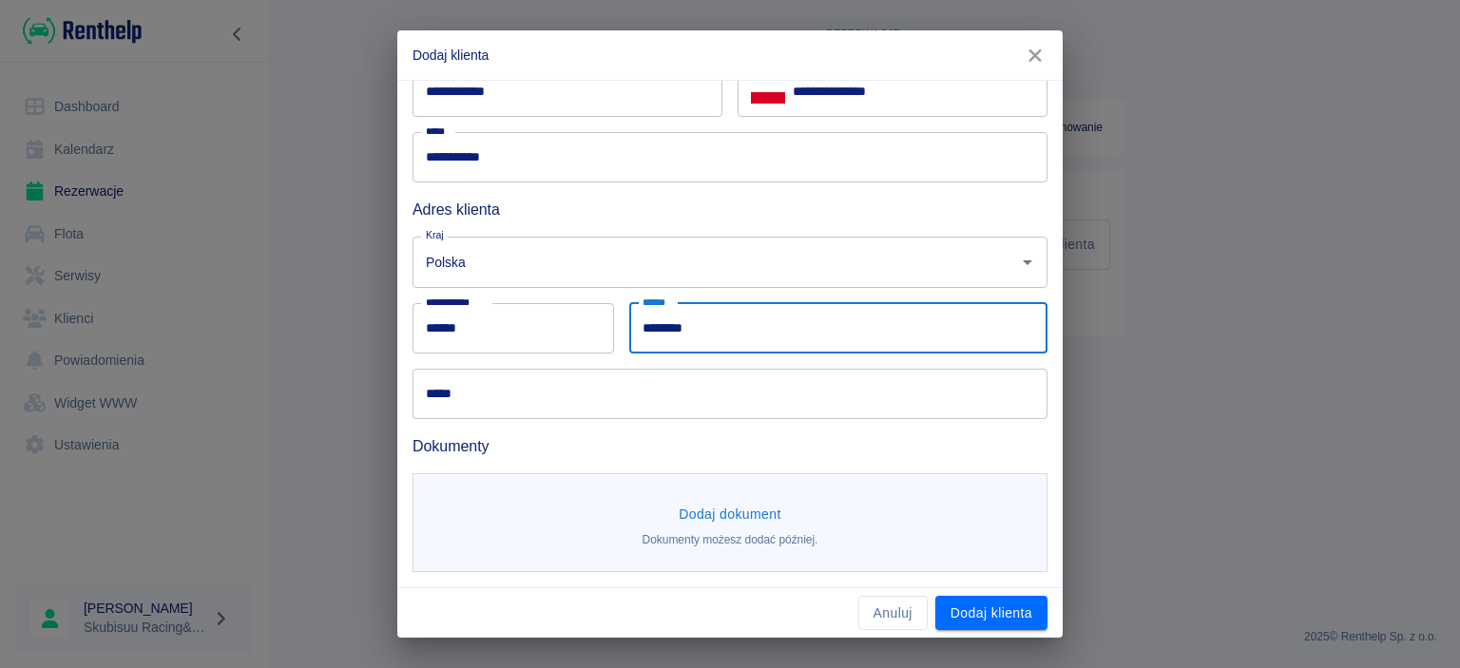
type input "********"
click at [572, 402] on input "*****" at bounding box center [730, 394] width 635 height 50
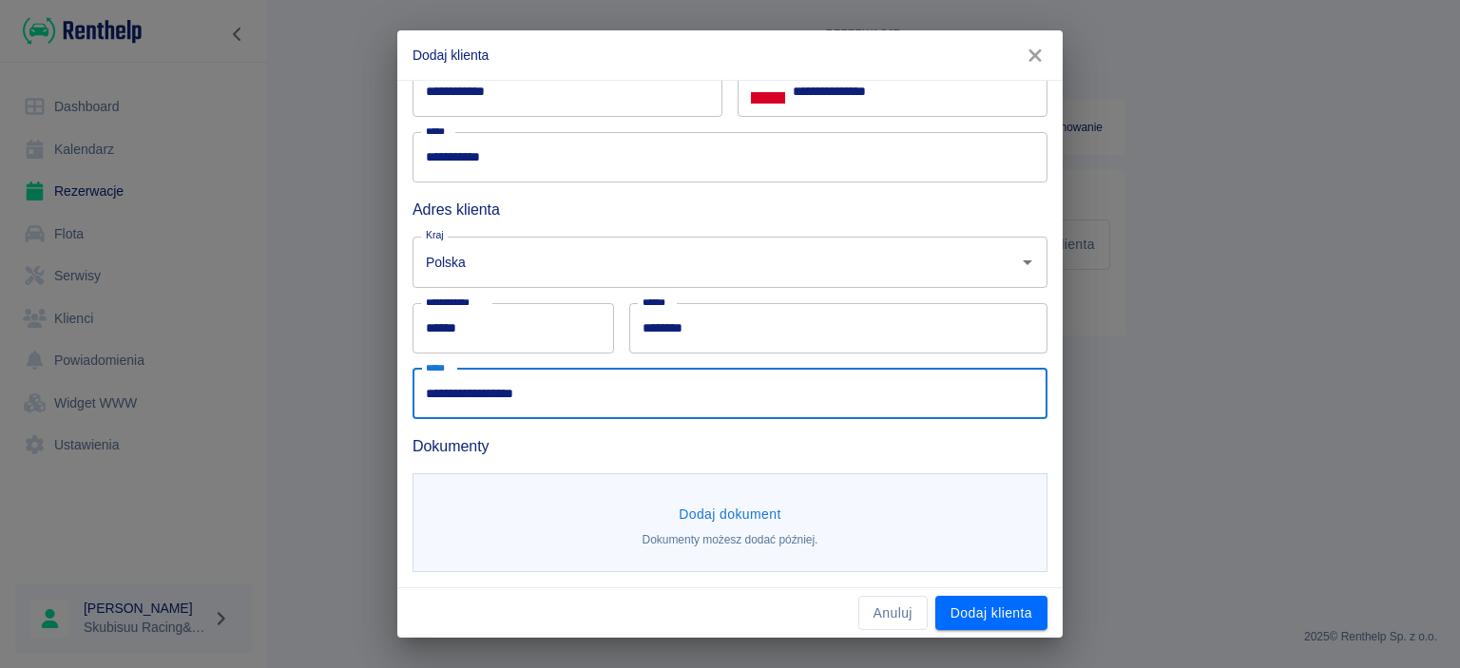
type input "**********"
click at [758, 516] on button "Dodaj dokument" at bounding box center [730, 514] width 118 height 35
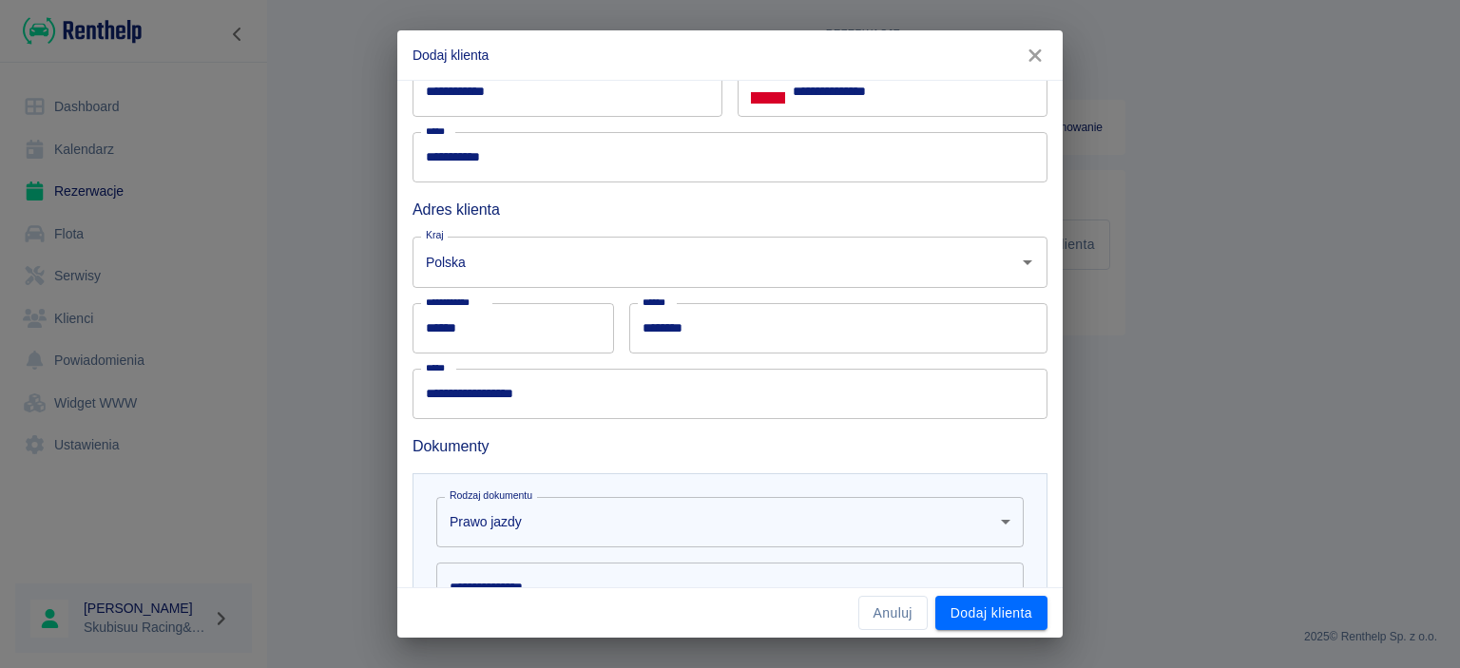
scroll to position [464, 0]
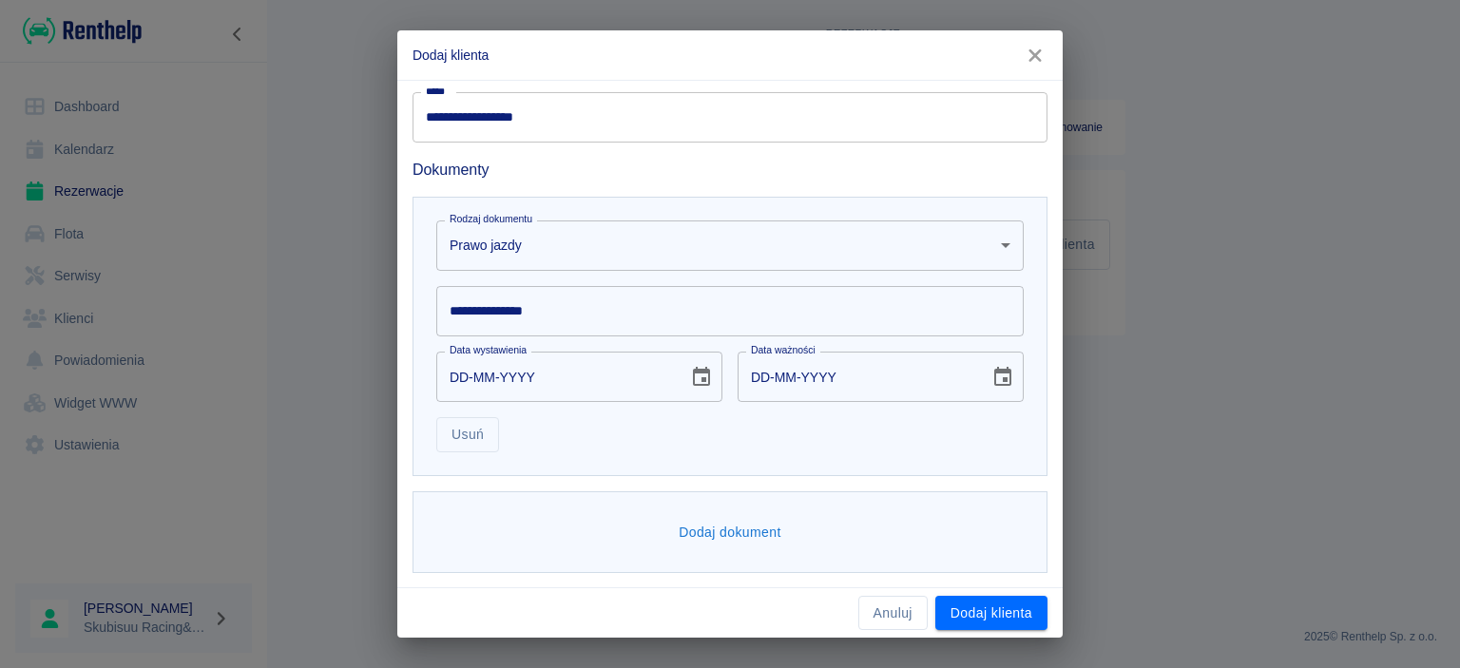
click at [732, 258] on body "**********" at bounding box center [730, 334] width 1460 height 668
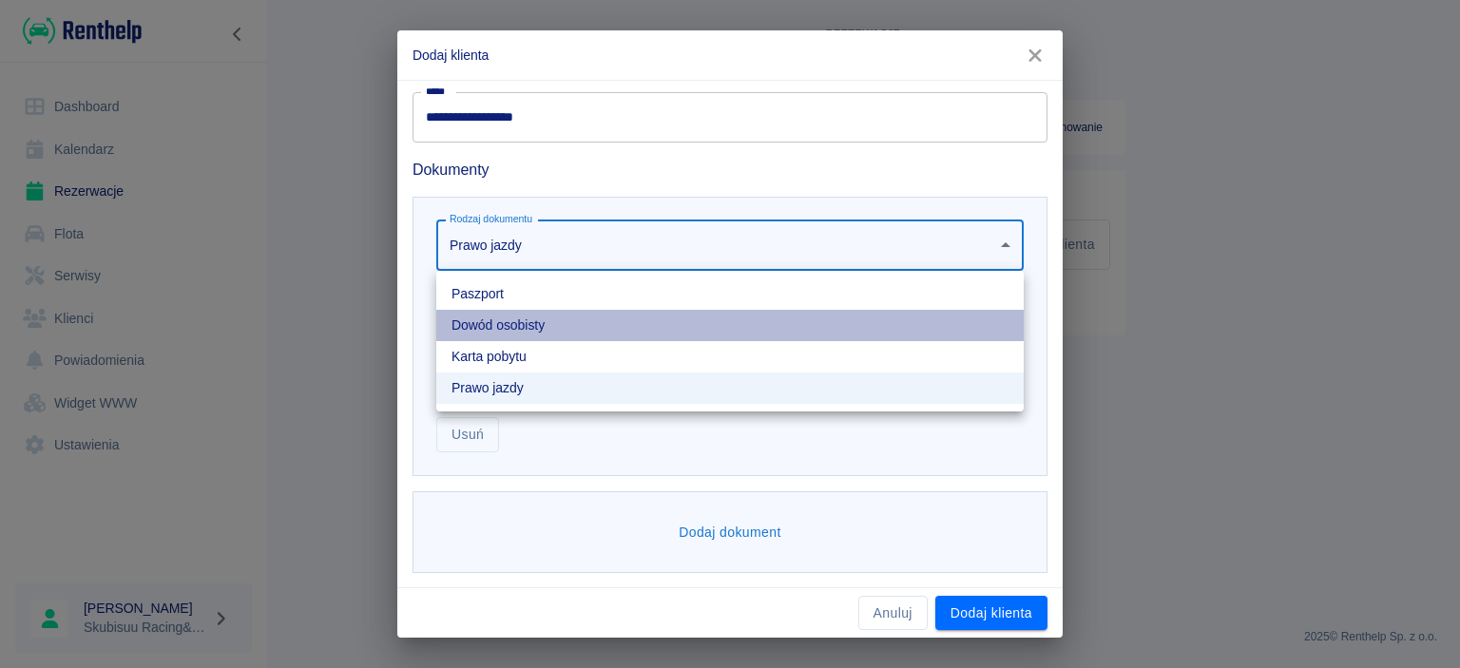
click at [704, 320] on li "Dowód osobisty" at bounding box center [729, 325] width 587 height 31
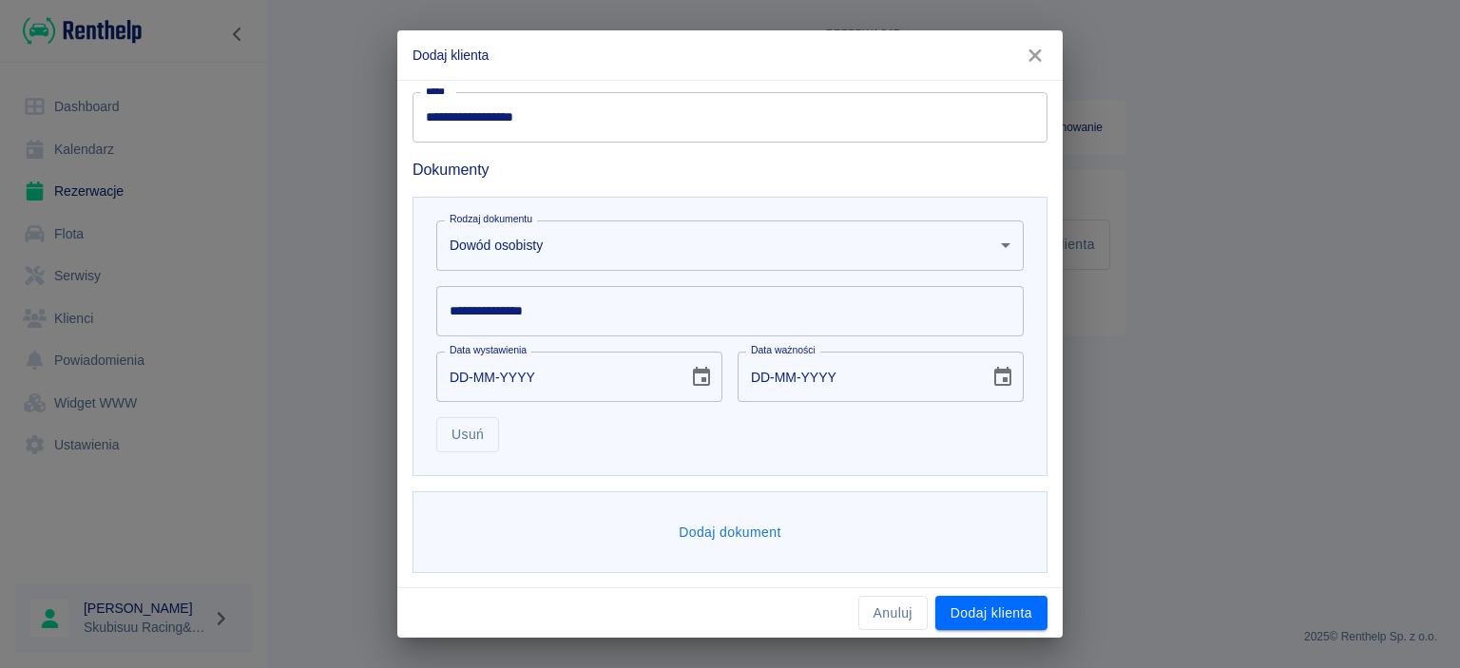
click at [757, 342] on div "Data ważności DD-MM-YYYY Data ważności" at bounding box center [872, 369] width 301 height 66
click at [754, 330] on input "**********" at bounding box center [729, 311] width 587 height 50
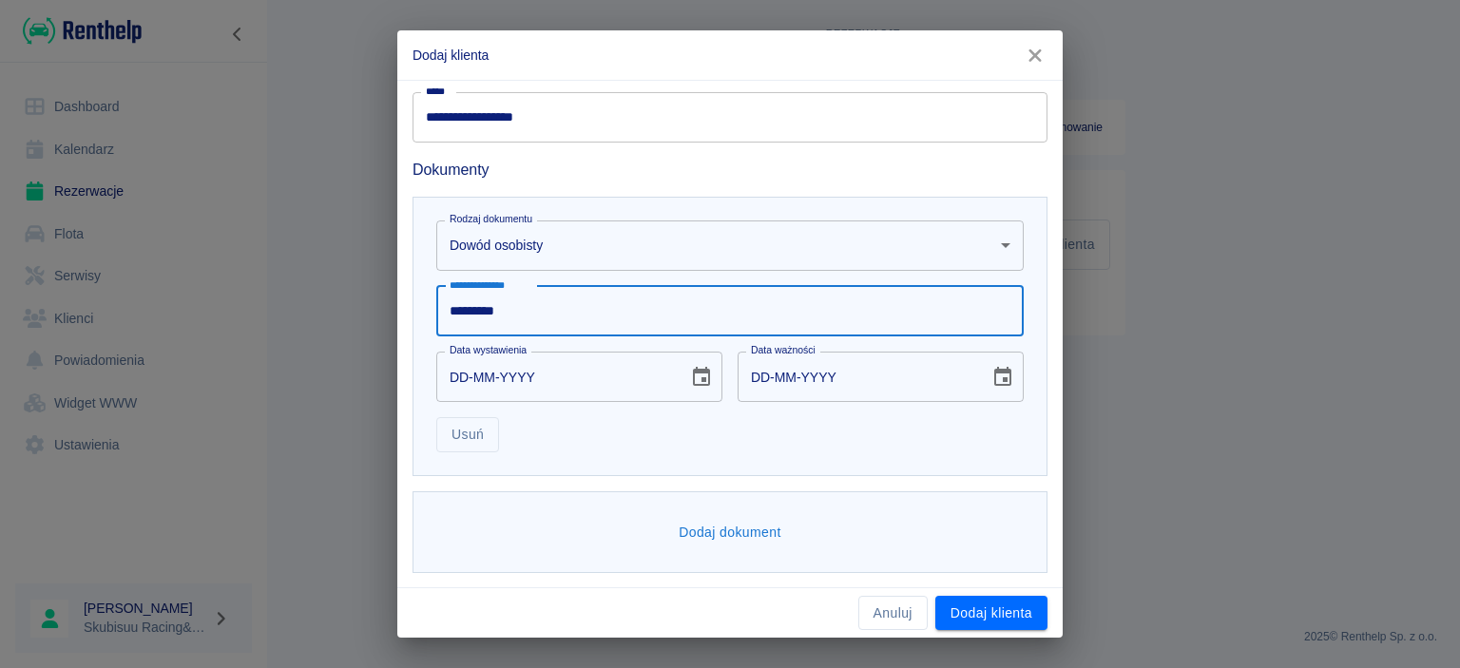
type input "*********"
click at [460, 383] on input "DD-MM-YYYY" at bounding box center [555, 377] width 239 height 50
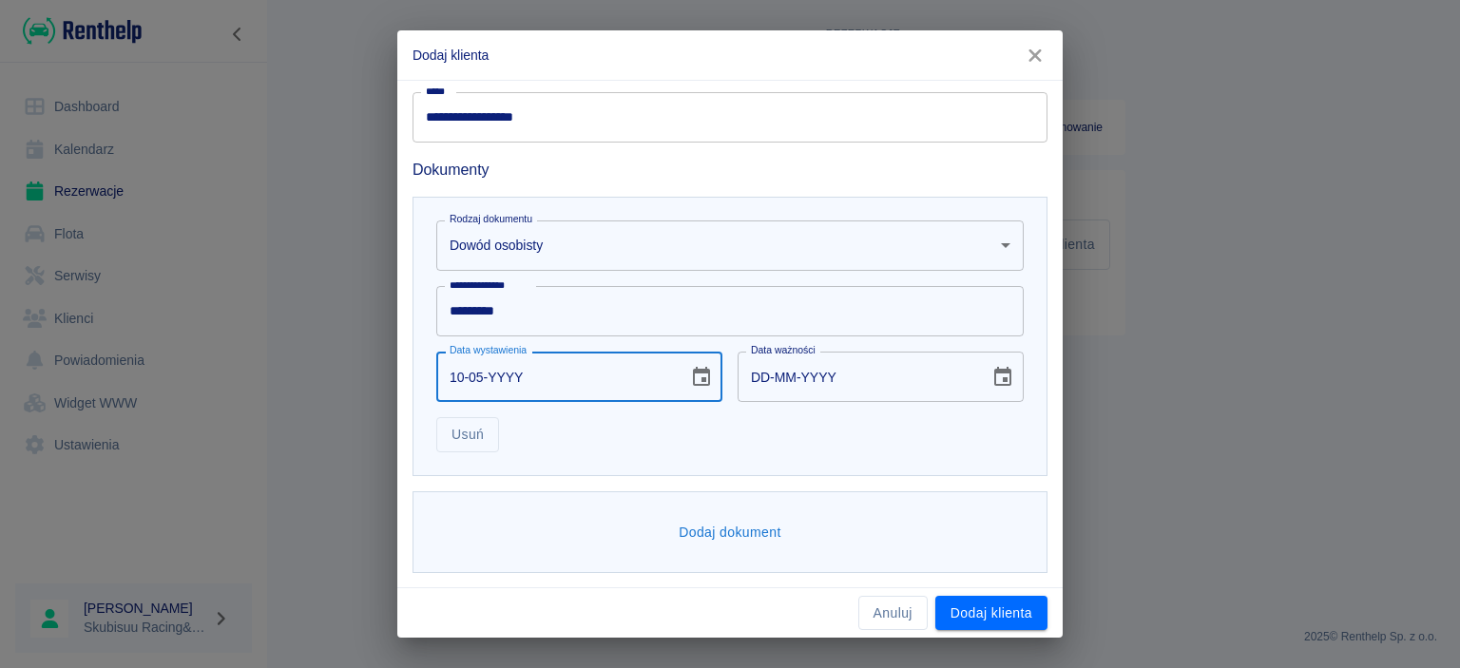
type input "10-05-0002"
type input "10-05-0012"
type input "10-05-0020"
type input "10-05-0030"
type input "10-05-0201"
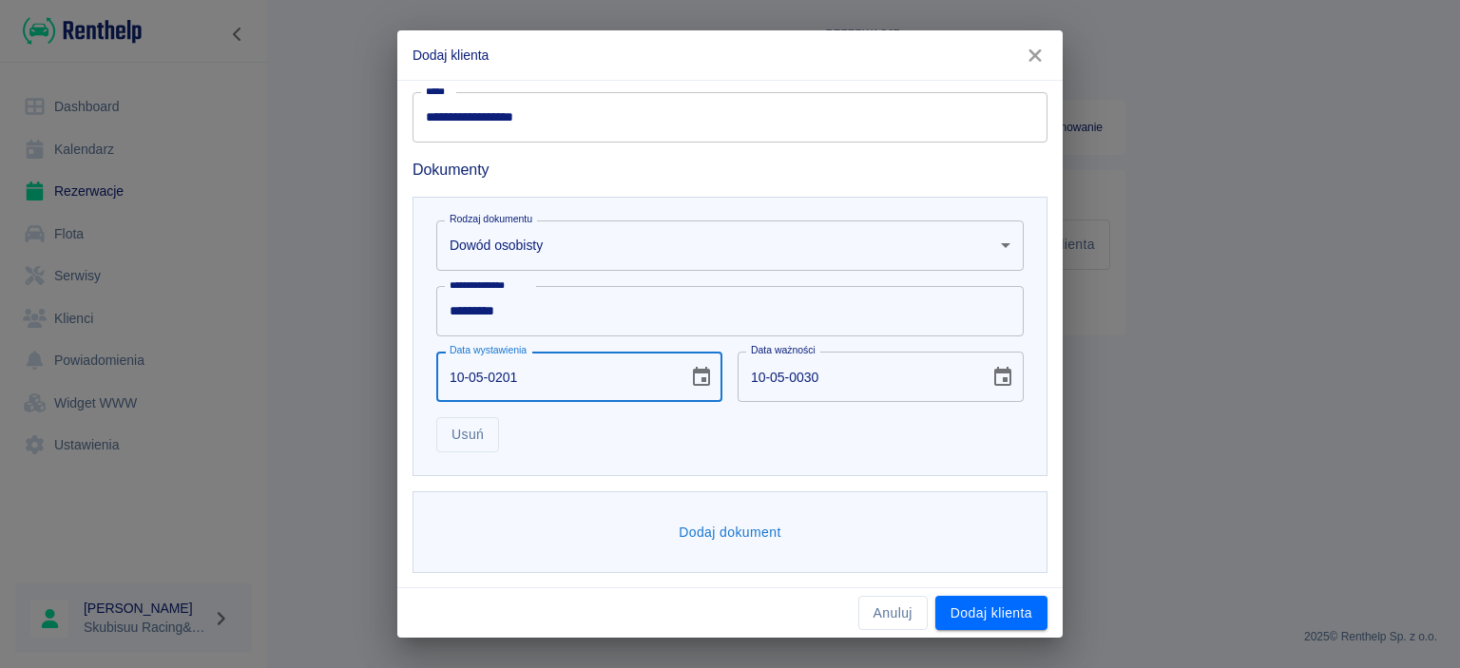
type input "10-05-0211"
type input "[DATE]"
click at [759, 529] on button "Dodaj dokument" at bounding box center [730, 532] width 118 height 35
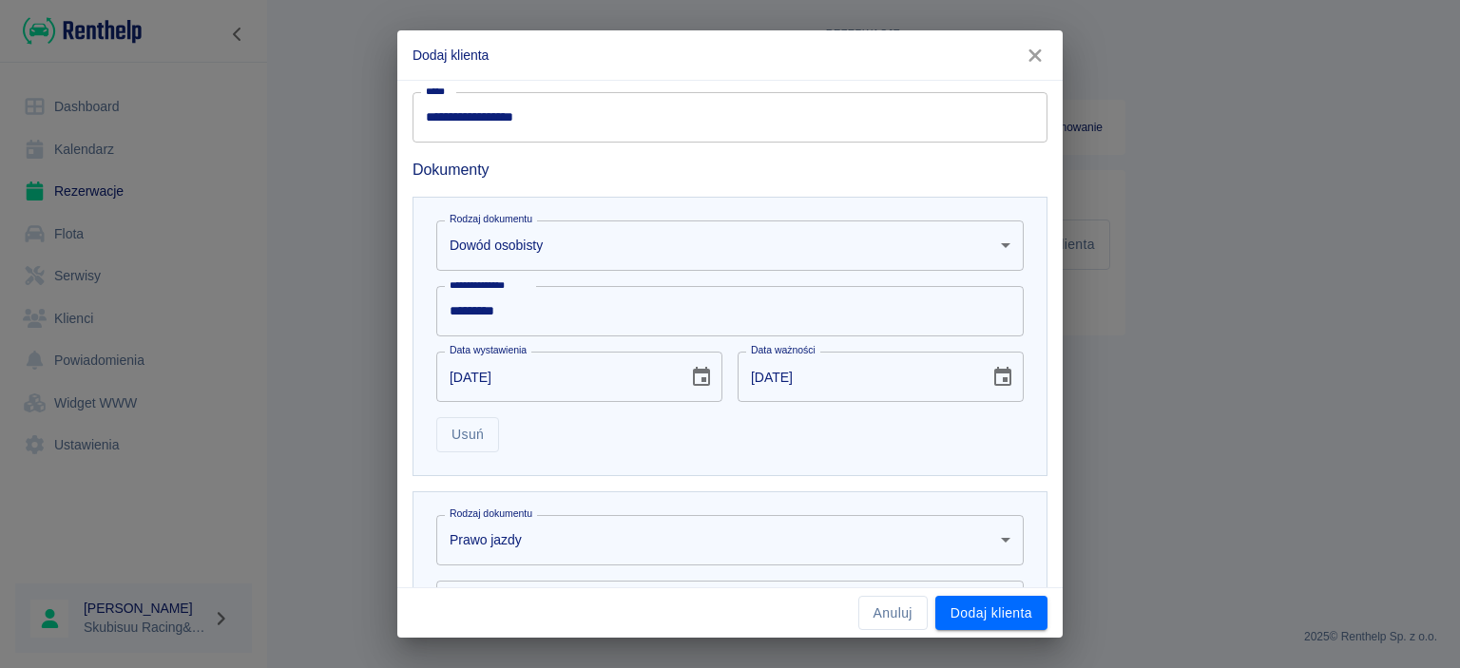
click at [670, 534] on body "**********" at bounding box center [730, 334] width 1460 height 668
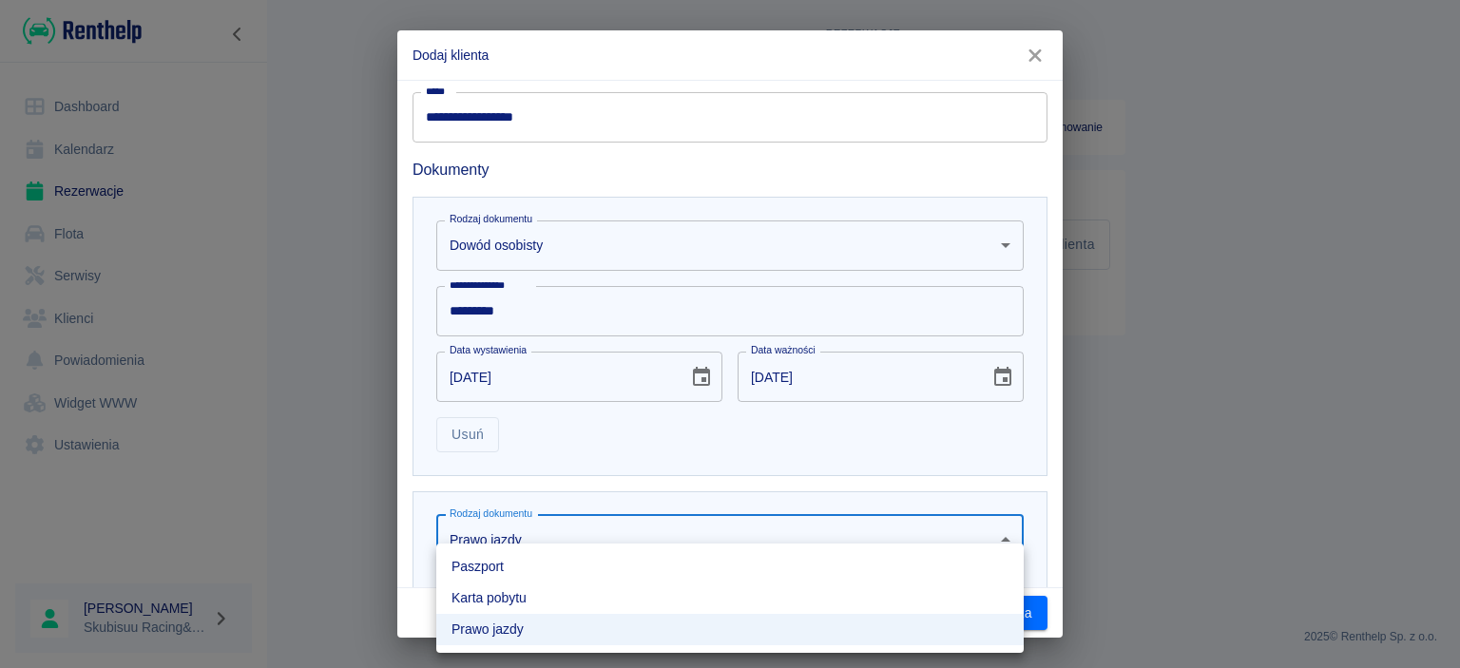
click at [673, 479] on div at bounding box center [730, 334] width 1460 height 668
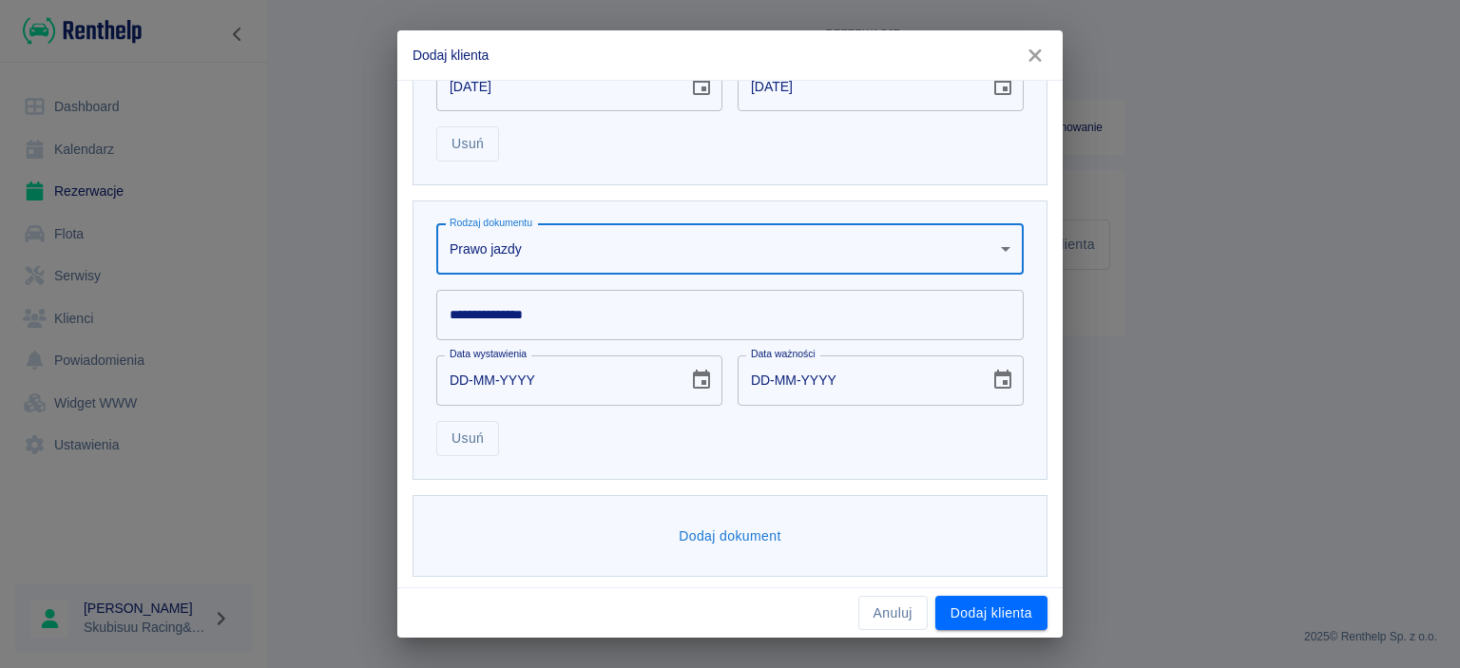
scroll to position [759, 0]
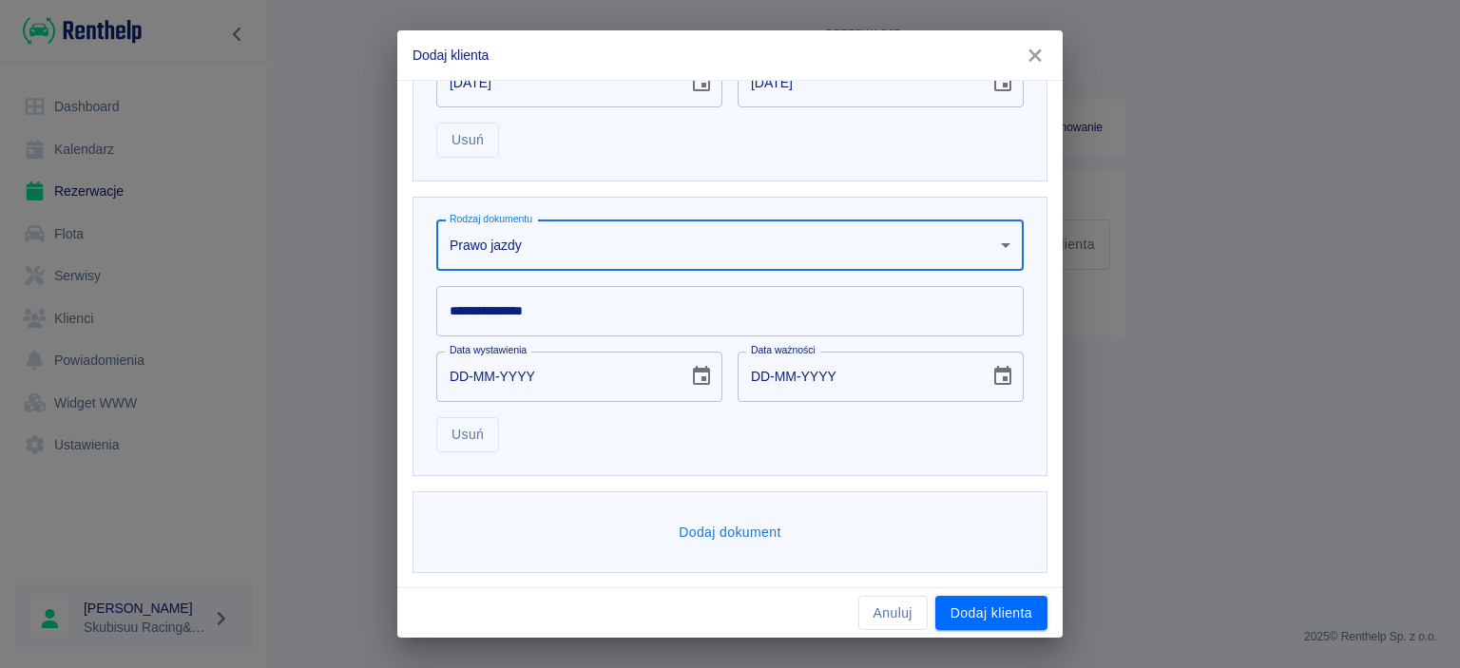
click at [509, 332] on input "**********" at bounding box center [729, 311] width 587 height 50
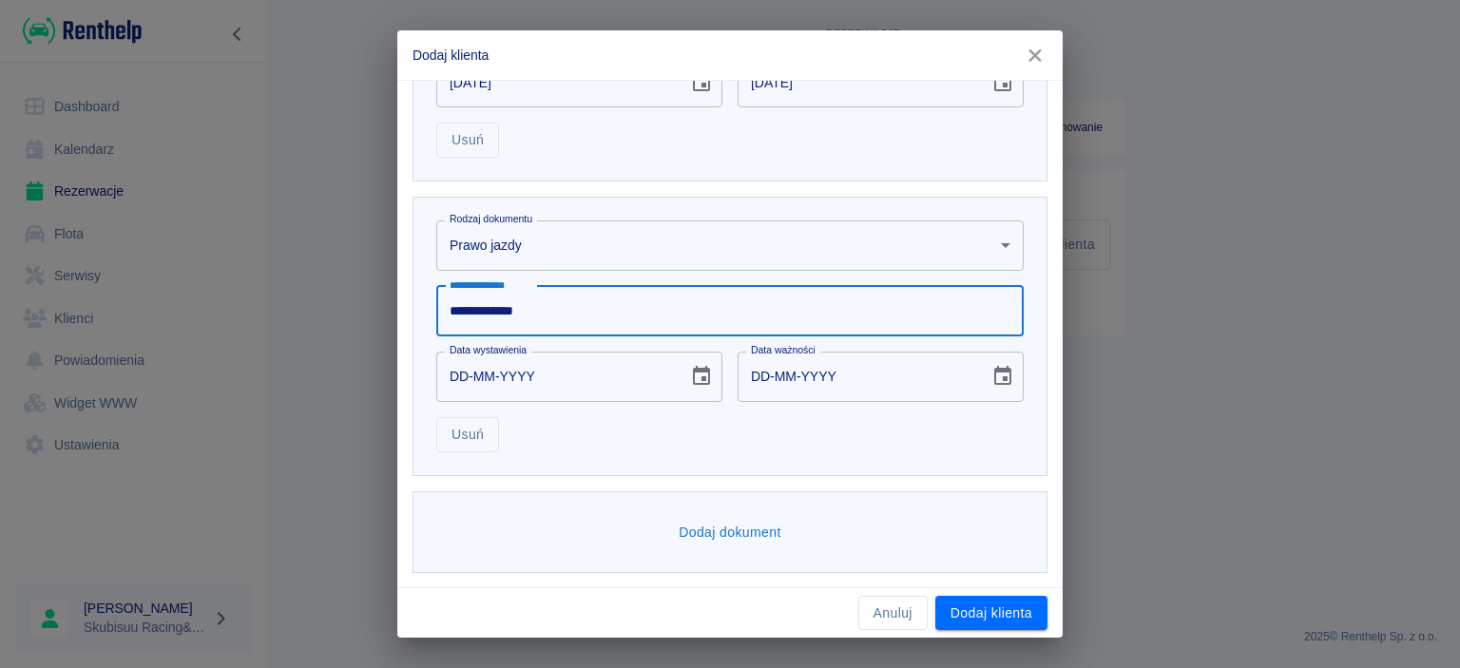
type input "**********"
click at [464, 380] on input "DD-MM-YYYY" at bounding box center [555, 377] width 239 height 50
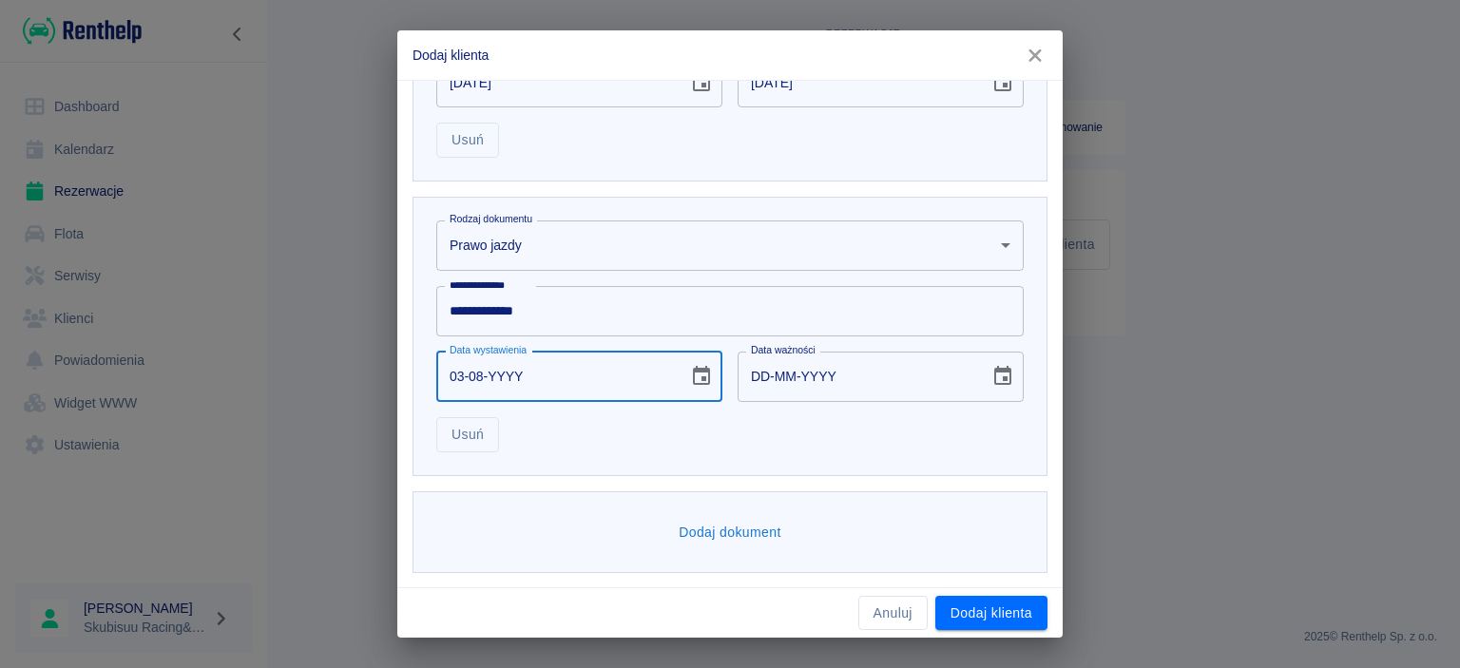
type input "03-08-0002"
type input "03-08-0012"
type input "03-08-0020"
type input "03-08-0030"
type input "[DATE]"
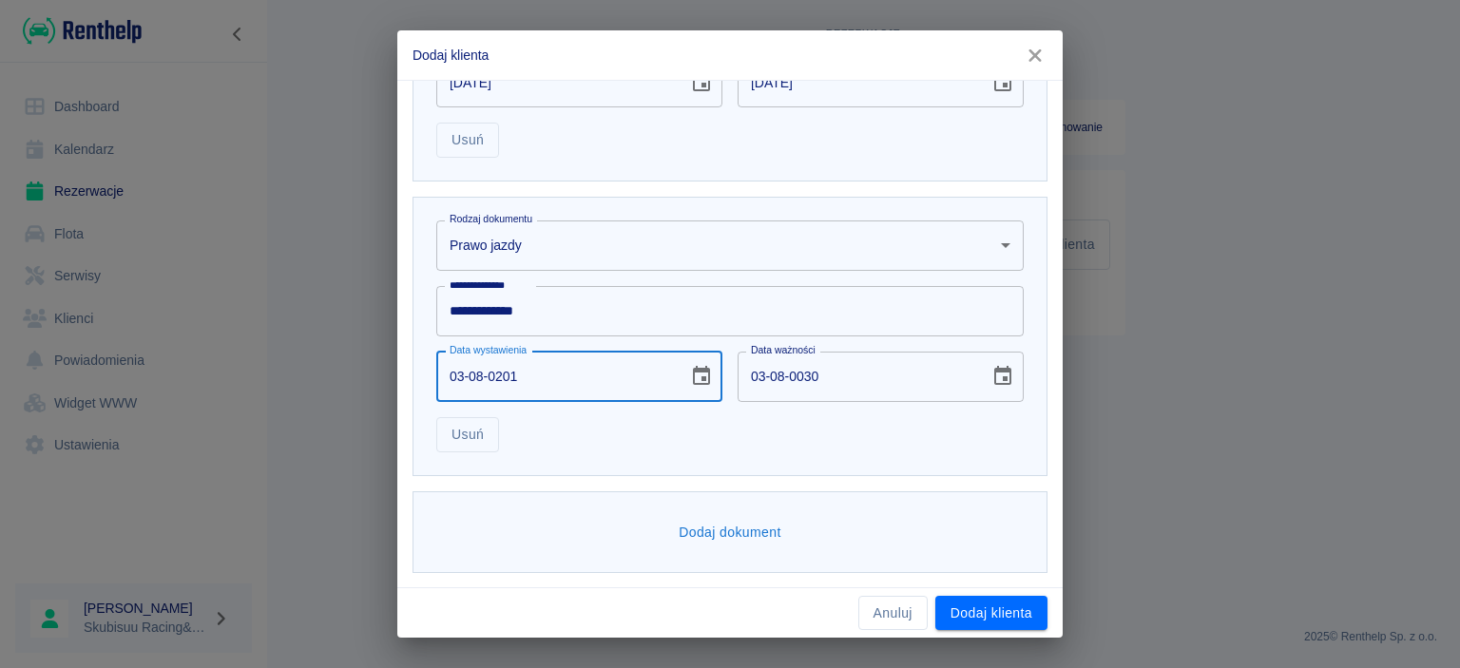
type input "[DATE]"
click at [749, 384] on input "[DATE]" at bounding box center [857, 377] width 239 height 50
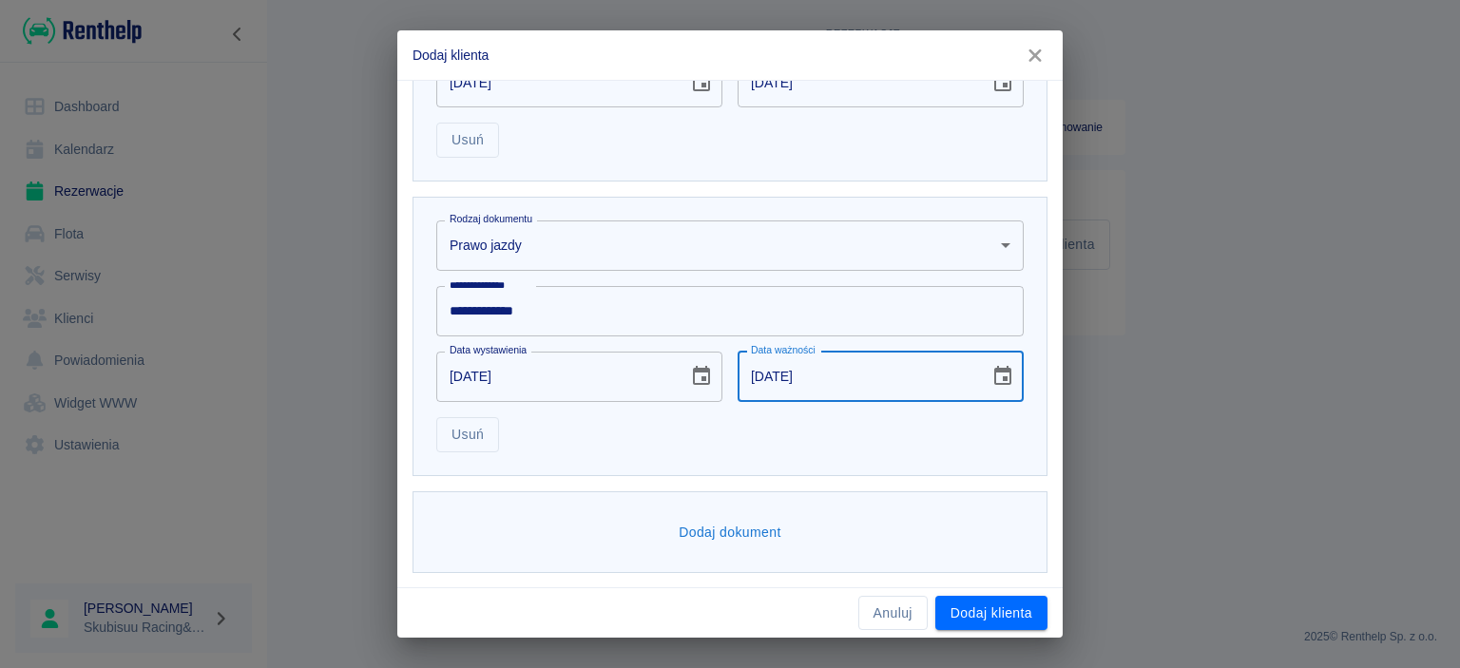
type input "[DATE]"
click at [990, 590] on div "Anuluj Dodaj klienta" at bounding box center [729, 613] width 665 height 50
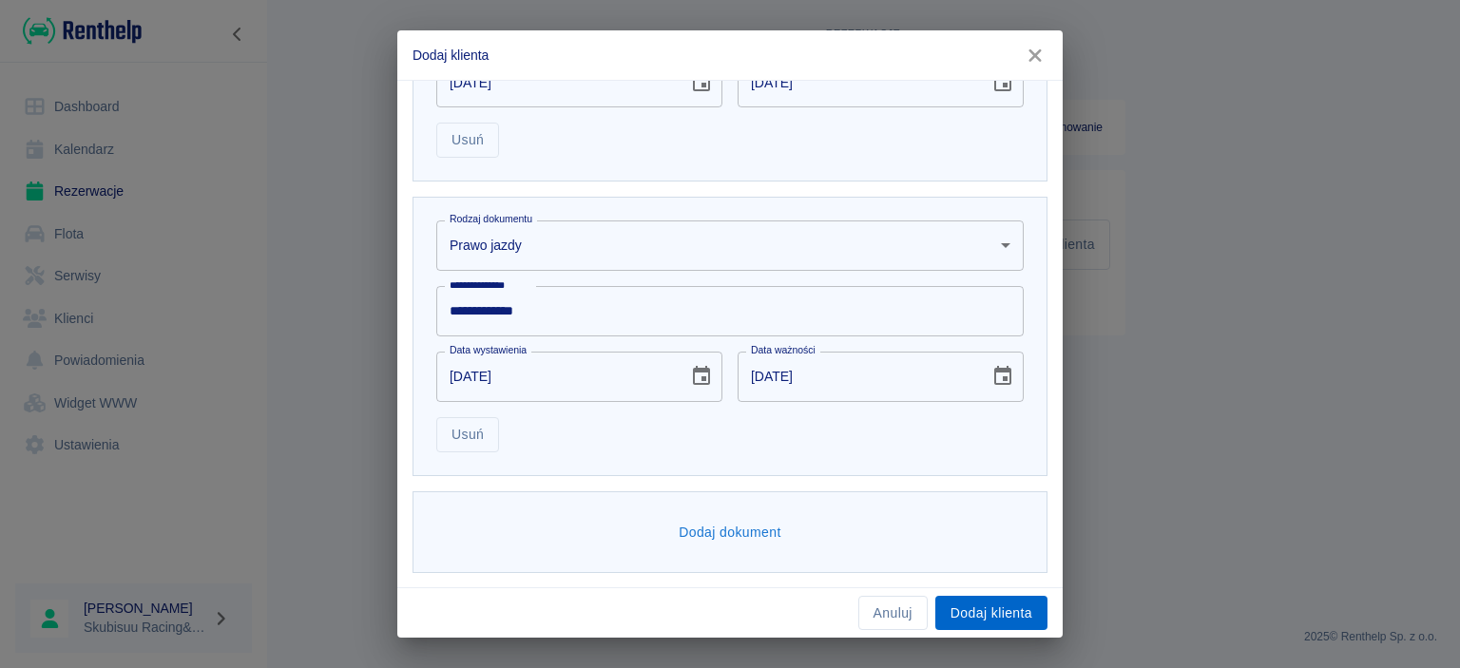
click at [989, 618] on button "Dodaj klienta" at bounding box center [991, 613] width 112 height 35
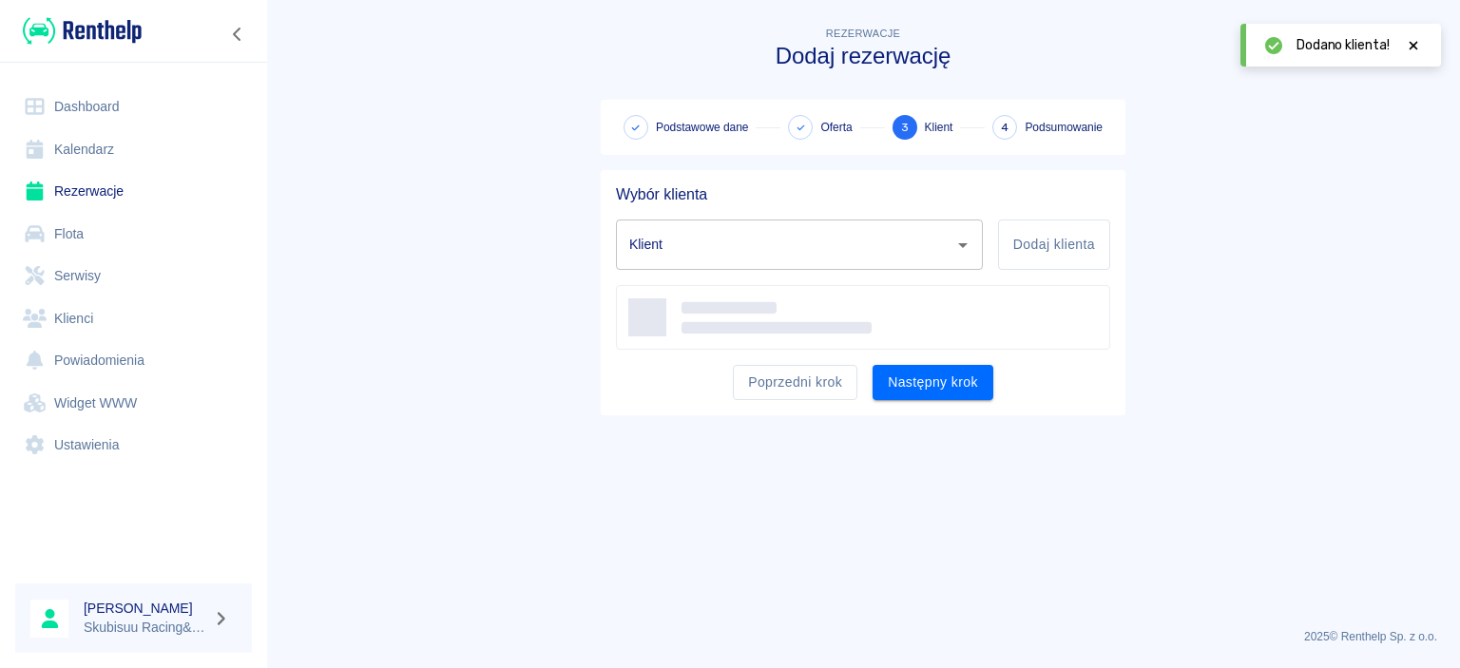
type input "[PERSON_NAME] ([PHONE_NUMBER])"
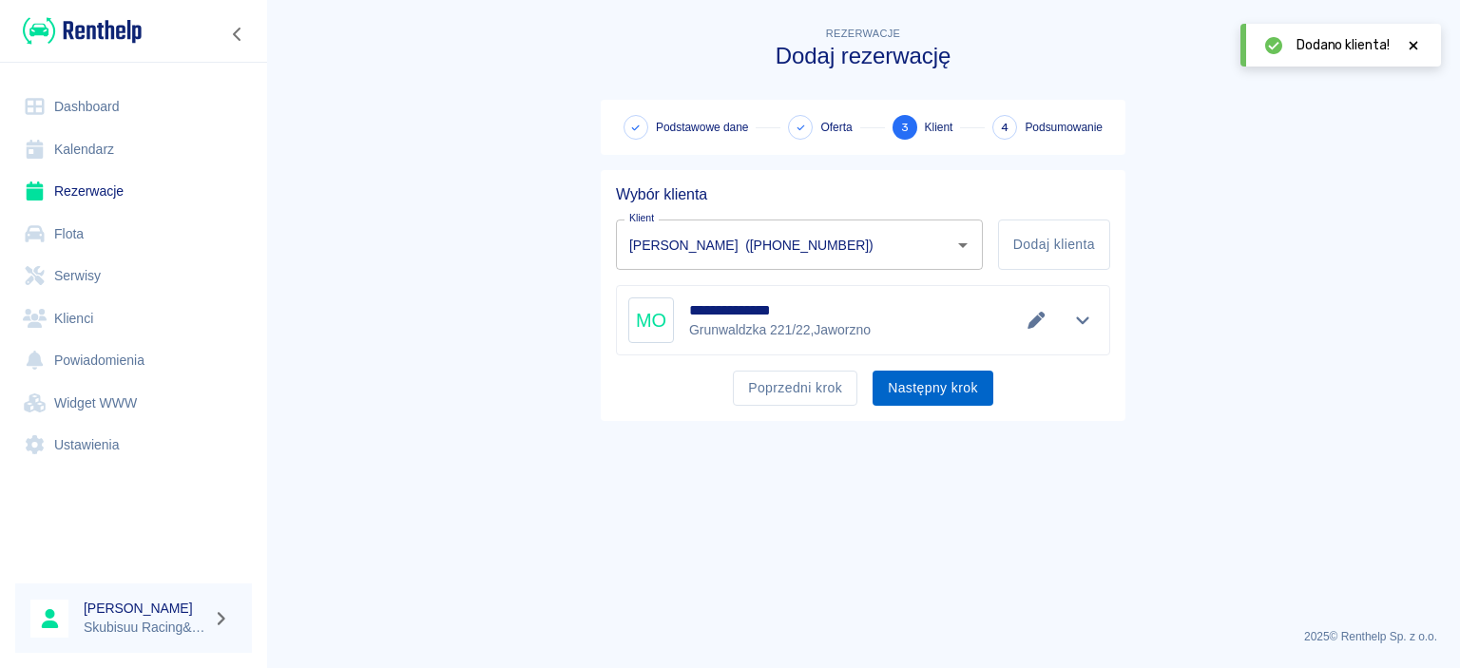
click at [949, 392] on button "Następny krok" at bounding box center [933, 388] width 121 height 35
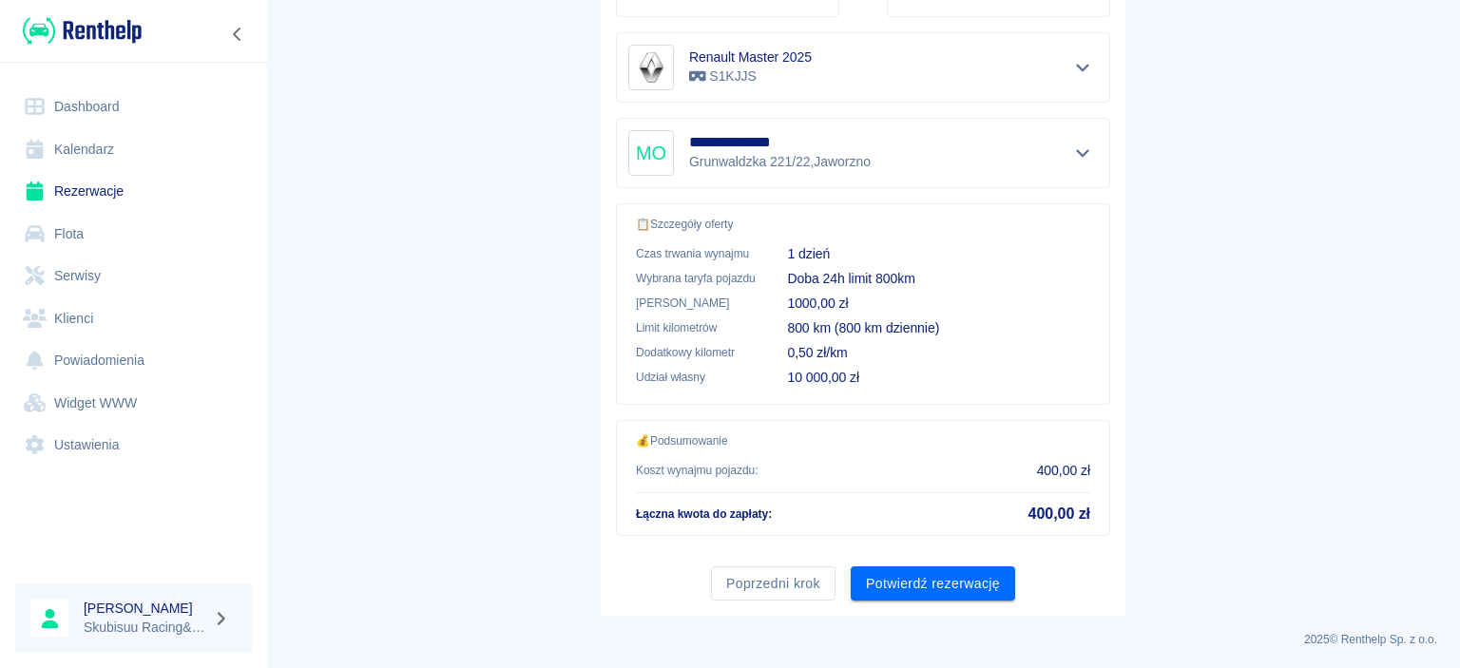
scroll to position [0, 0]
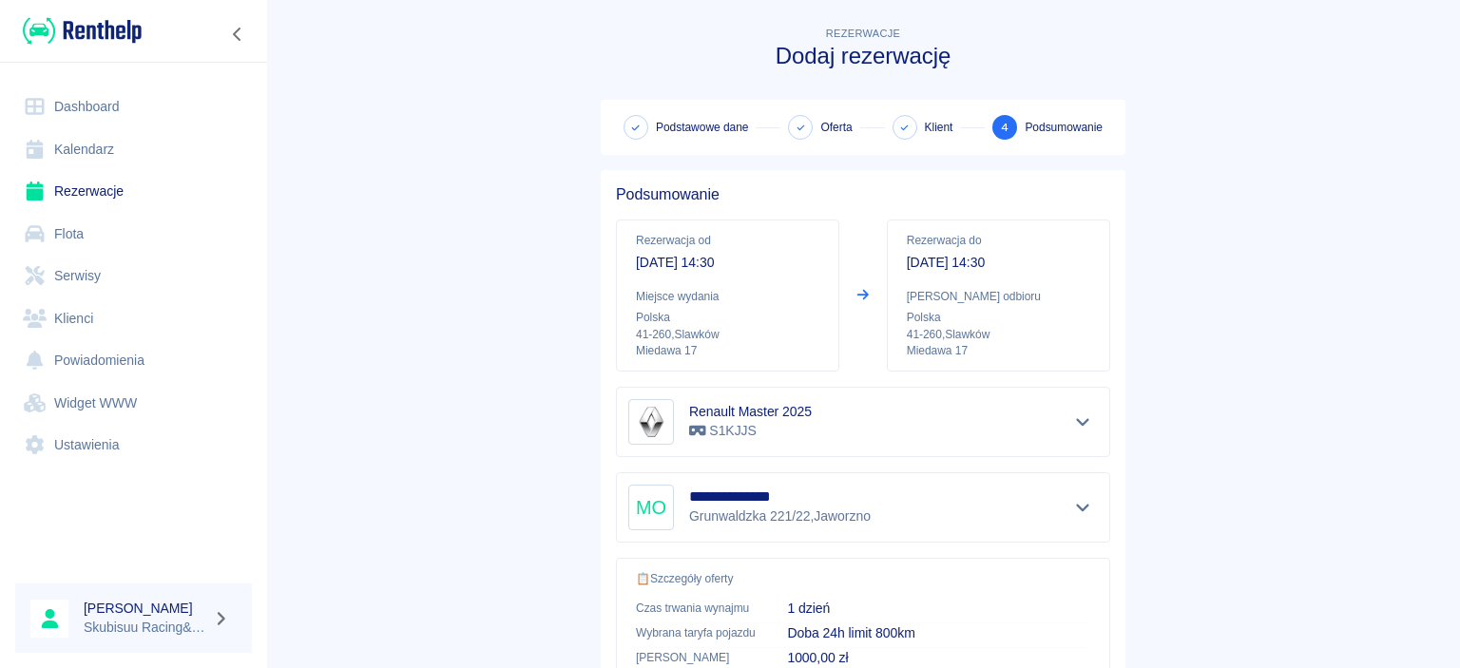
click at [1066, 424] on div "Renault Master 2025 S1KJJS" at bounding box center [863, 422] width 470 height 46
click at [1078, 420] on icon "Pokaż szczegóły" at bounding box center [1082, 422] width 13 height 8
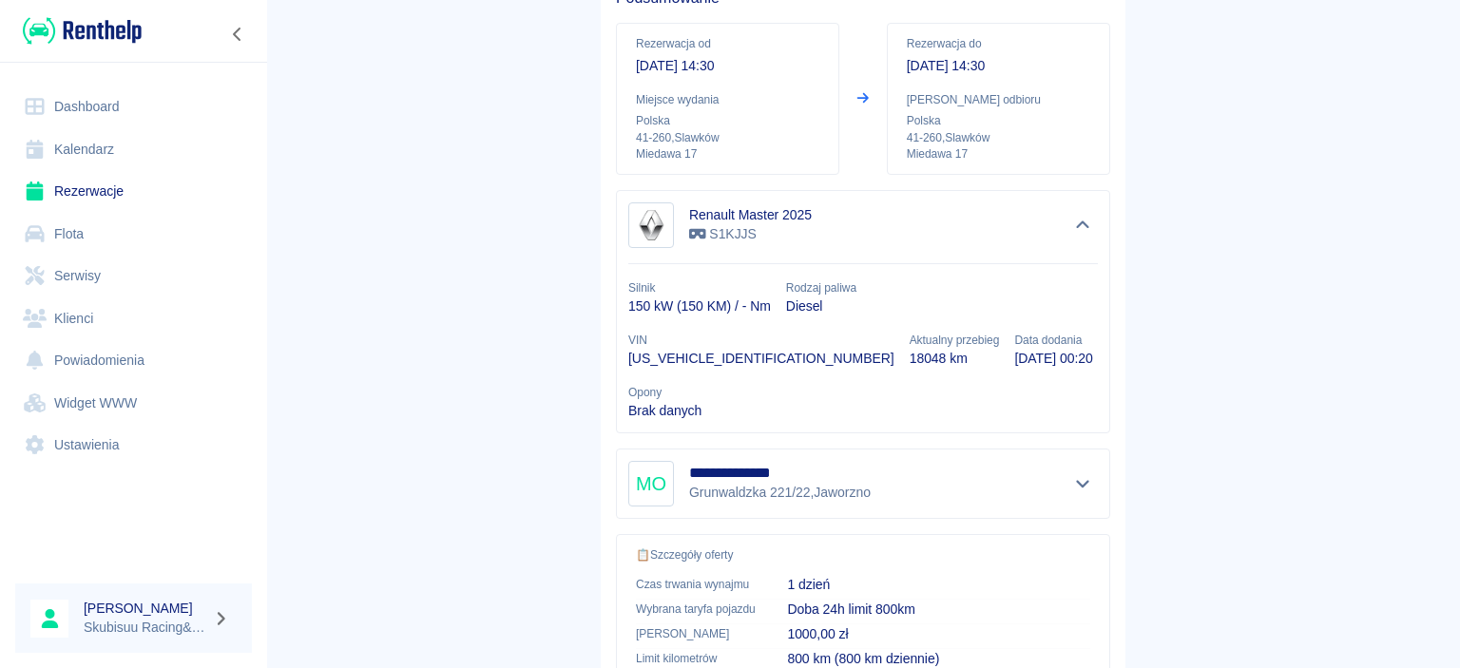
scroll to position [183, 0]
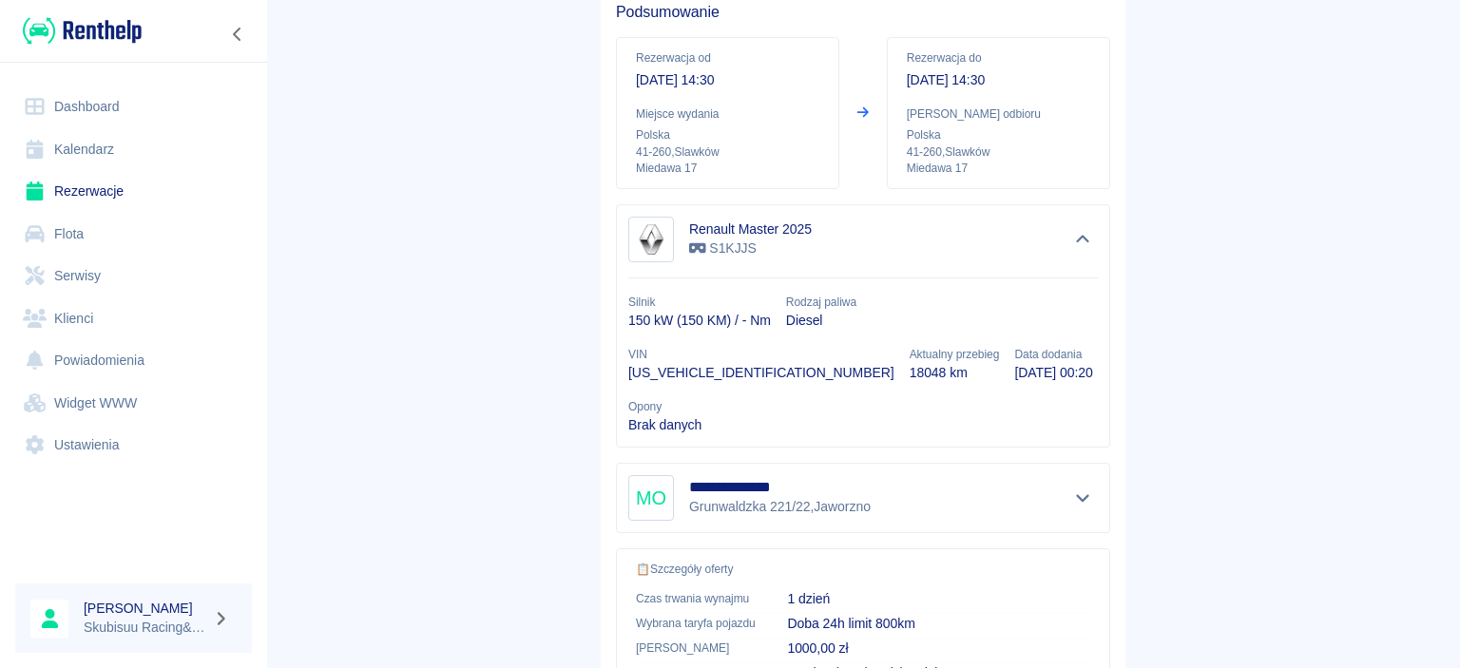
click at [654, 238] on img at bounding box center [651, 240] width 38 height 38
click at [783, 256] on p "S1KJJS" at bounding box center [750, 249] width 123 height 20
click at [743, 264] on div "Renault Master 2025 S1KJJS Silnik 150 kW (150 KM) / - Nm Rodzaj paliwa Diesel V…" at bounding box center [863, 325] width 494 height 243
click at [743, 263] on div "Renault Master 2025 S1KJJS Silnik 150 kW (150 KM) / - Nm Rodzaj paliwa Diesel V…" at bounding box center [863, 325] width 494 height 243
click at [779, 252] on p "S1KJJS" at bounding box center [750, 249] width 123 height 20
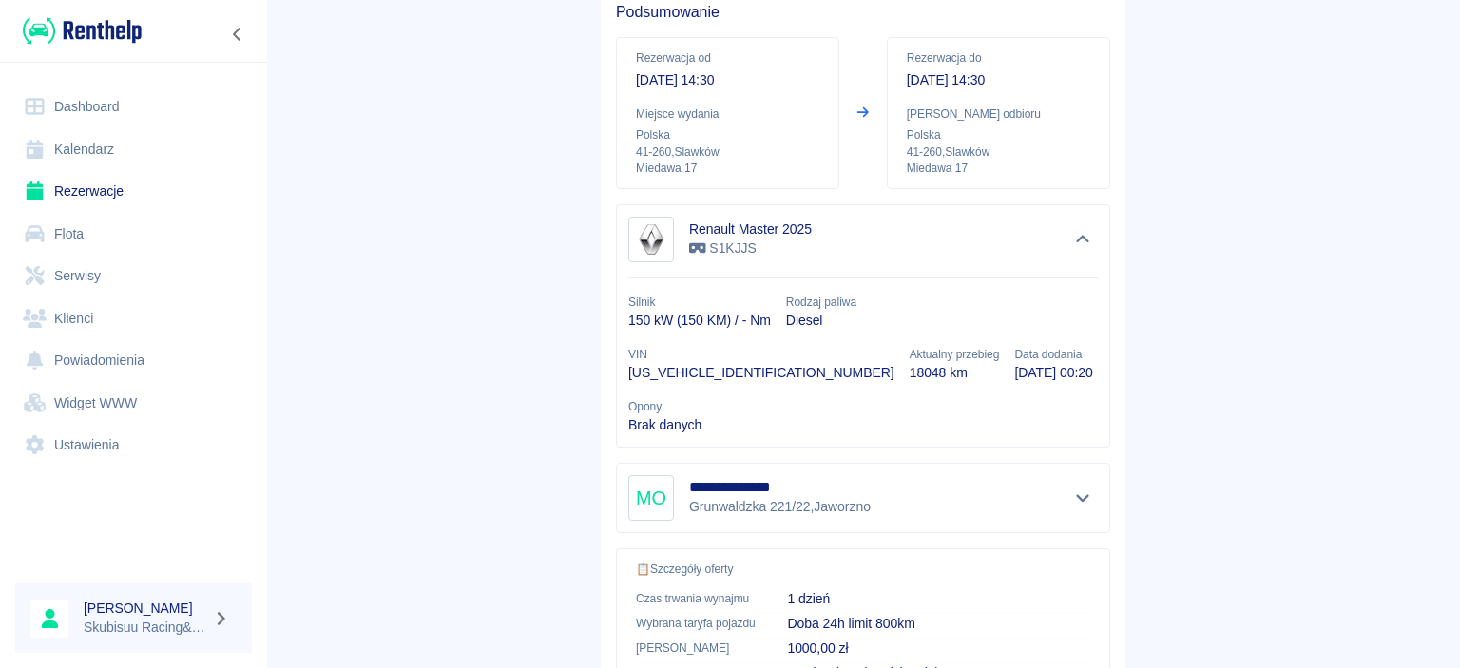
click at [610, 257] on div "Renault Master 2025 S1KJJS Silnik 150 kW (150 KM) / - Nm Rodzaj paliwa Diesel V…" at bounding box center [855, 318] width 509 height 259
click at [724, 237] on h6 "Renault Master 2025" at bounding box center [750, 229] width 123 height 19
click at [1065, 245] on div "Renault Master 2025 S1KJJS" at bounding box center [863, 240] width 470 height 46
click at [1072, 240] on icon "Ukryj szczegóły" at bounding box center [1083, 239] width 22 height 17
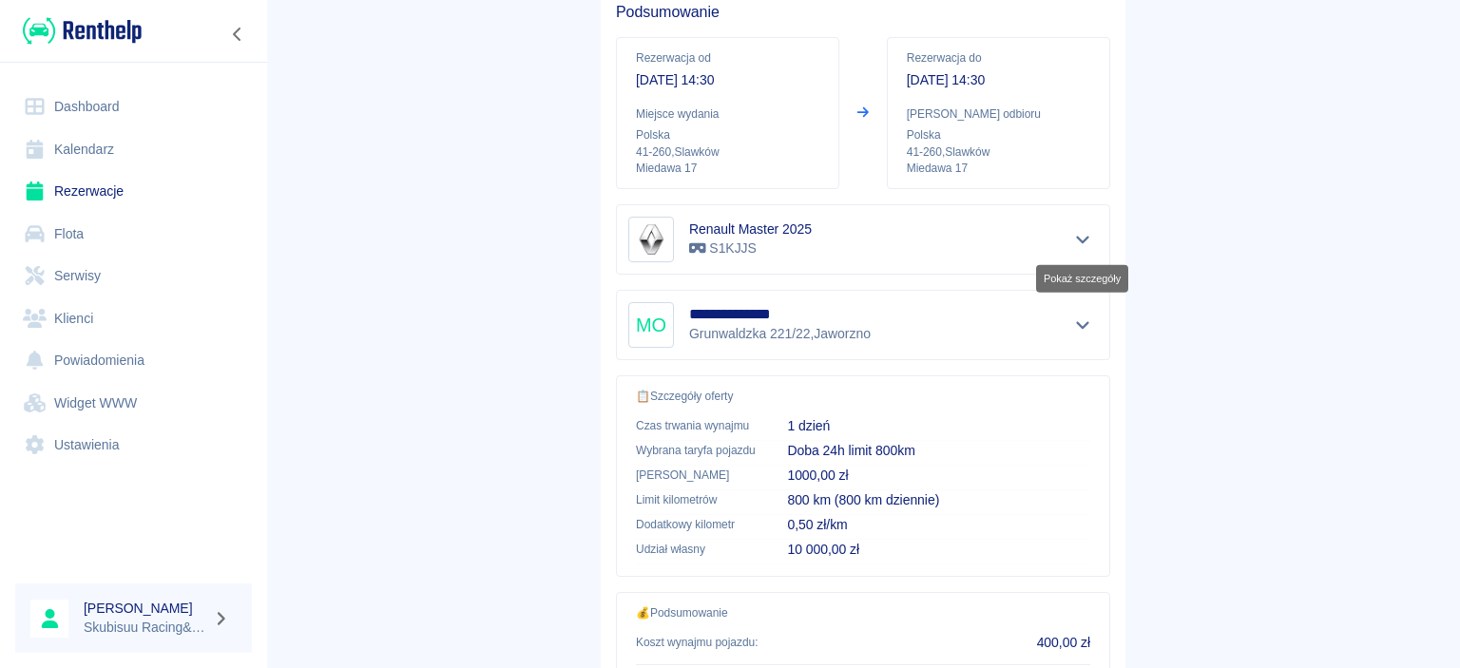
click at [1081, 238] on icon "Pokaż szczegóły" at bounding box center [1083, 239] width 22 height 17
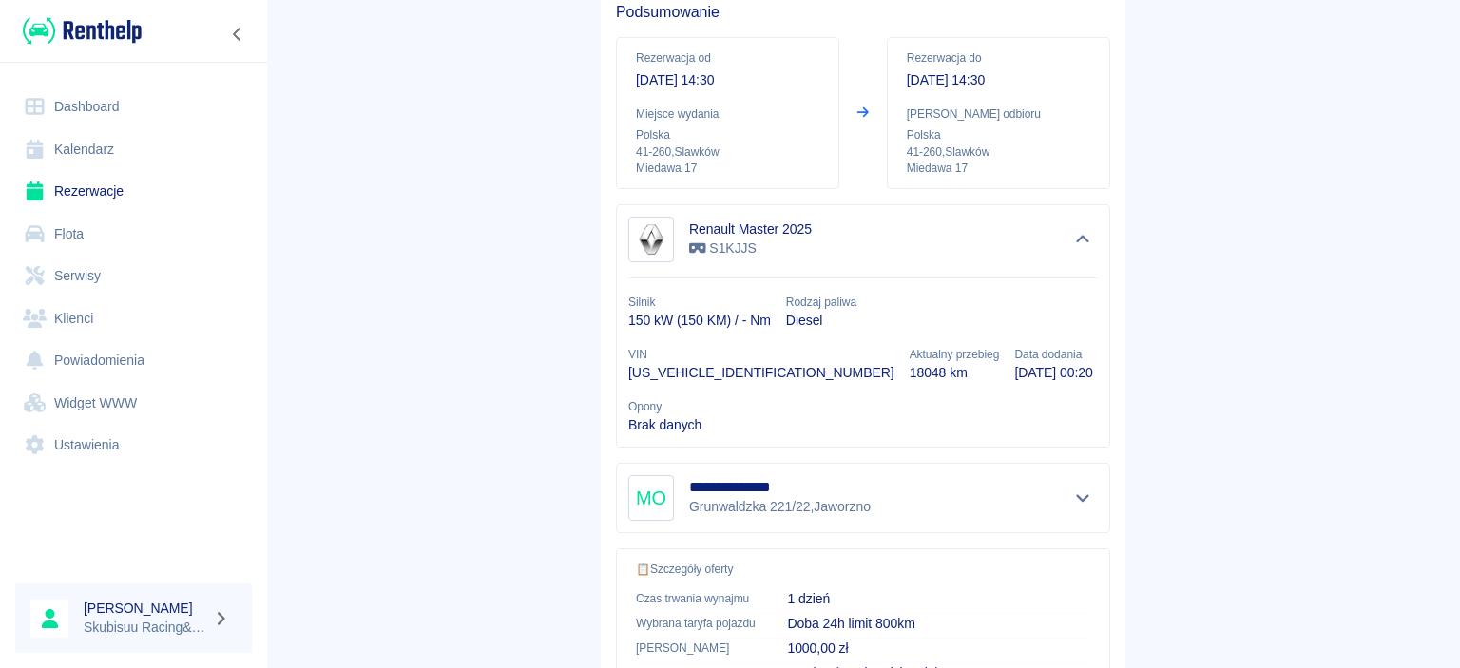
click at [842, 324] on p "Diesel" at bounding box center [821, 321] width 70 height 20
click at [1014, 347] on p "Data dodania" at bounding box center [1053, 354] width 78 height 17
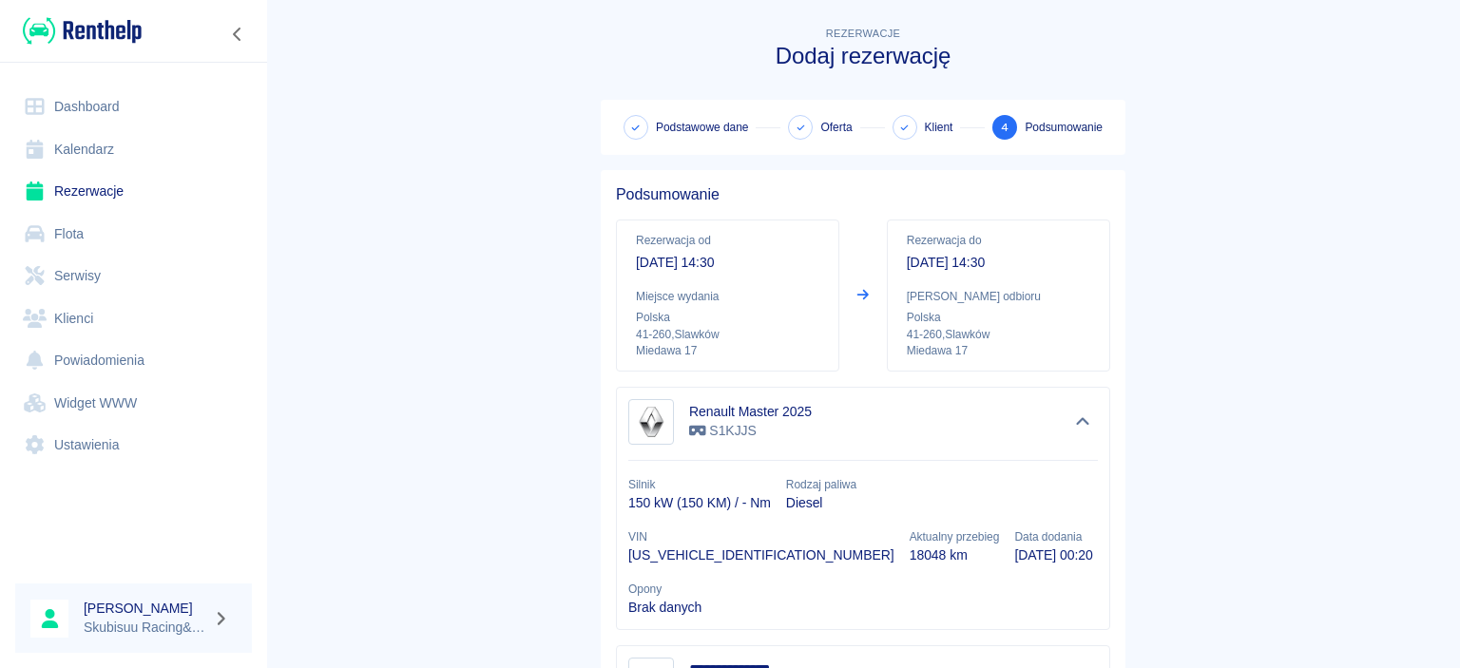
scroll to position [474, 0]
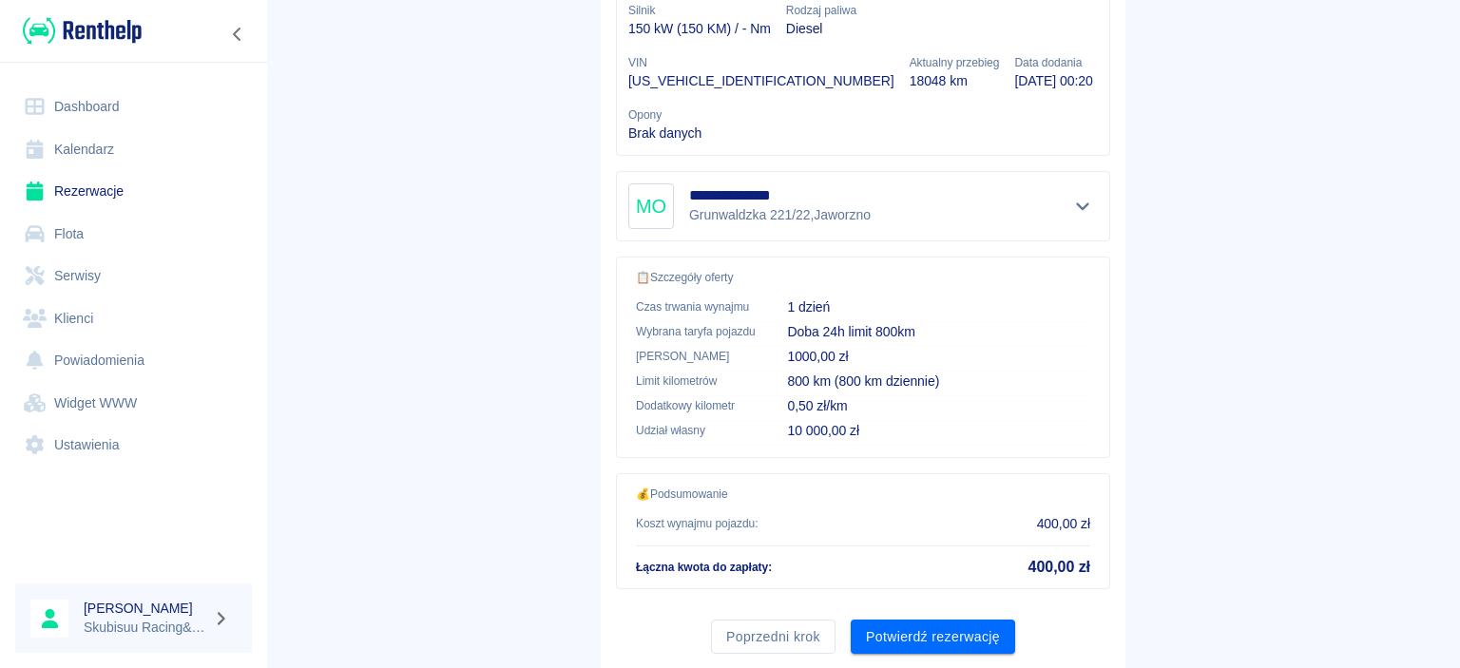
click at [957, 620] on button "Potwierdź rezerwację" at bounding box center [933, 637] width 164 height 35
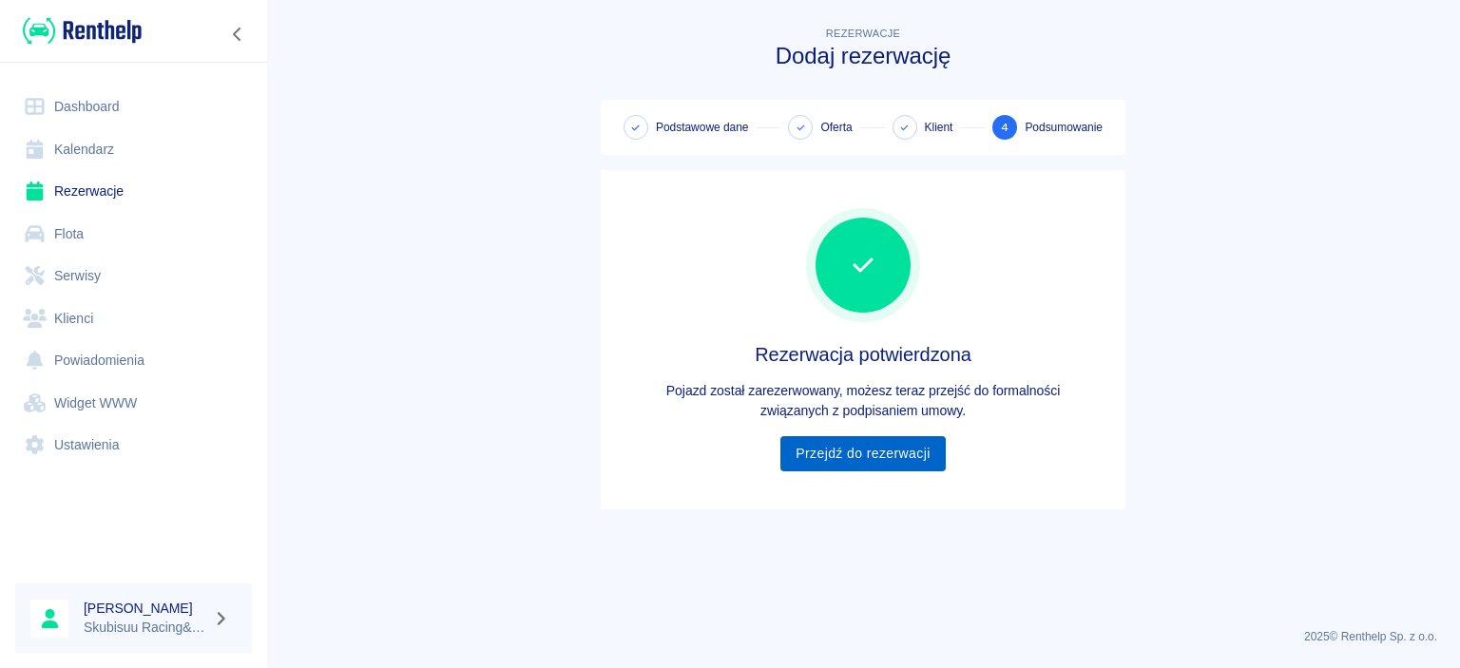
click at [908, 467] on link "Przejdź do rezerwacji" at bounding box center [862, 453] width 164 height 35
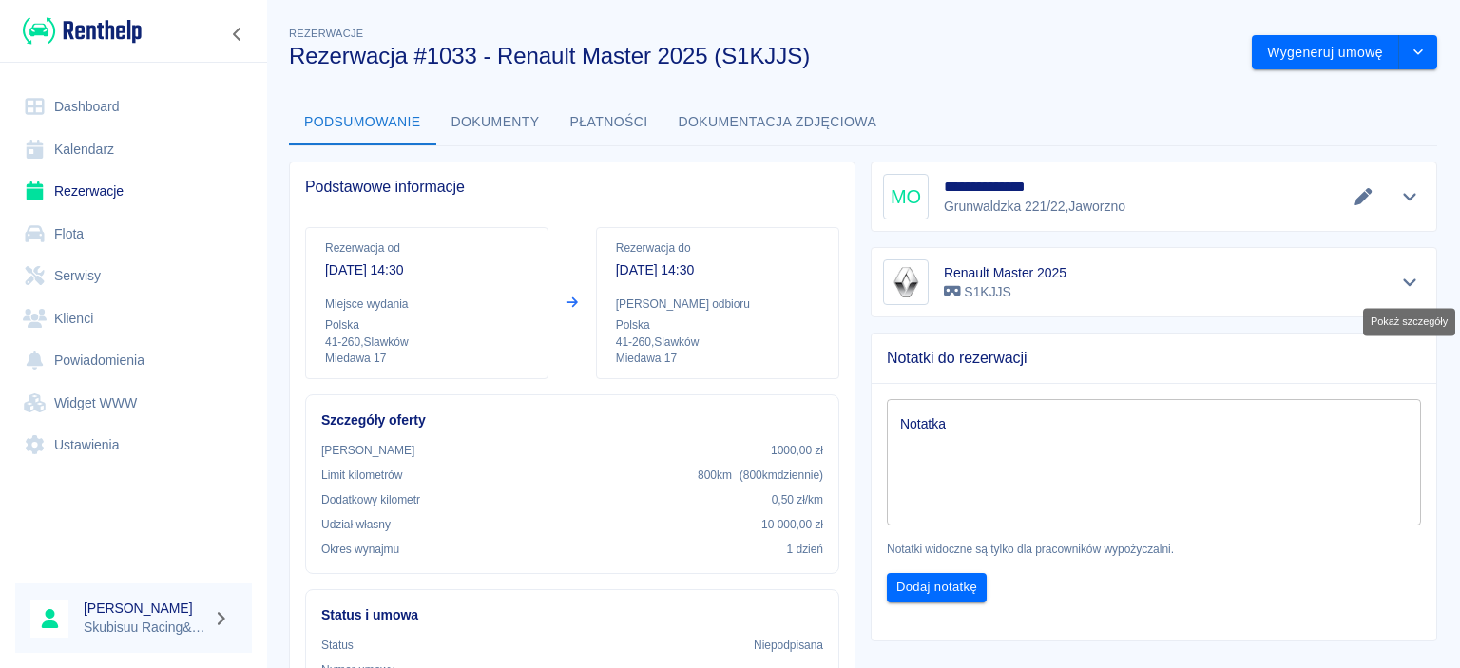
click at [1399, 287] on icon "Pokaż szczegóły" at bounding box center [1410, 282] width 22 height 17
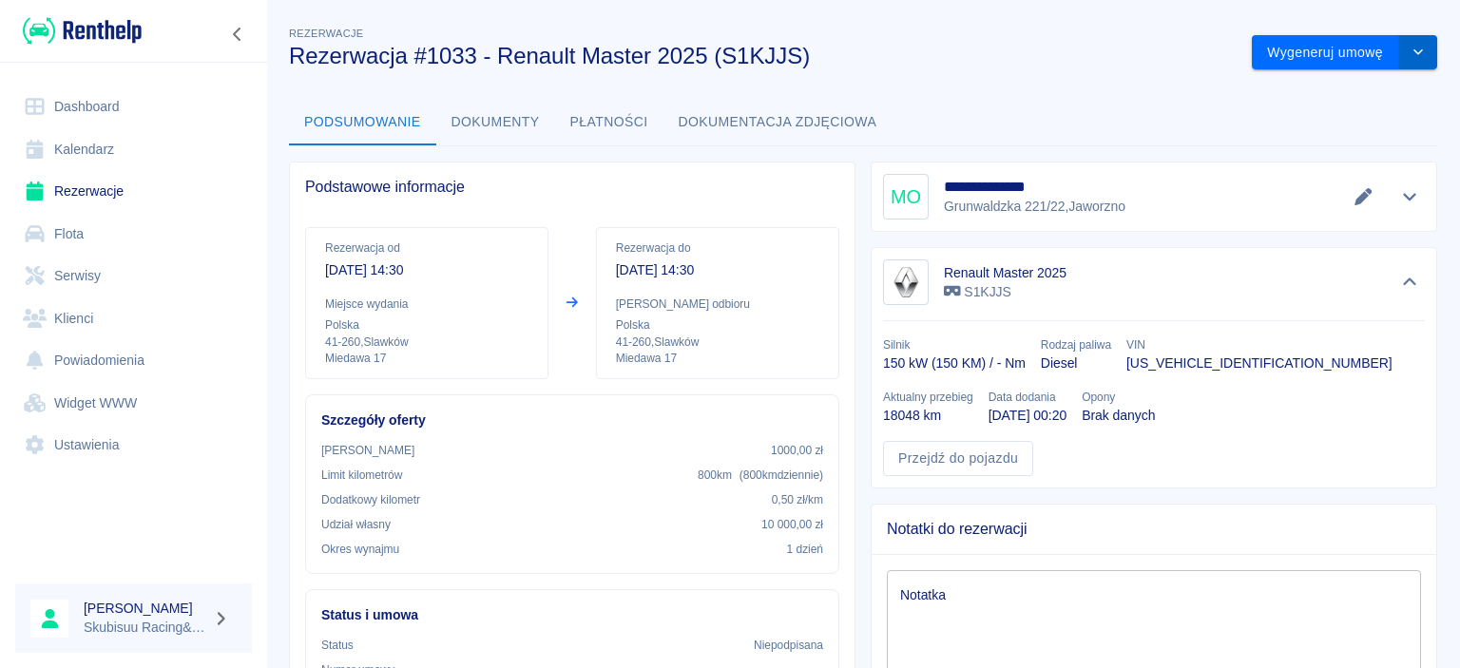
click at [1408, 52] on button "drop-down" at bounding box center [1418, 52] width 38 height 35
click at [1380, 96] on li "Modyfikuj rezerwację" at bounding box center [1345, 92] width 154 height 31
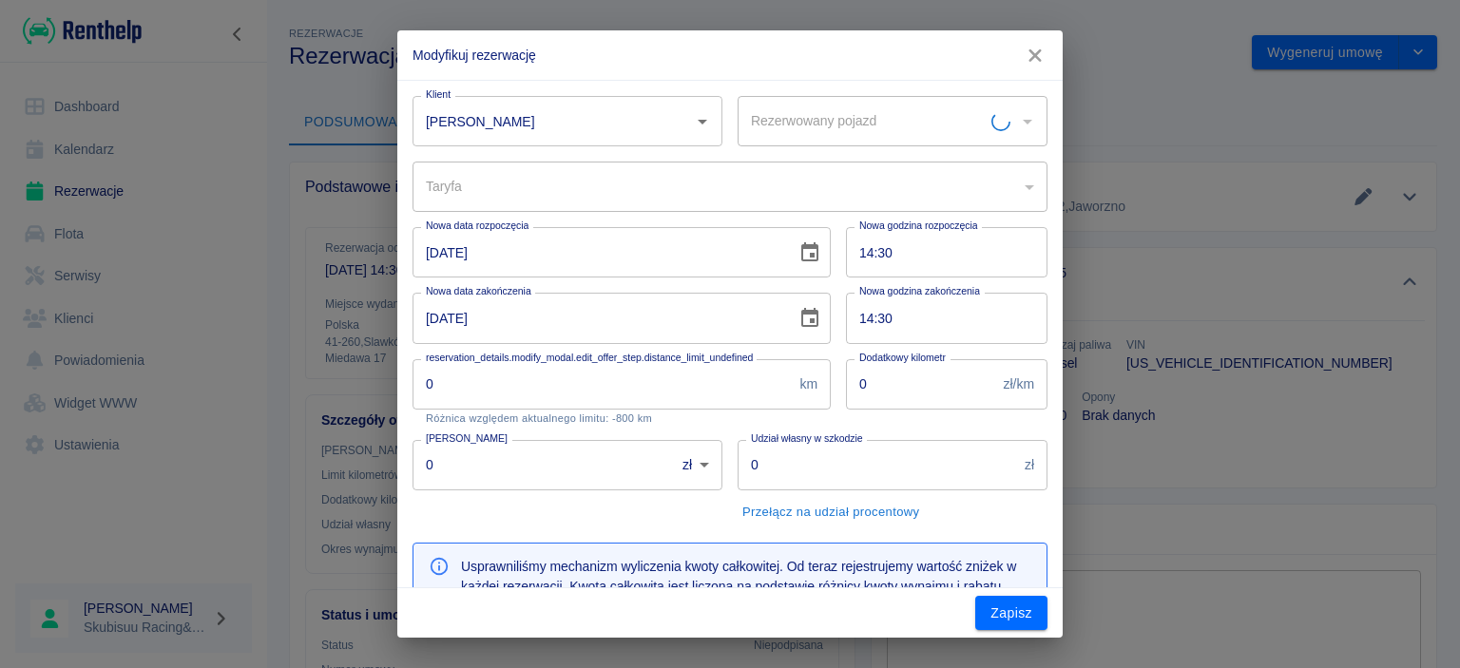
type input "Renault Master 2025 - S1KJJS"
type input "0b2acfb8-9216-4c84-b6ea-a59bf587b12b"
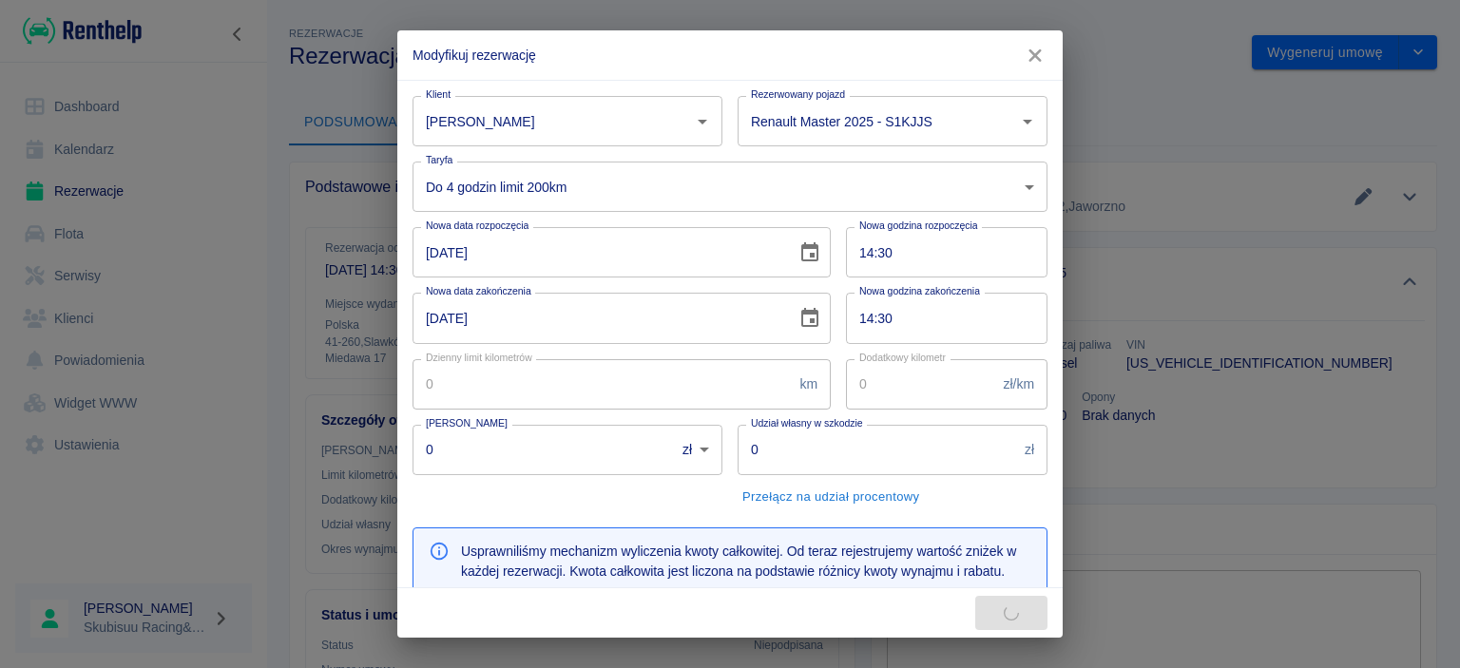
type input "200"
type input "0.5"
type input "1000"
type input "10000"
type input "200"
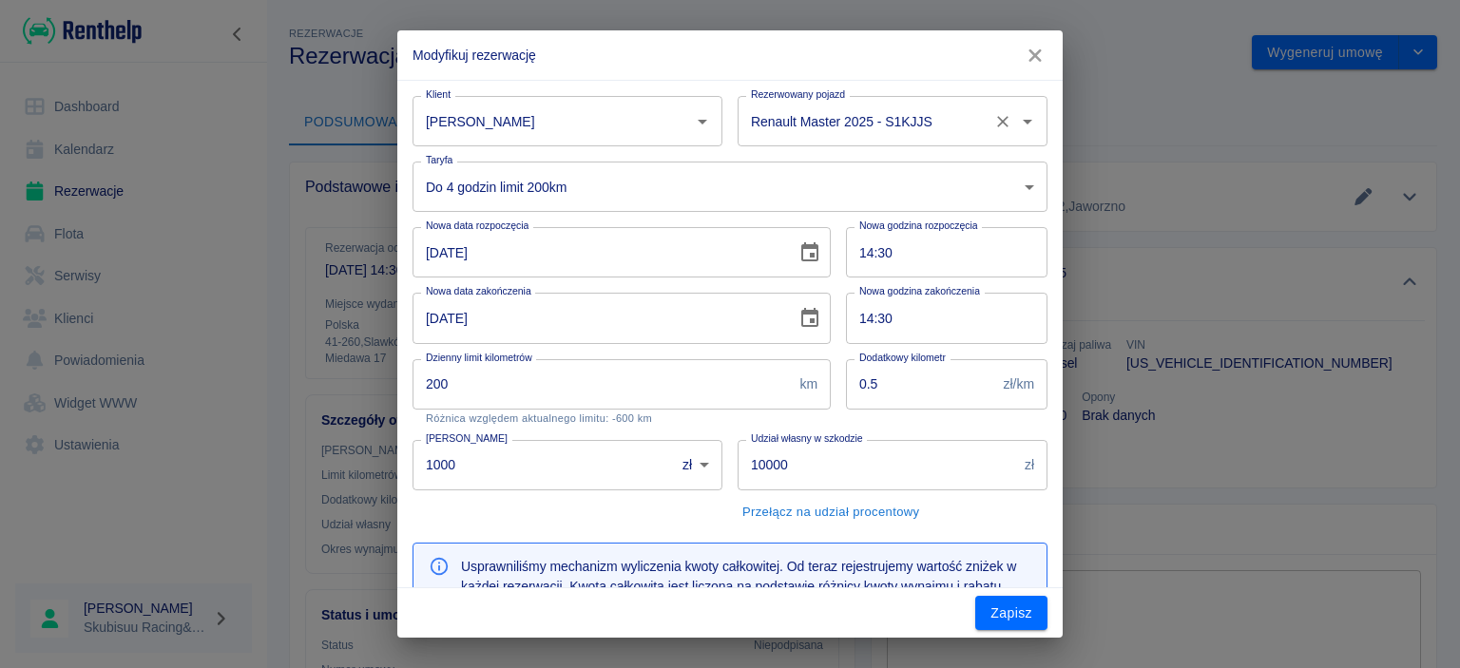
click at [903, 115] on input "Renault Master 2025 - S1KJJS" at bounding box center [866, 121] width 240 height 33
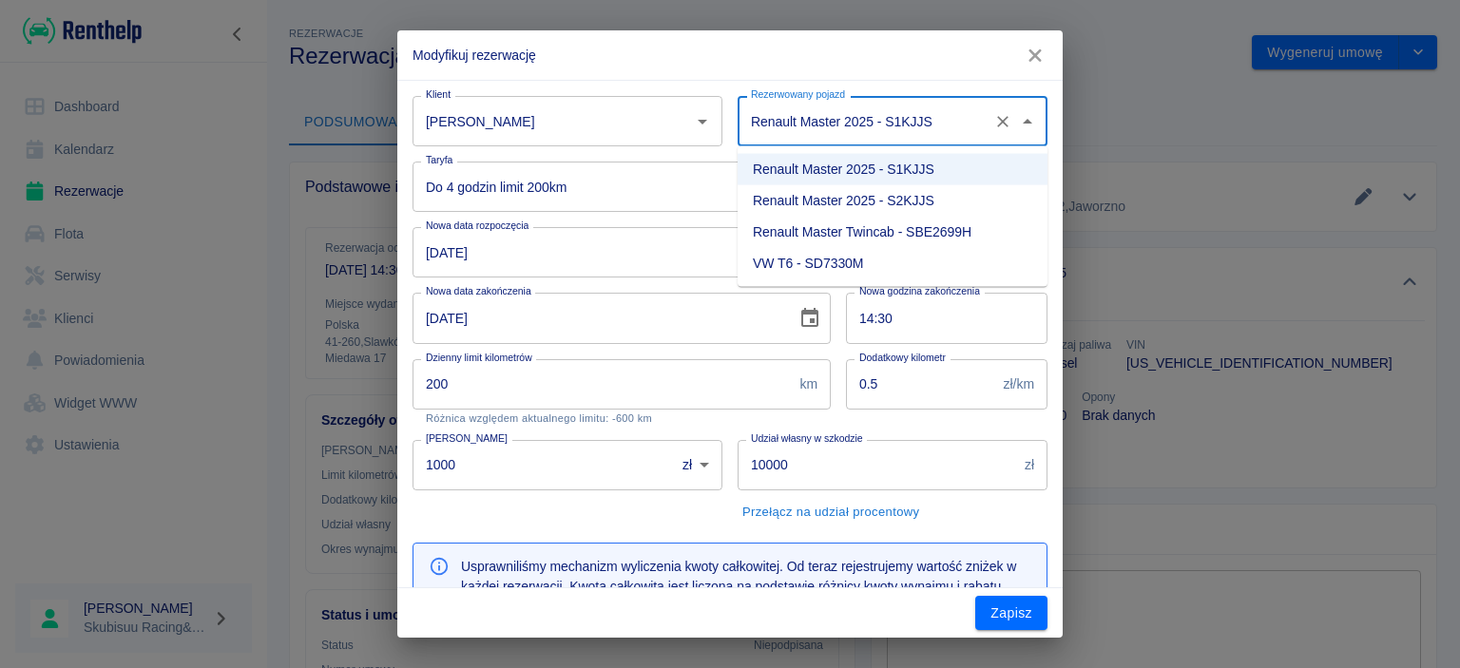
click at [890, 205] on li "Renault Master 2025 - S2KJJS" at bounding box center [893, 200] width 310 height 31
type input "Renault Master 2025 - S2KJJS"
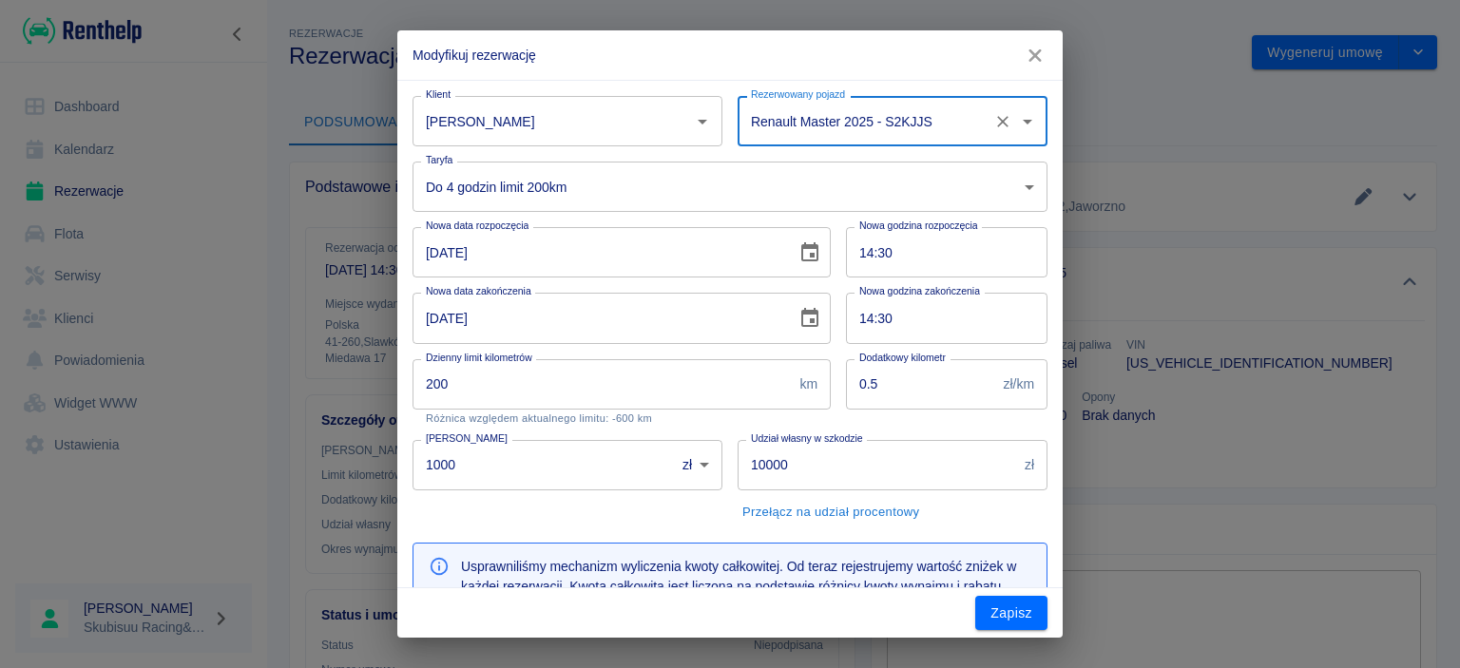
click at [747, 179] on body "Używamy plików Cookies, by zapewnić Ci najlepsze możliwe doświadczenie. Aby dow…" at bounding box center [730, 334] width 1460 height 668
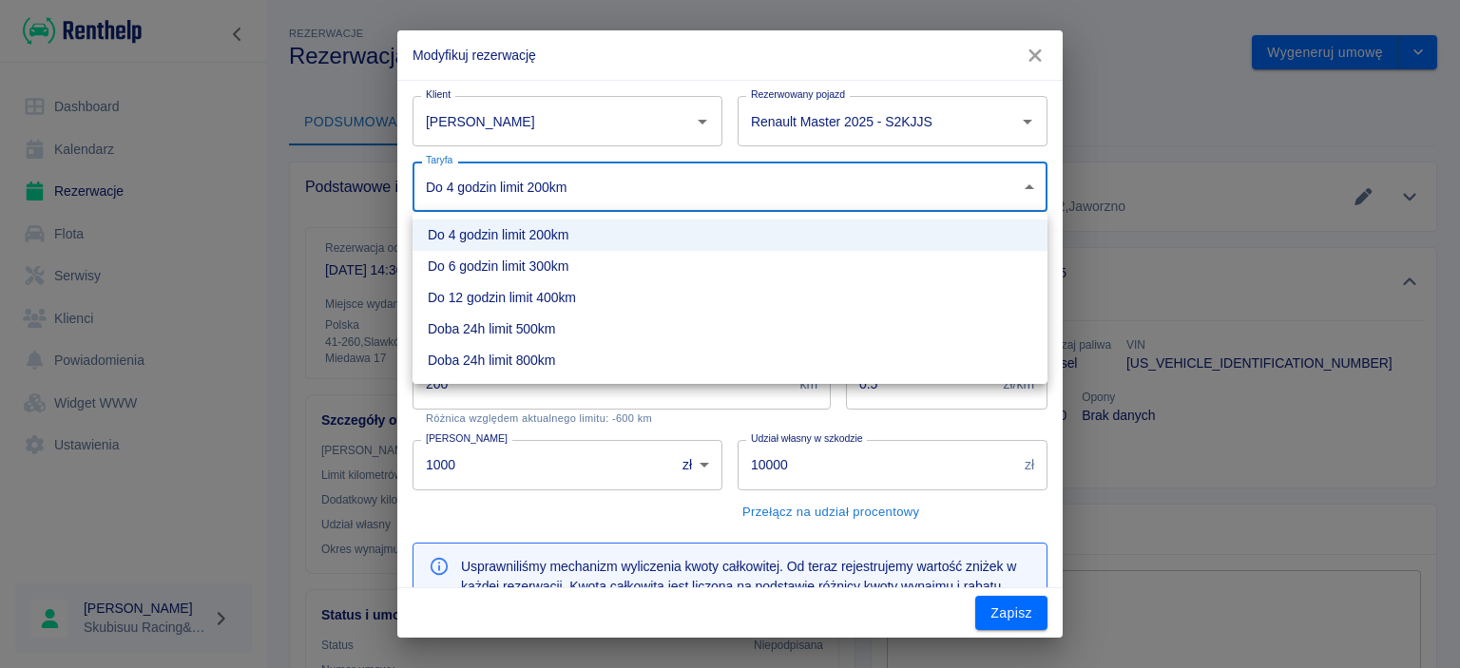
click at [546, 360] on li "Doba 24h limit 800km" at bounding box center [730, 360] width 635 height 31
type input "d943bca2-41cf-4a07-82c1-4f2104e8d482"
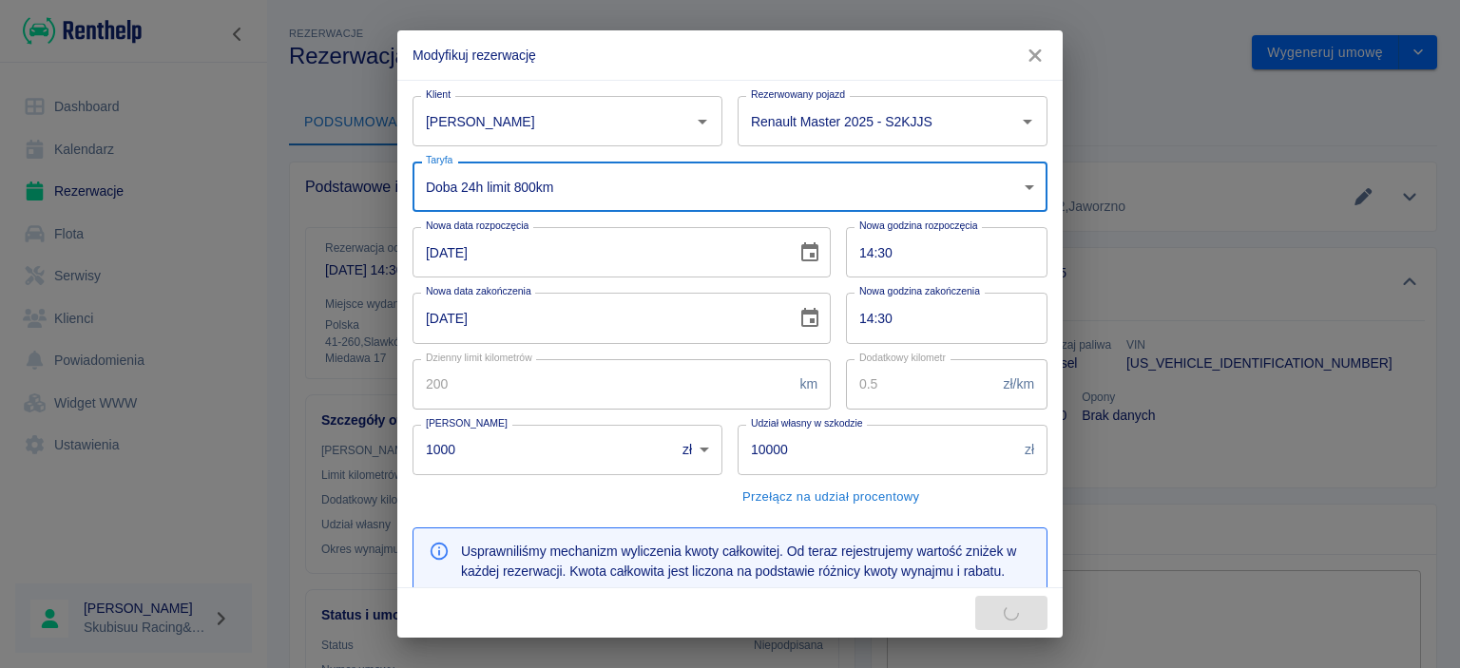
type input "800"
type input "400"
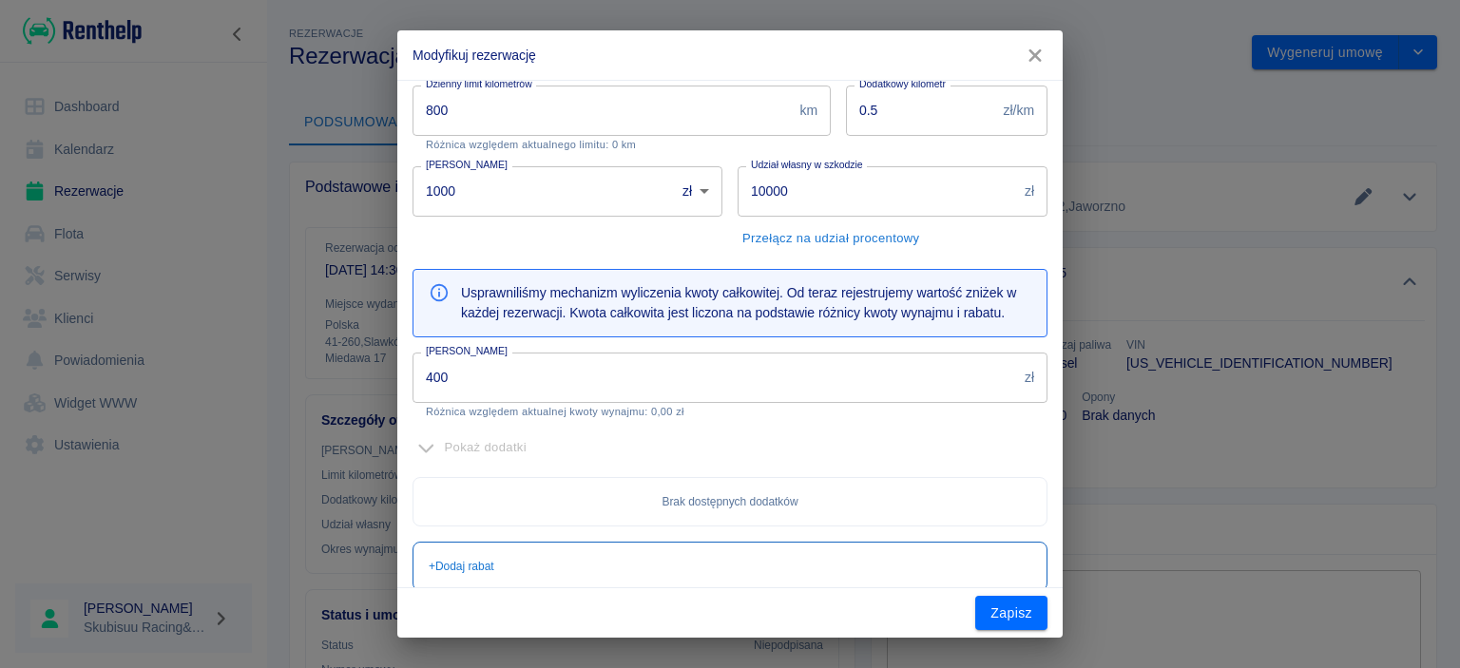
scroll to position [456, 0]
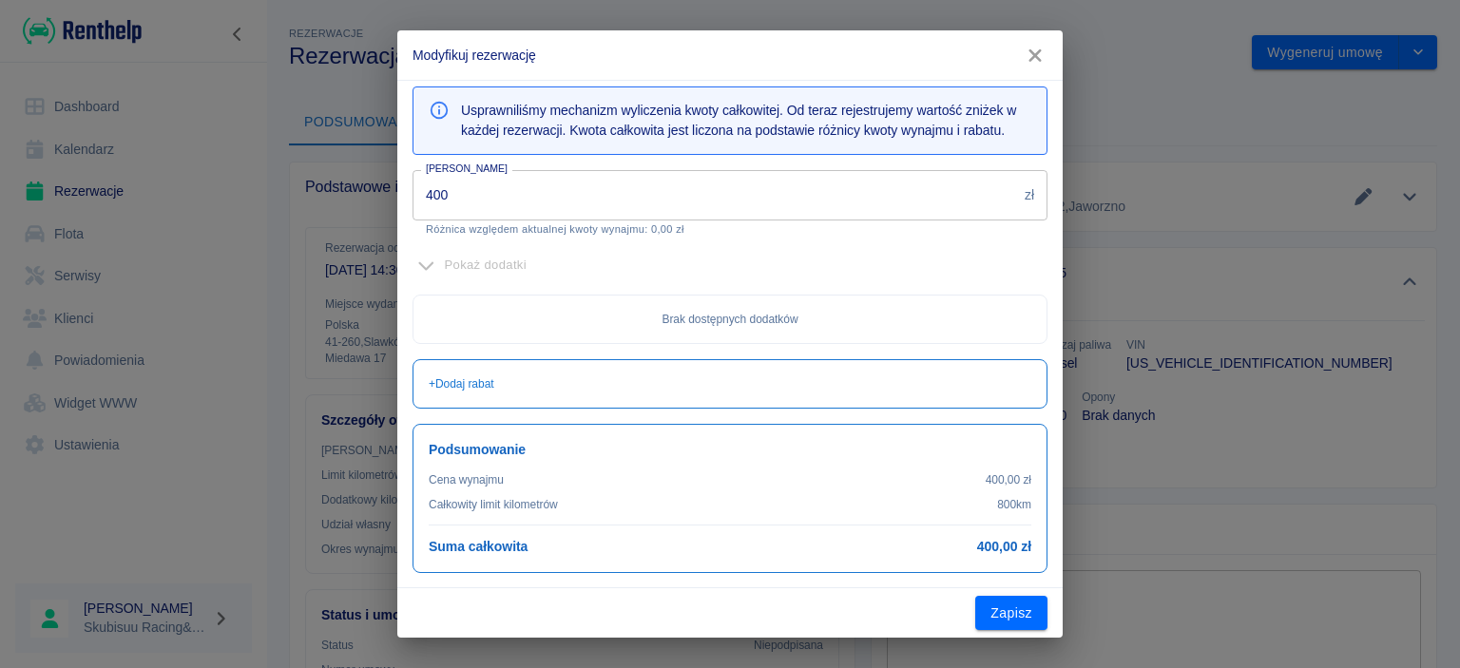
click at [1007, 599] on button "Zapisz" at bounding box center [1011, 613] width 72 height 35
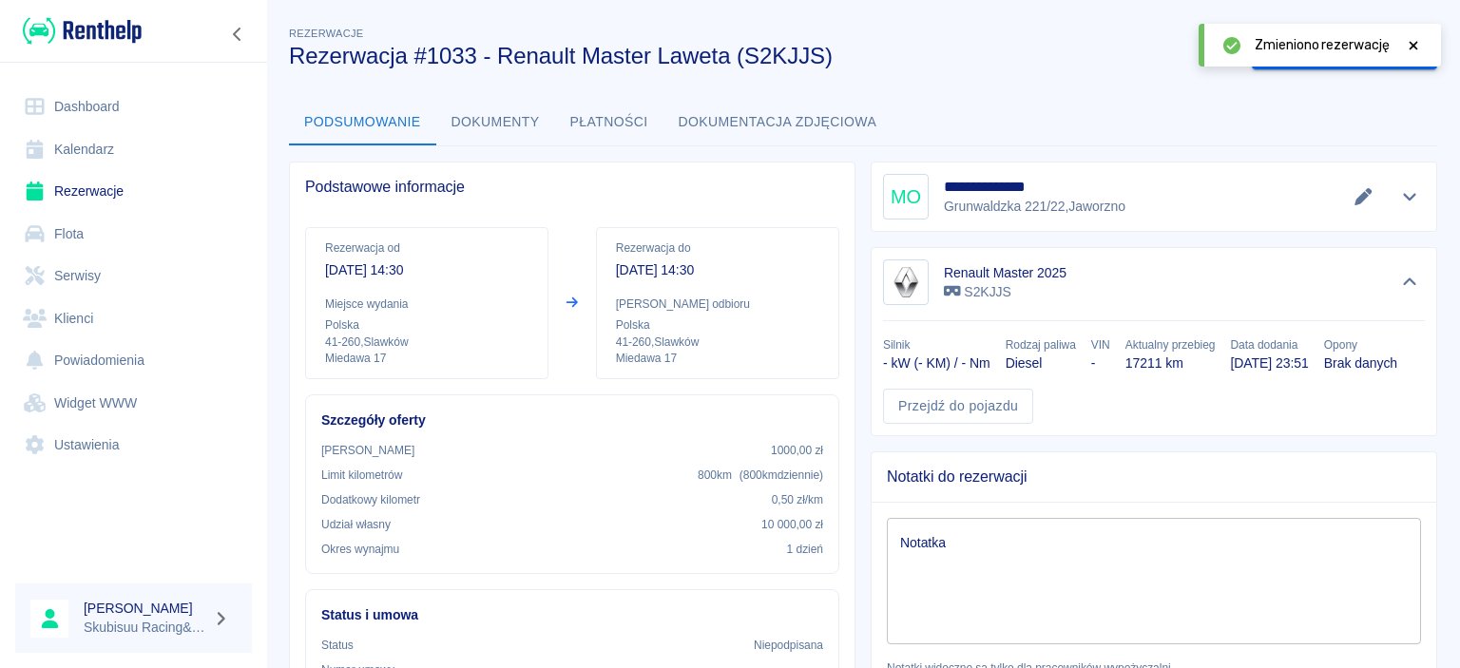
click at [1409, 43] on icon at bounding box center [1413, 45] width 17 height 13
click at [1350, 63] on button "Wygeneruj umowę" at bounding box center [1325, 52] width 147 height 35
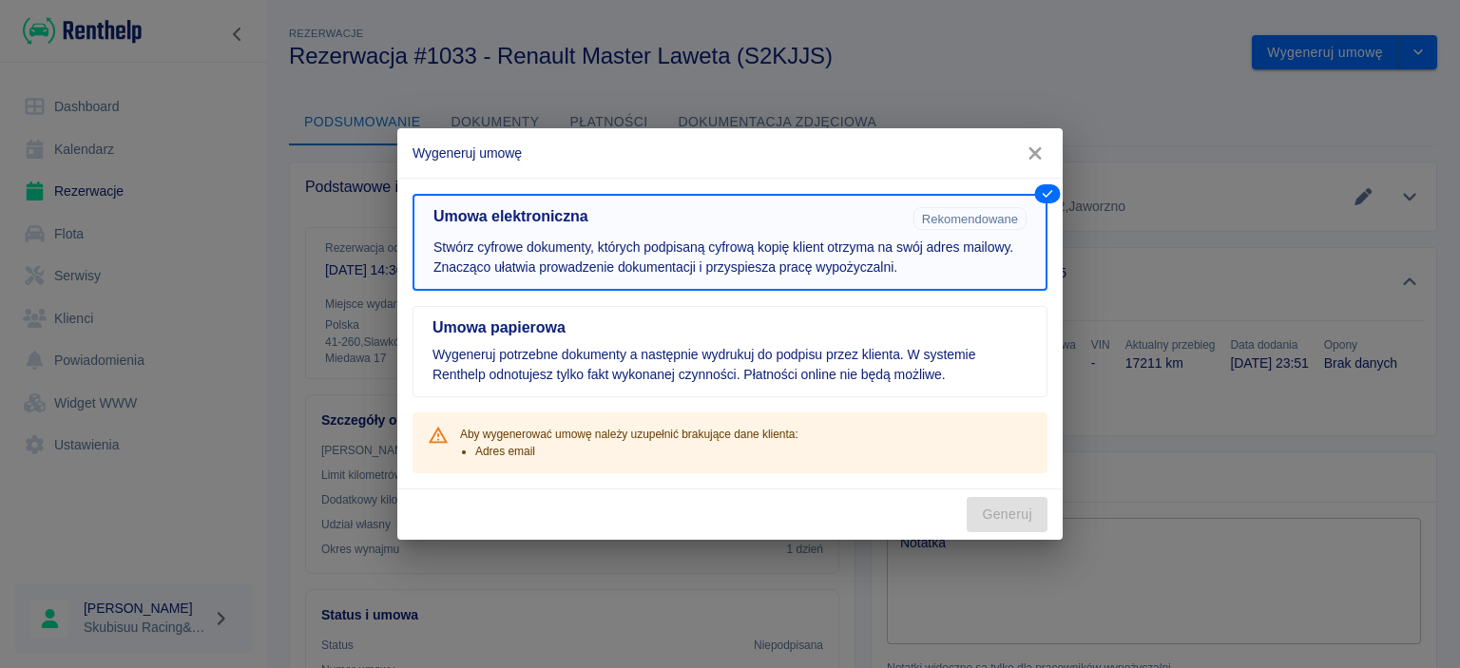
click at [791, 319] on h5 "Umowa papierowa" at bounding box center [729, 327] width 595 height 19
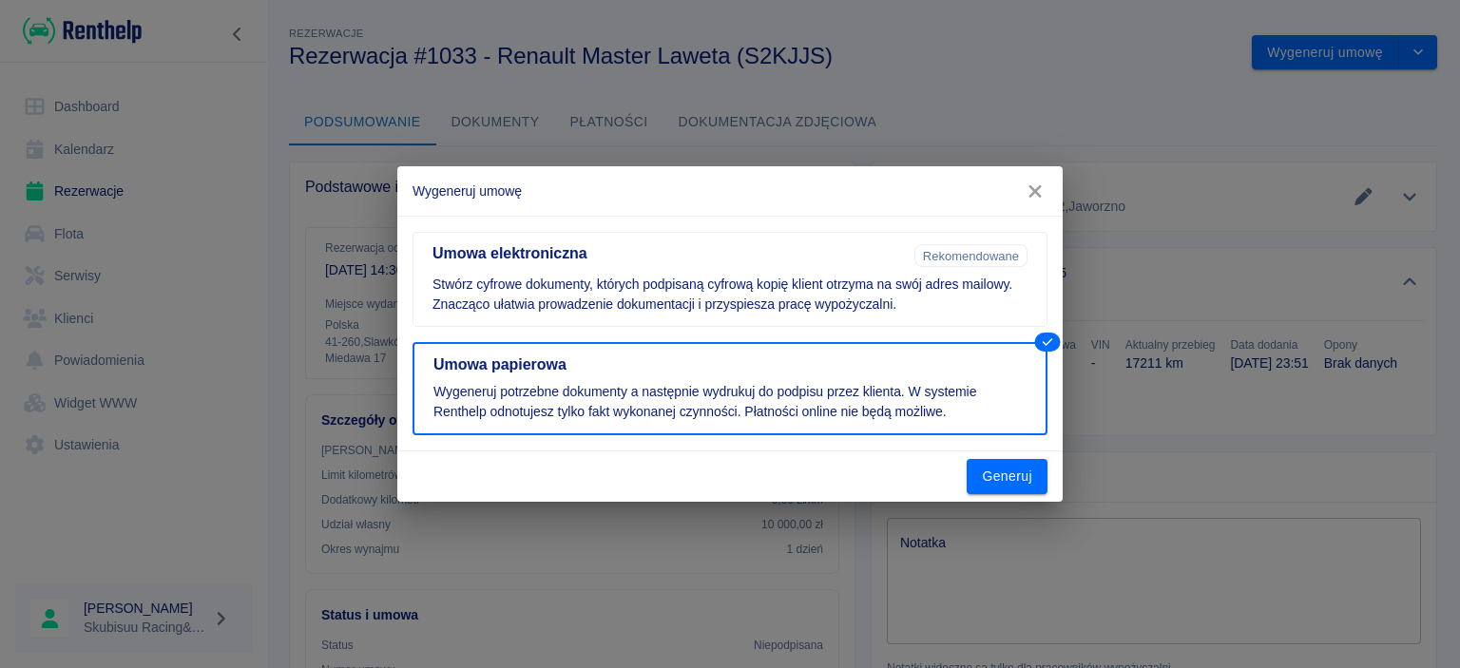
drag, startPoint x: 1007, startPoint y: 492, endPoint x: 1016, endPoint y: 478, distance: 17.1
click at [1009, 490] on button "Generuj" at bounding box center [1007, 476] width 81 height 35
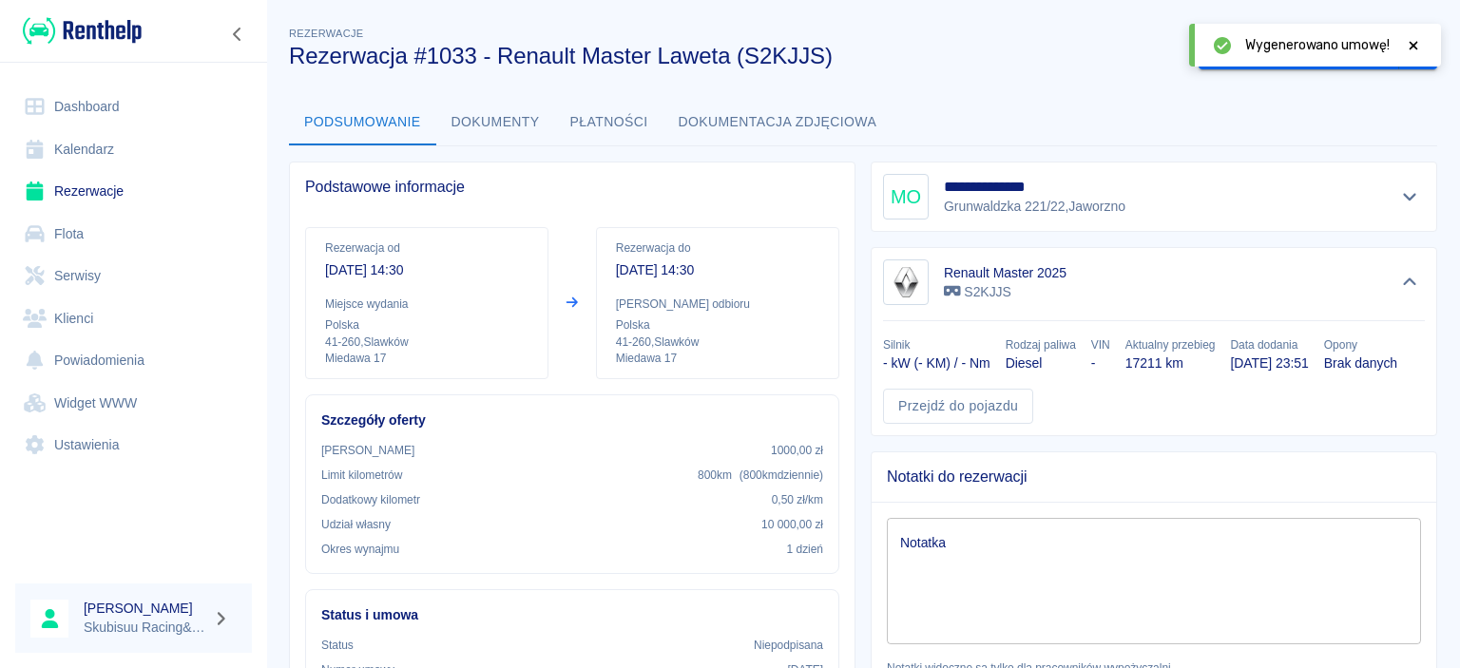
click at [483, 117] on button "Dokumenty" at bounding box center [495, 123] width 119 height 46
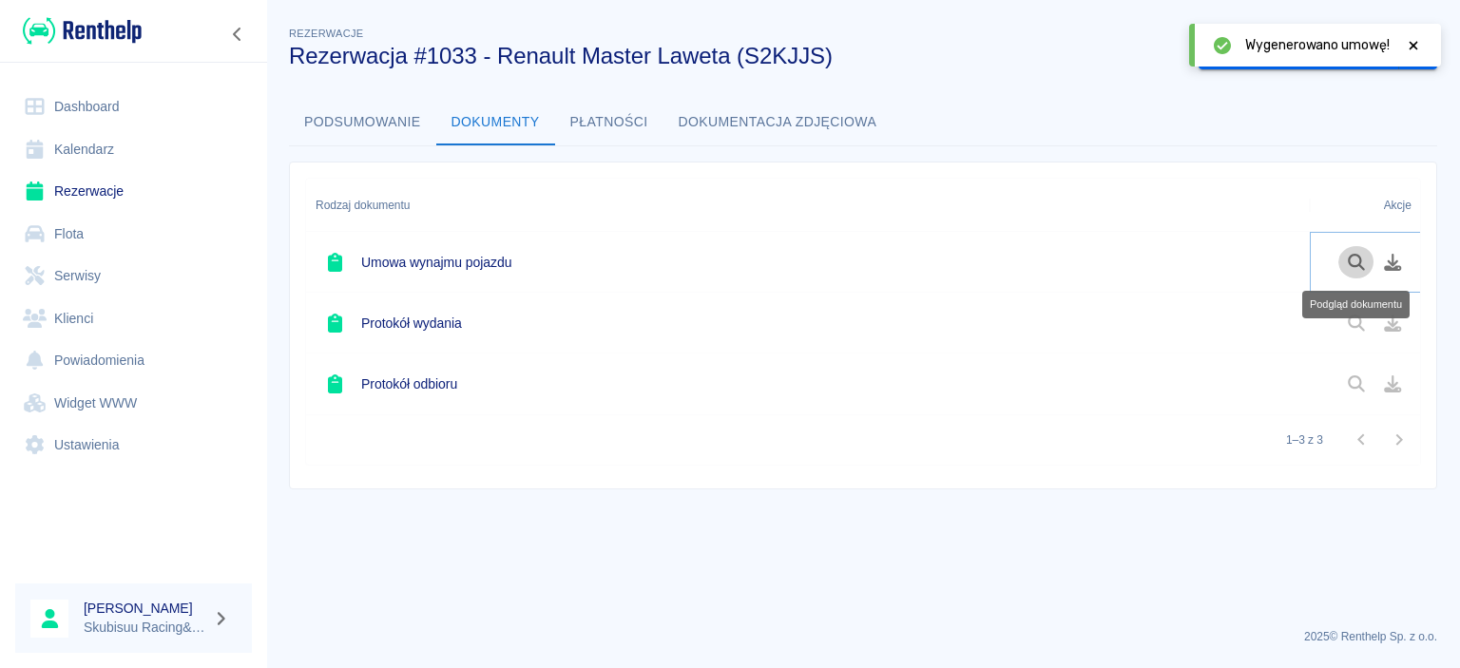
click at [1357, 266] on icon "Podgląd dokumentu" at bounding box center [1357, 262] width 22 height 17
